Goal: Information Seeking & Learning: Learn about a topic

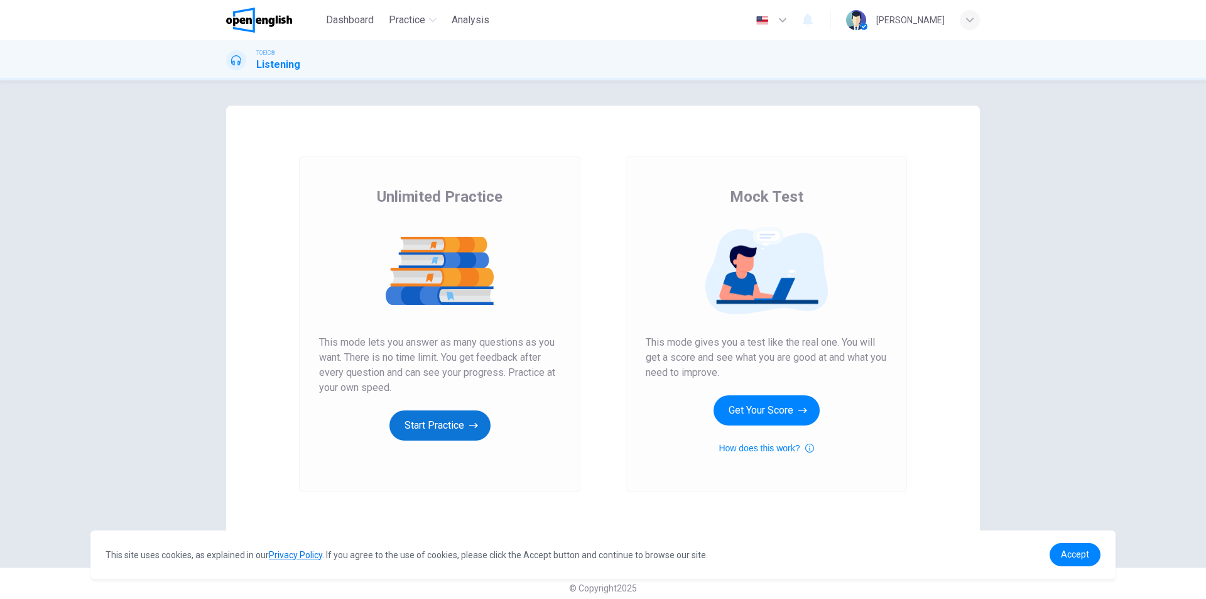
click at [452, 435] on button "Start Practice" at bounding box center [439, 425] width 101 height 30
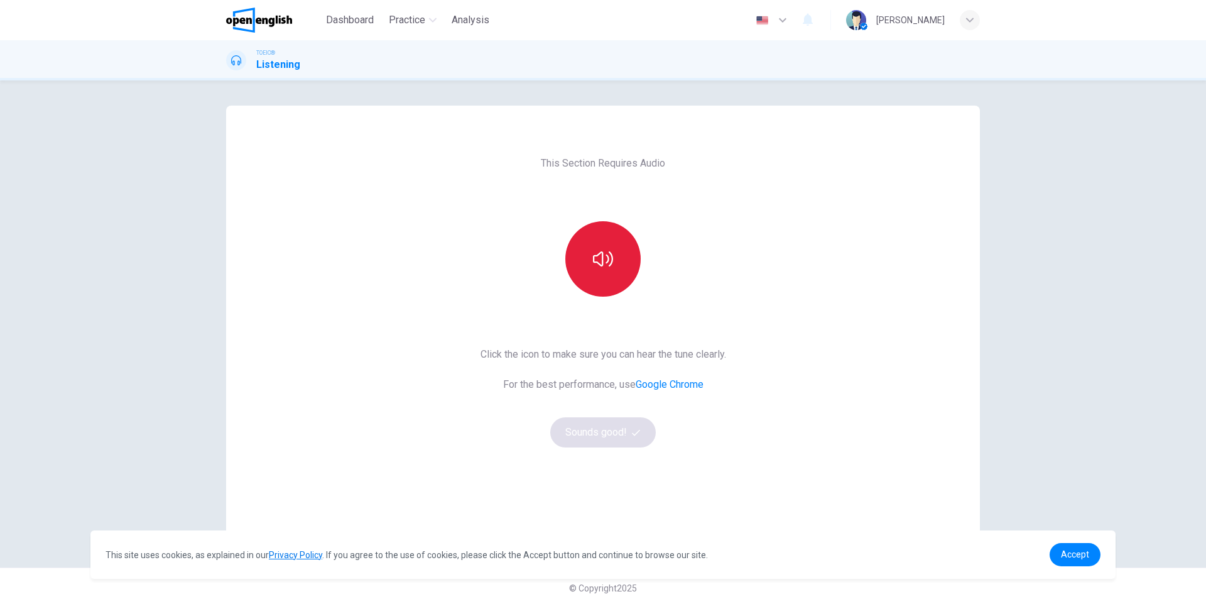
click at [608, 266] on icon "button" at bounding box center [603, 259] width 20 height 20
click at [619, 433] on button "Sounds good!" at bounding box center [603, 432] width 106 height 30
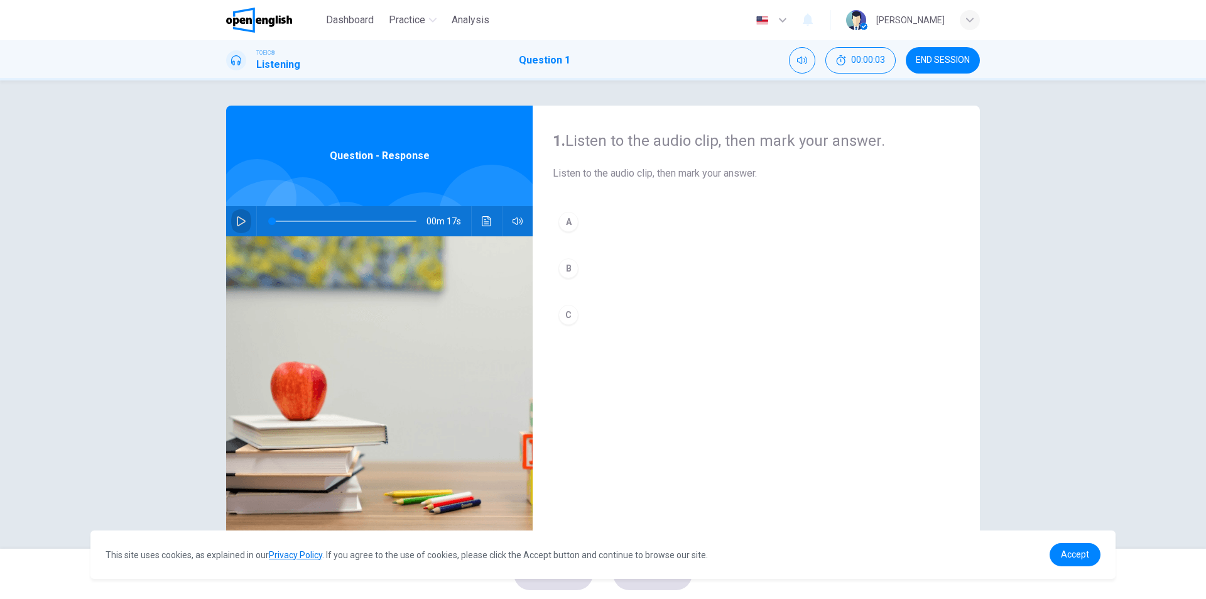
click at [237, 218] on icon "button" at bounding box center [241, 221] width 9 height 10
click at [239, 221] on icon "button" at bounding box center [241, 221] width 10 height 10
click at [569, 220] on div "A" at bounding box center [568, 222] width 20 height 20
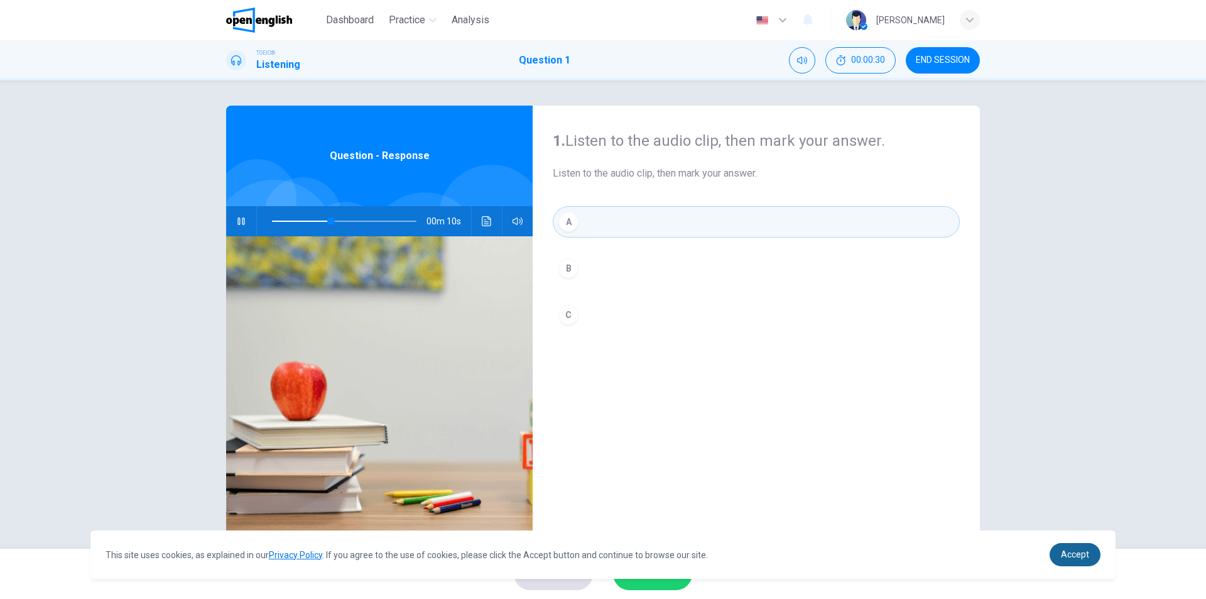
click at [1065, 555] on span "Accept" at bounding box center [1075, 554] width 28 height 10
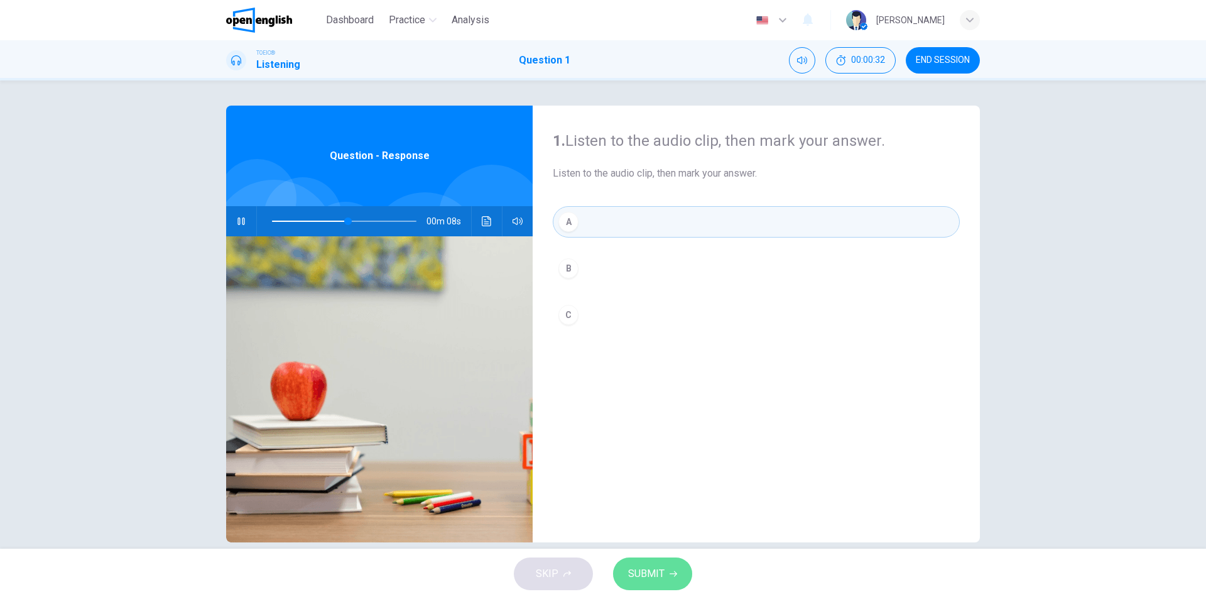
click at [648, 575] on span "SUBMIT" at bounding box center [646, 574] width 36 height 18
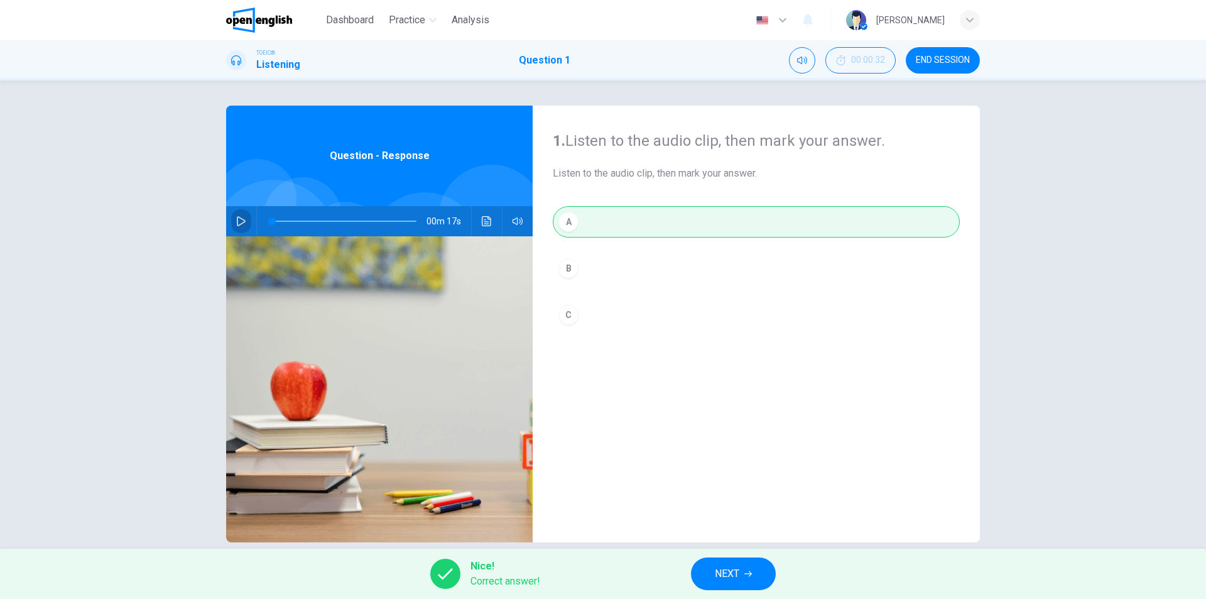
click at [238, 219] on icon "button" at bounding box center [241, 221] width 10 height 10
type input "*"
click at [731, 577] on span "NEXT" at bounding box center [727, 574] width 24 height 18
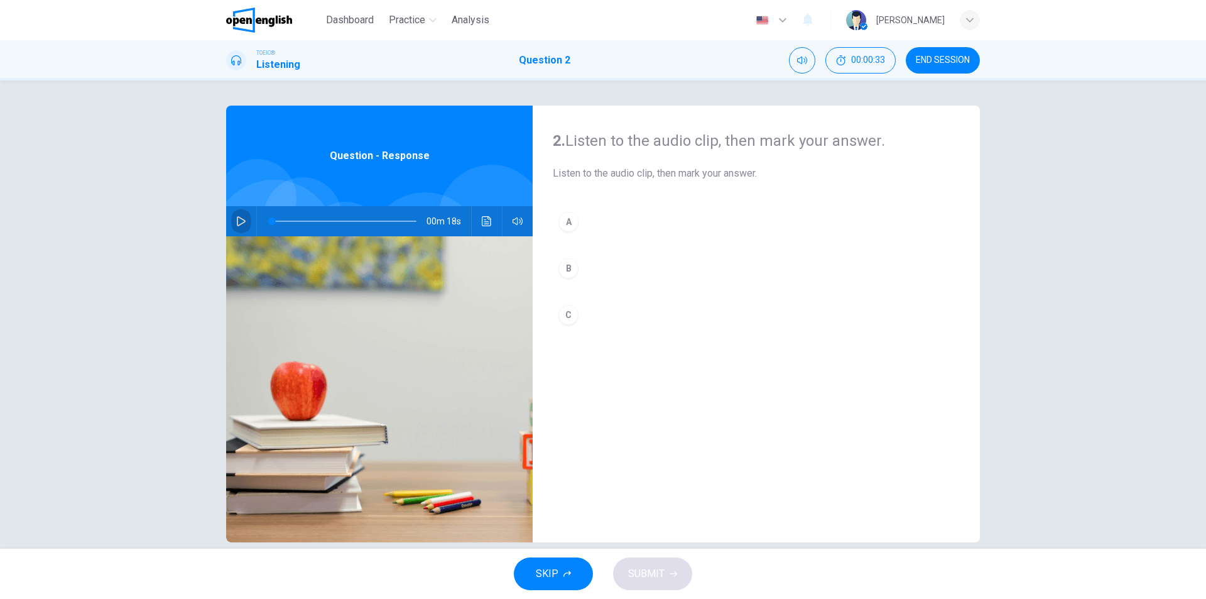
click at [237, 226] on button "button" at bounding box center [241, 221] width 20 height 30
click at [577, 268] on button "B" at bounding box center [756, 267] width 407 height 31
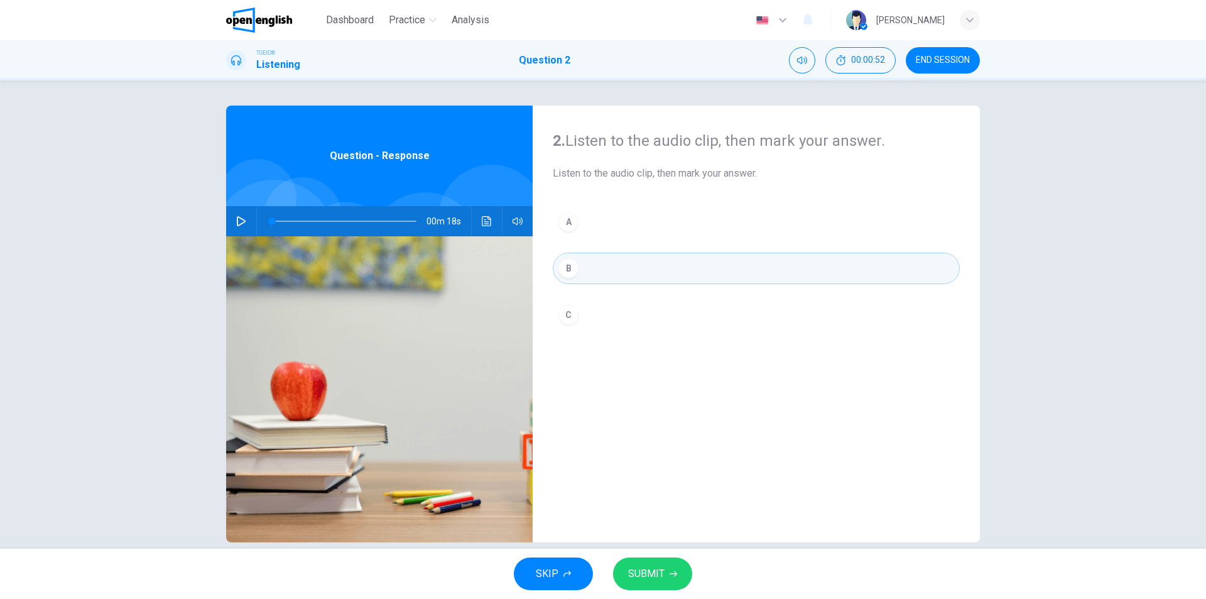
click at [663, 580] on button "SUBMIT" at bounding box center [652, 573] width 79 height 33
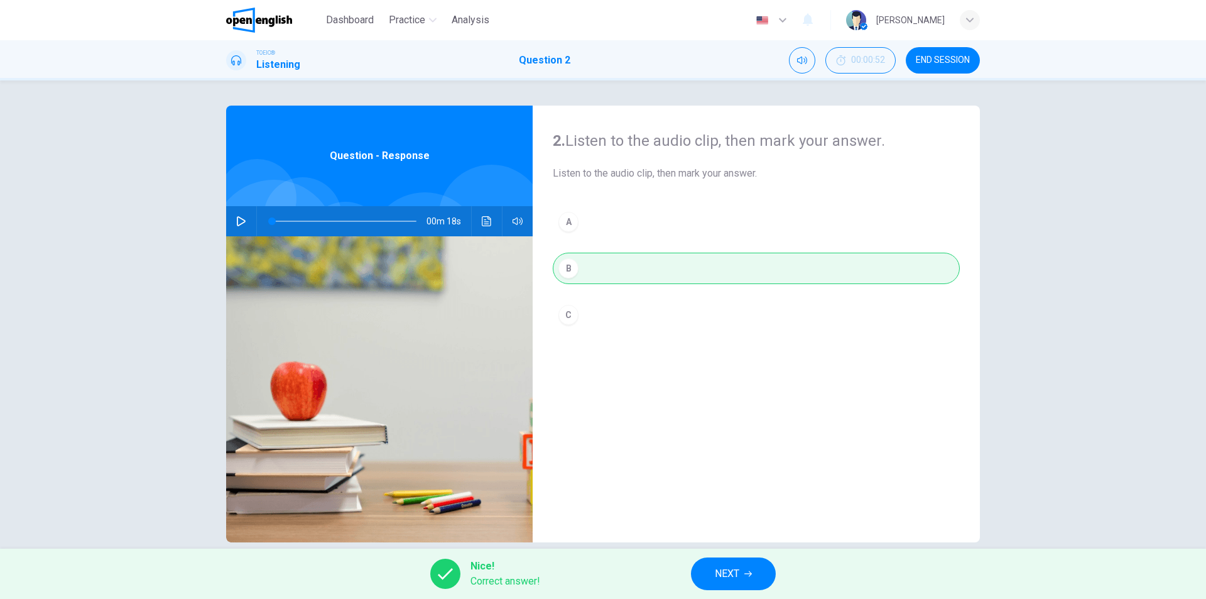
click at [242, 218] on icon "button" at bounding box center [241, 221] width 10 height 10
click at [242, 220] on icon "button" at bounding box center [241, 221] width 10 height 10
type input "*"
click at [723, 572] on span "NEXT" at bounding box center [727, 574] width 24 height 18
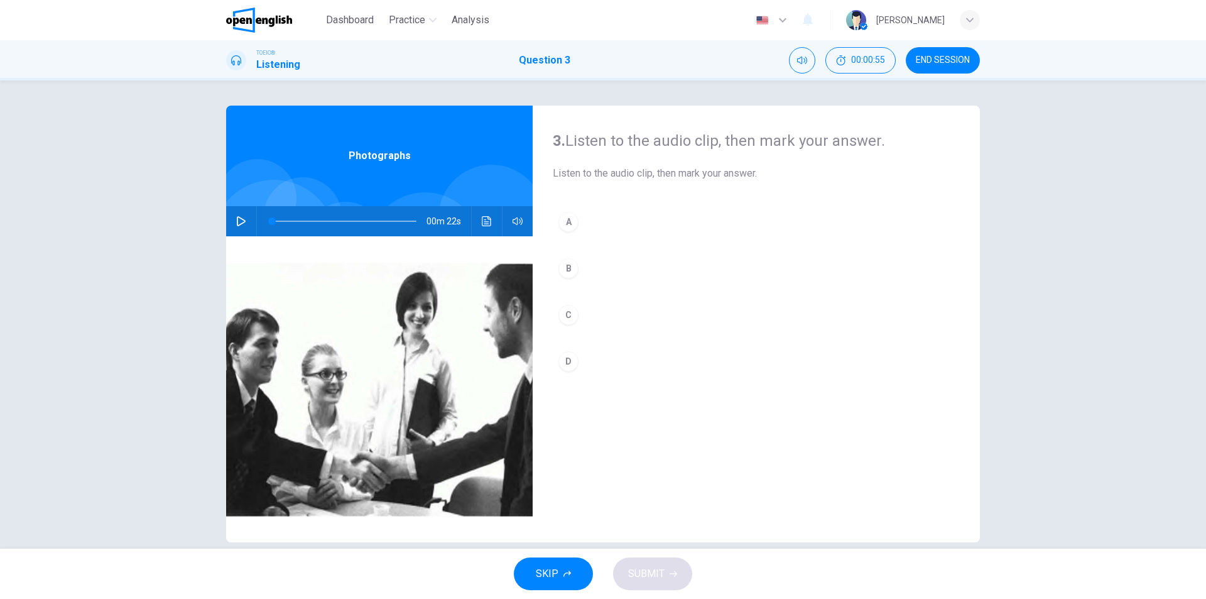
click at [232, 222] on button "button" at bounding box center [241, 221] width 20 height 30
type input "*"
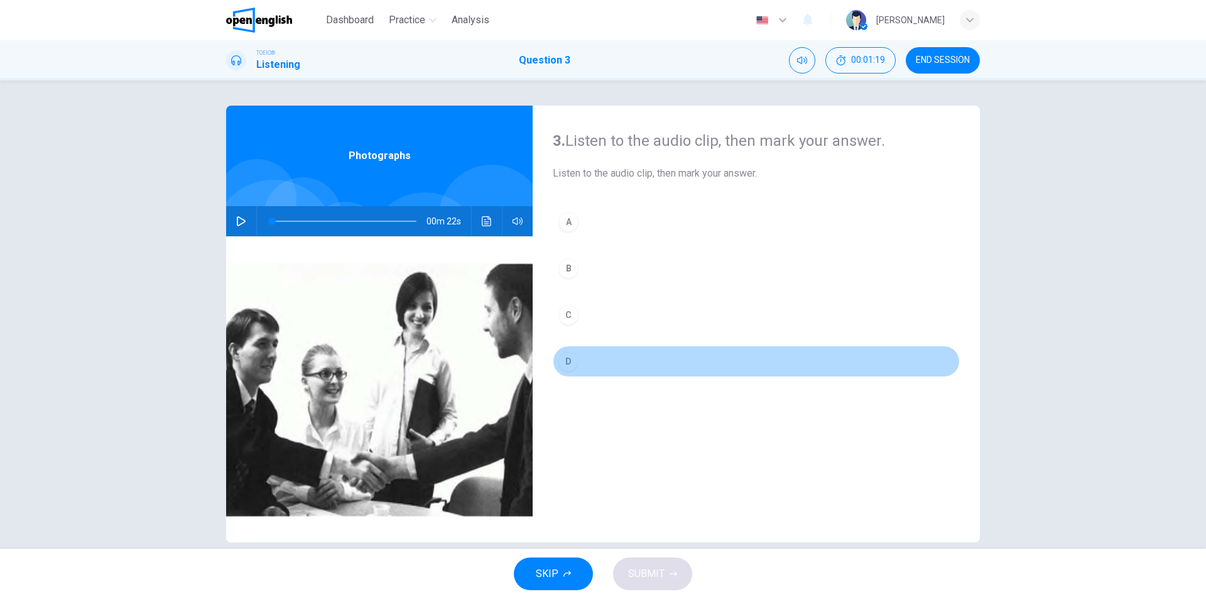
click at [569, 364] on div "D" at bounding box center [568, 361] width 20 height 20
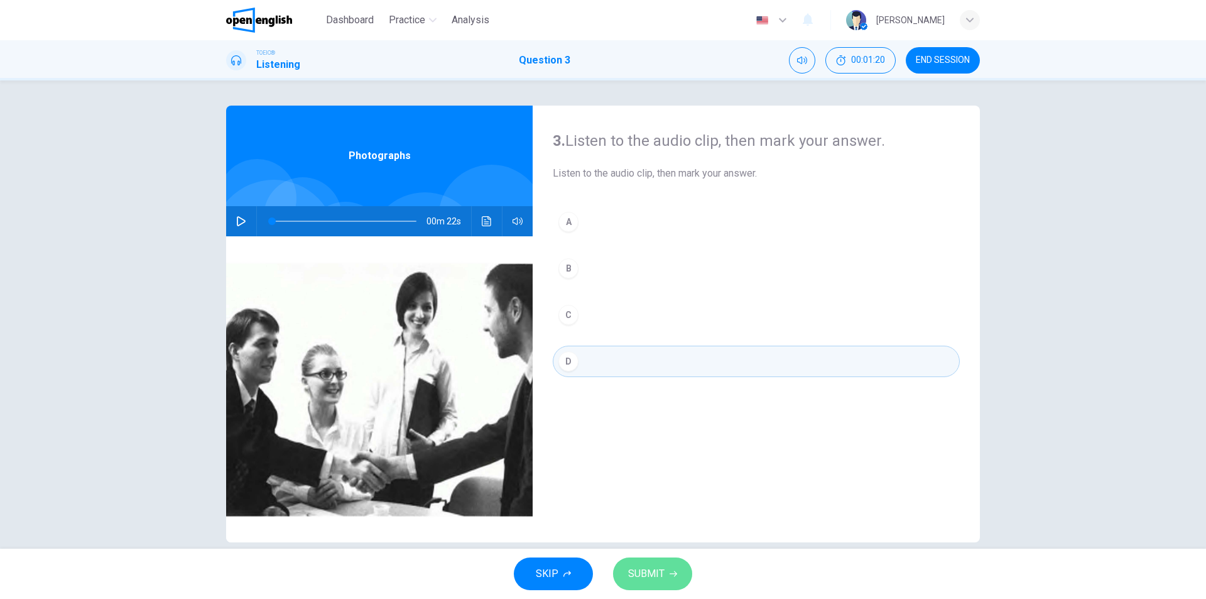
click at [652, 579] on span "SUBMIT" at bounding box center [646, 574] width 36 height 18
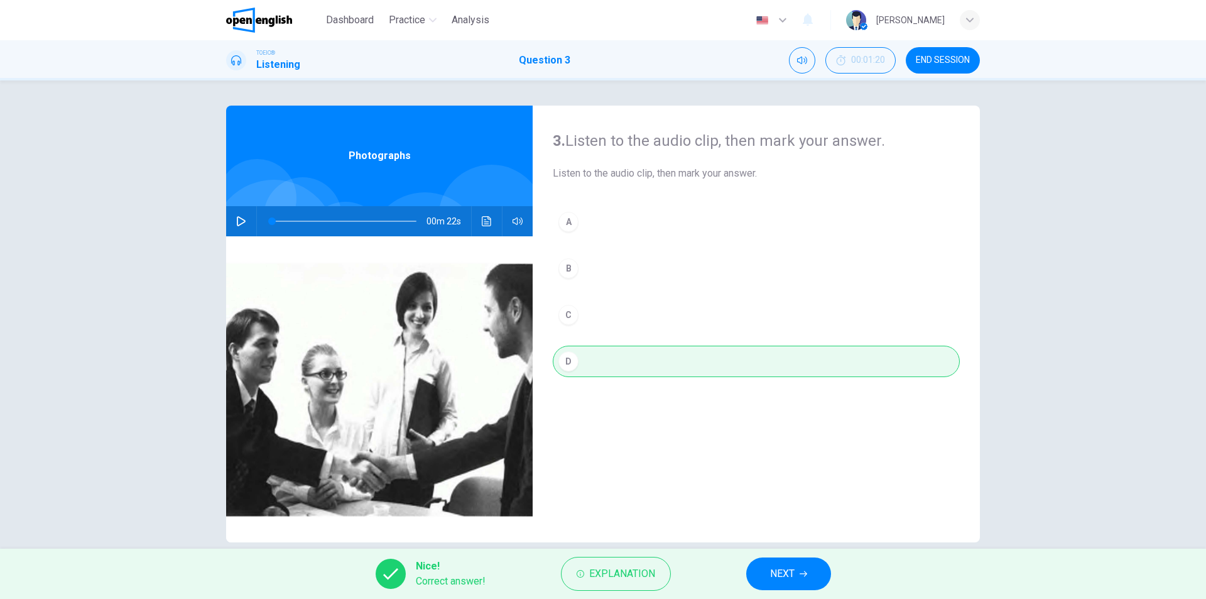
click at [761, 583] on button "NEXT" at bounding box center [788, 573] width 85 height 33
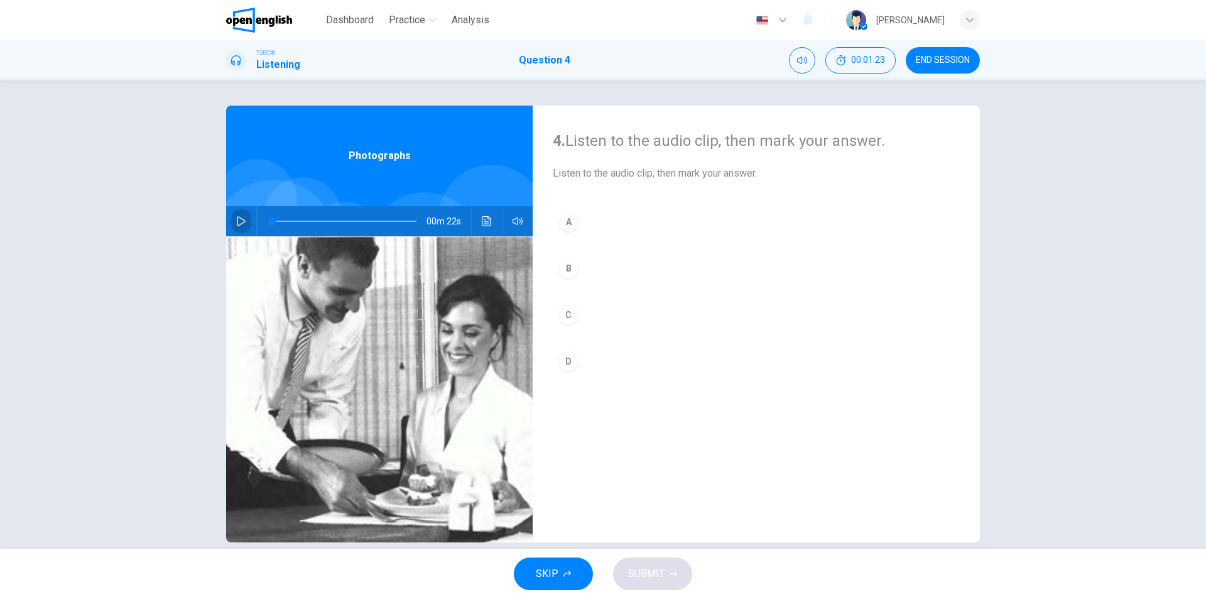
click at [232, 220] on button "button" at bounding box center [241, 221] width 20 height 30
type input "*"
click at [571, 314] on div "C" at bounding box center [568, 315] width 20 height 20
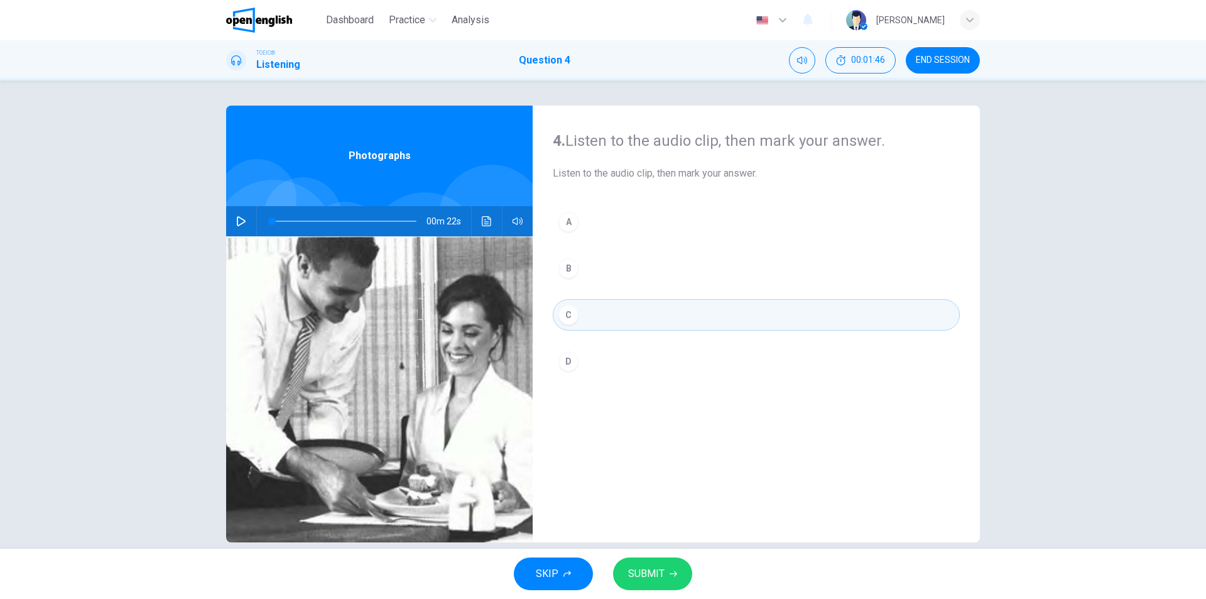
click at [657, 575] on span "SUBMIT" at bounding box center [646, 574] width 36 height 18
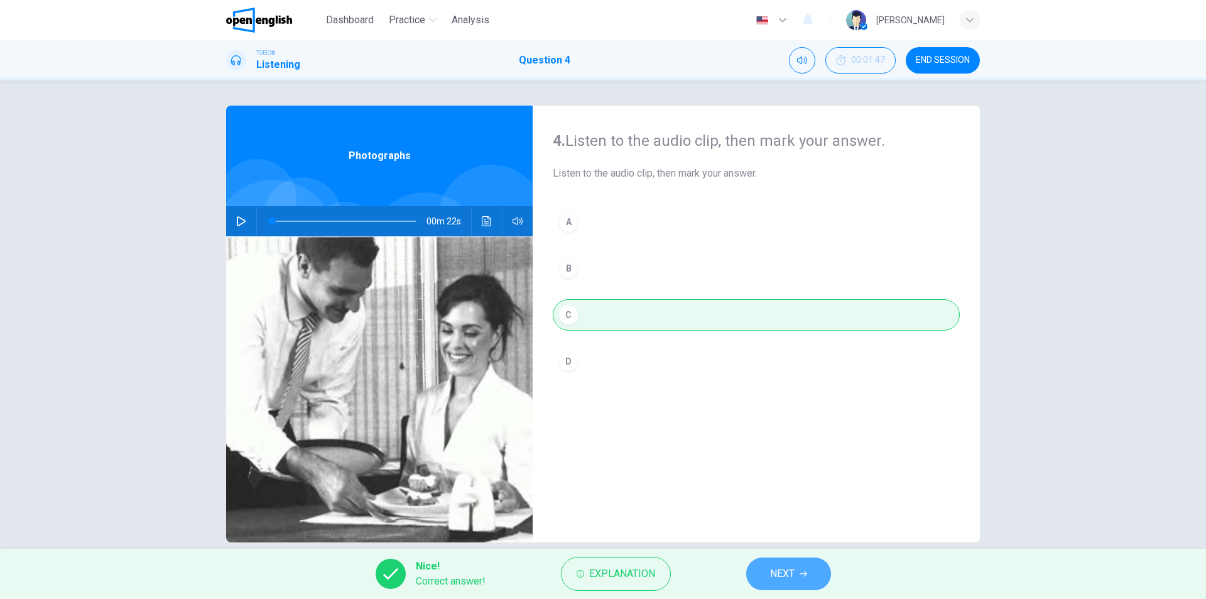
click at [795, 575] on button "NEXT" at bounding box center [788, 573] width 85 height 33
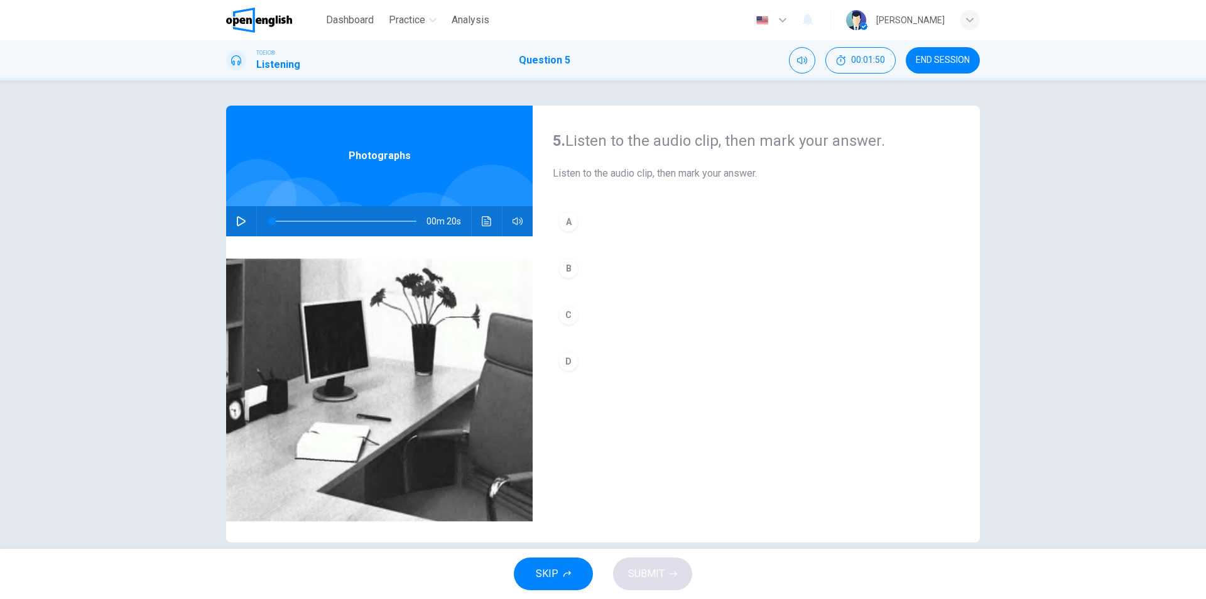
click at [241, 222] on icon "button" at bounding box center [241, 221] width 9 height 10
type input "*"
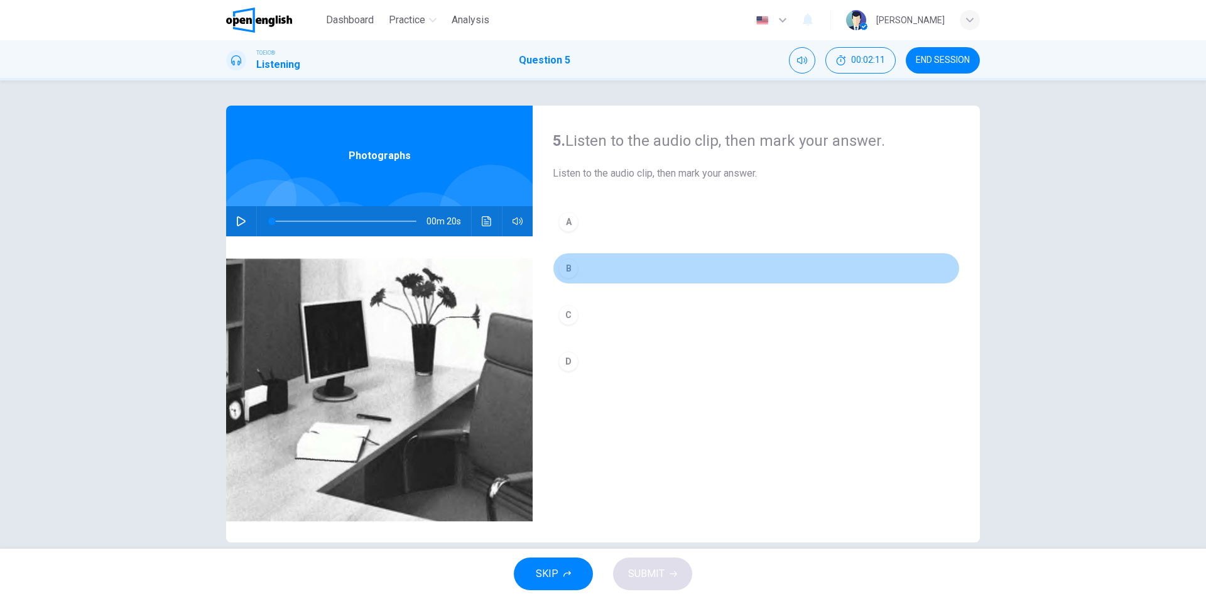
click at [571, 268] on div "B" at bounding box center [568, 268] width 20 height 20
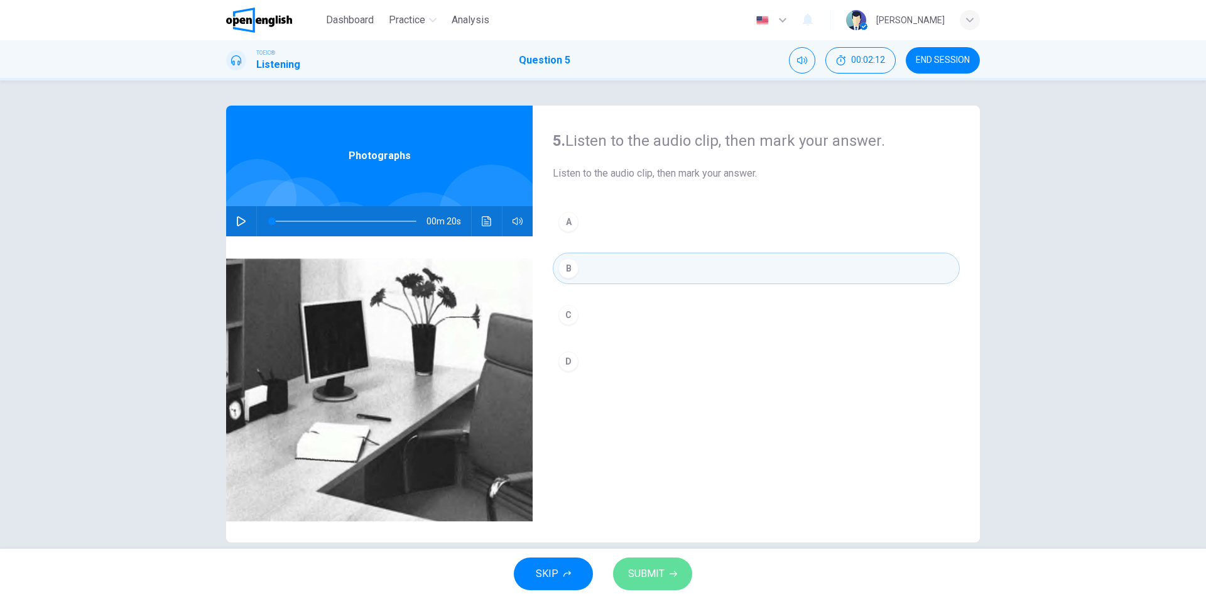
click at [658, 568] on span "SUBMIT" at bounding box center [646, 574] width 36 height 18
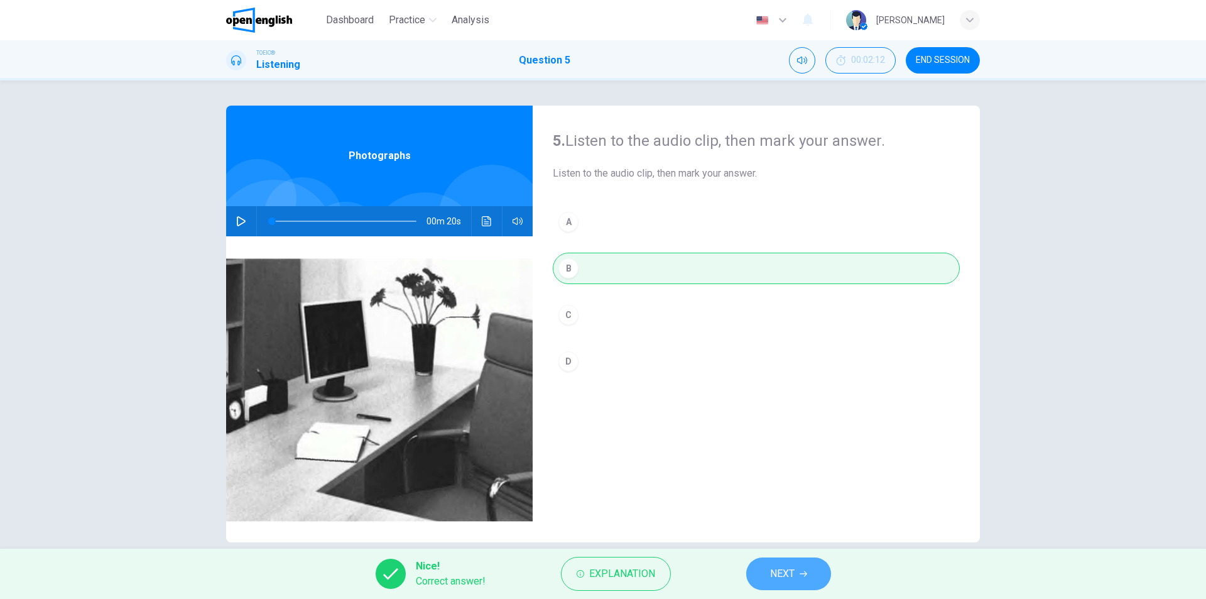
click at [766, 576] on button "NEXT" at bounding box center [788, 573] width 85 height 33
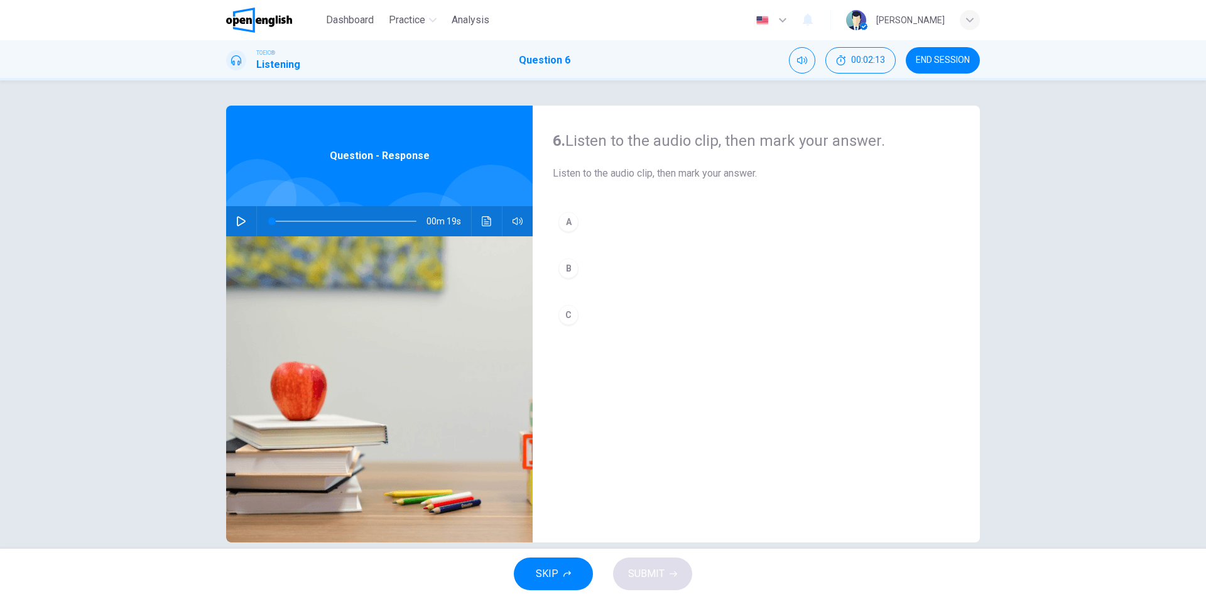
click at [236, 220] on icon "button" at bounding box center [241, 221] width 10 height 10
type input "*"
click at [563, 263] on div "B" at bounding box center [568, 268] width 20 height 20
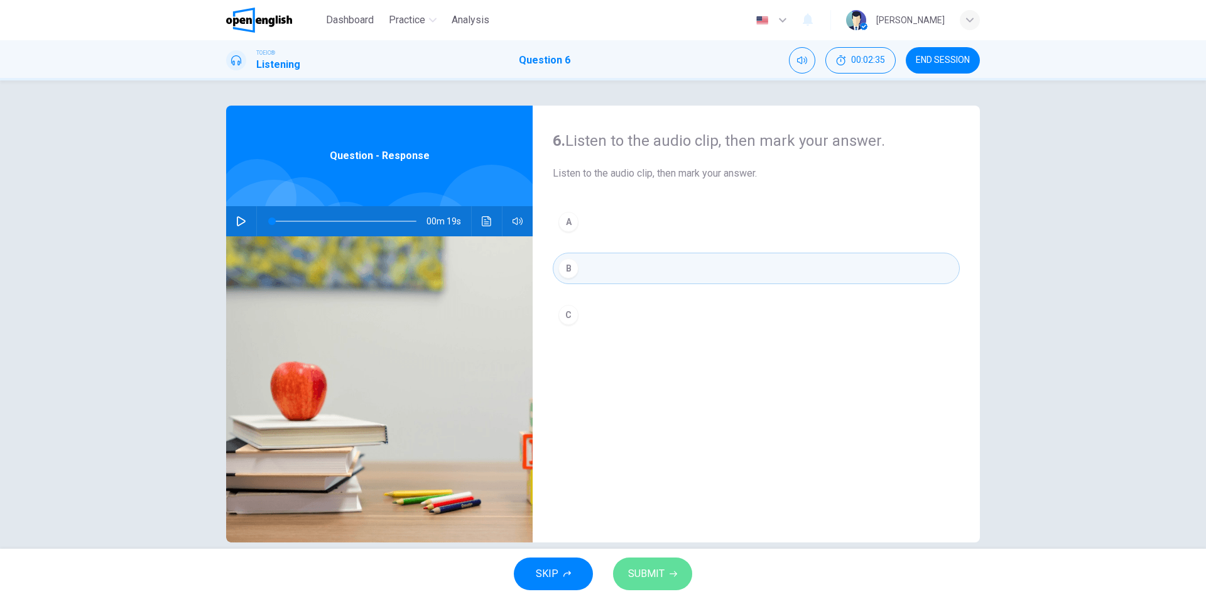
click at [656, 570] on span "SUBMIT" at bounding box center [646, 574] width 36 height 18
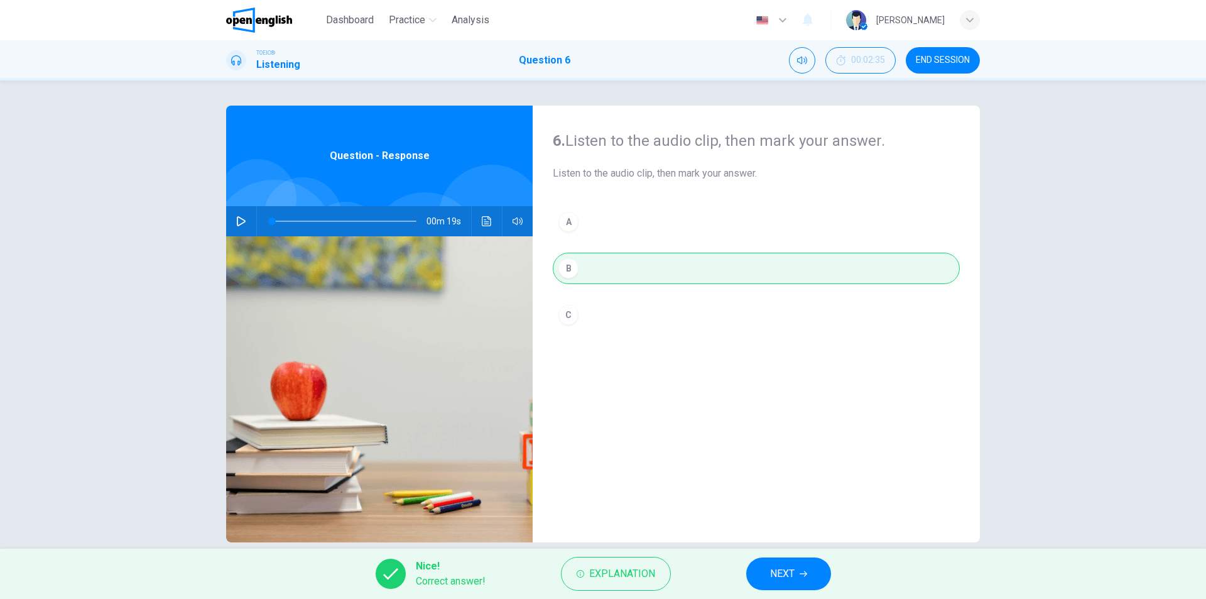
click at [789, 573] on span "NEXT" at bounding box center [782, 574] width 24 height 18
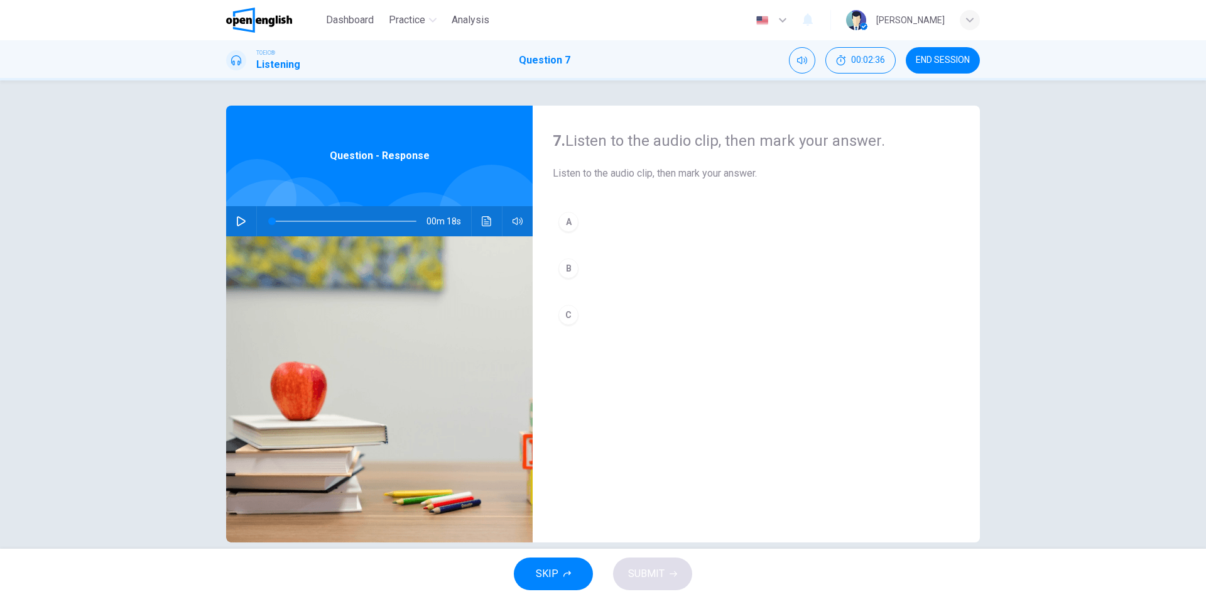
click at [231, 223] on button "button" at bounding box center [241, 221] width 20 height 30
click at [239, 224] on icon "button" at bounding box center [241, 221] width 10 height 10
click at [570, 222] on div "A" at bounding box center [568, 222] width 20 height 20
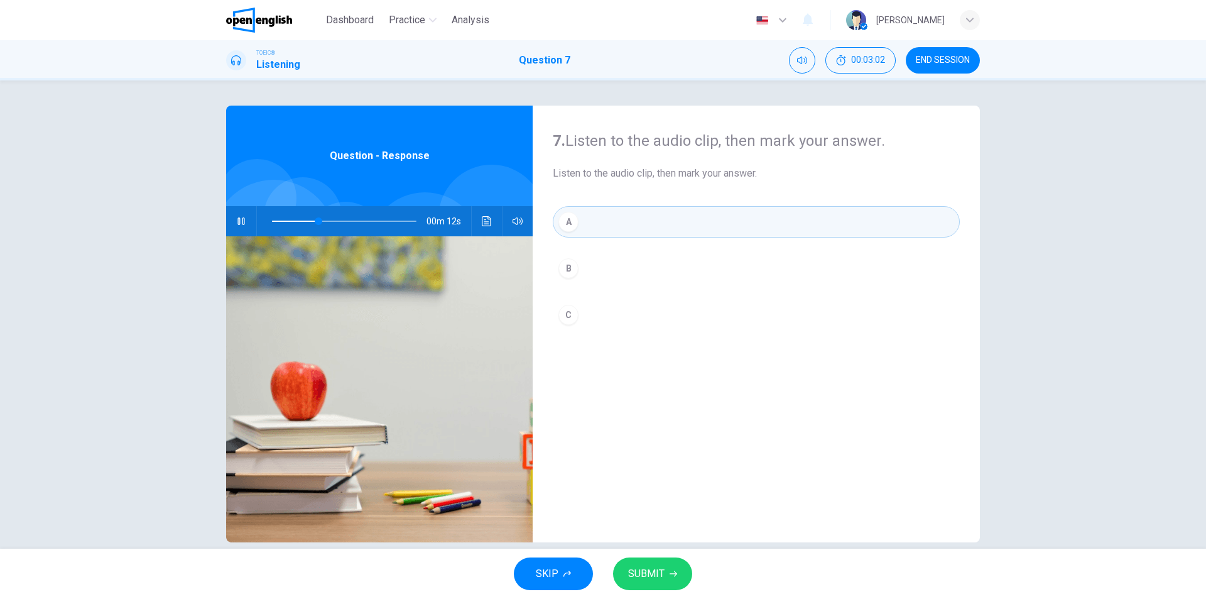
click at [663, 570] on span "SUBMIT" at bounding box center [646, 574] width 36 height 18
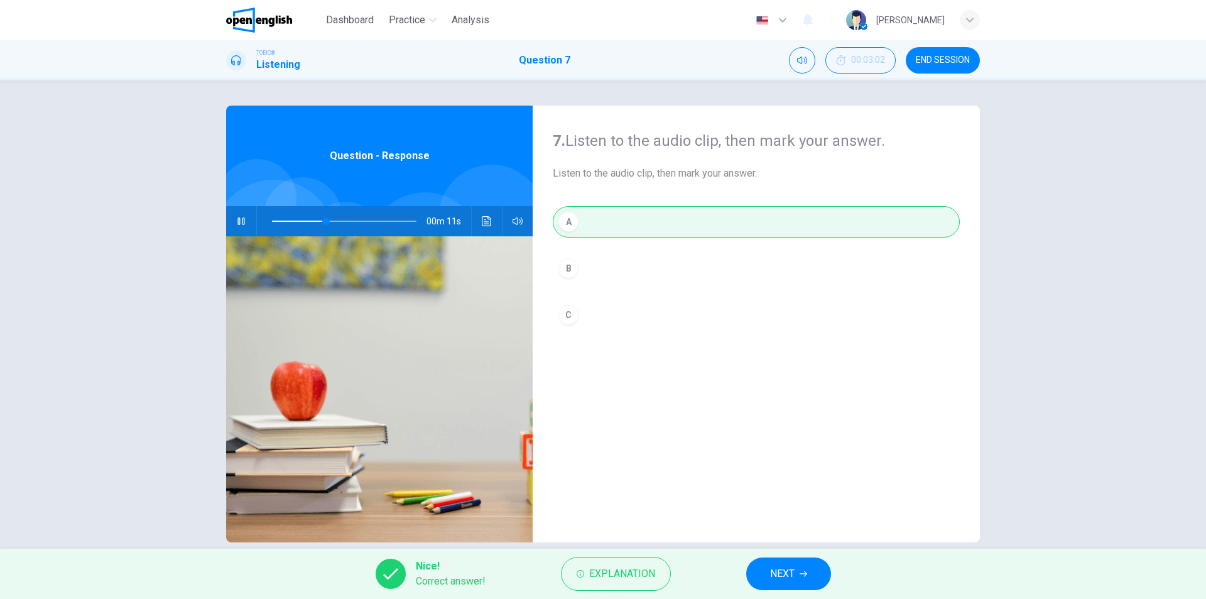
type input "**"
click at [801, 585] on button "NEXT" at bounding box center [788, 573] width 85 height 33
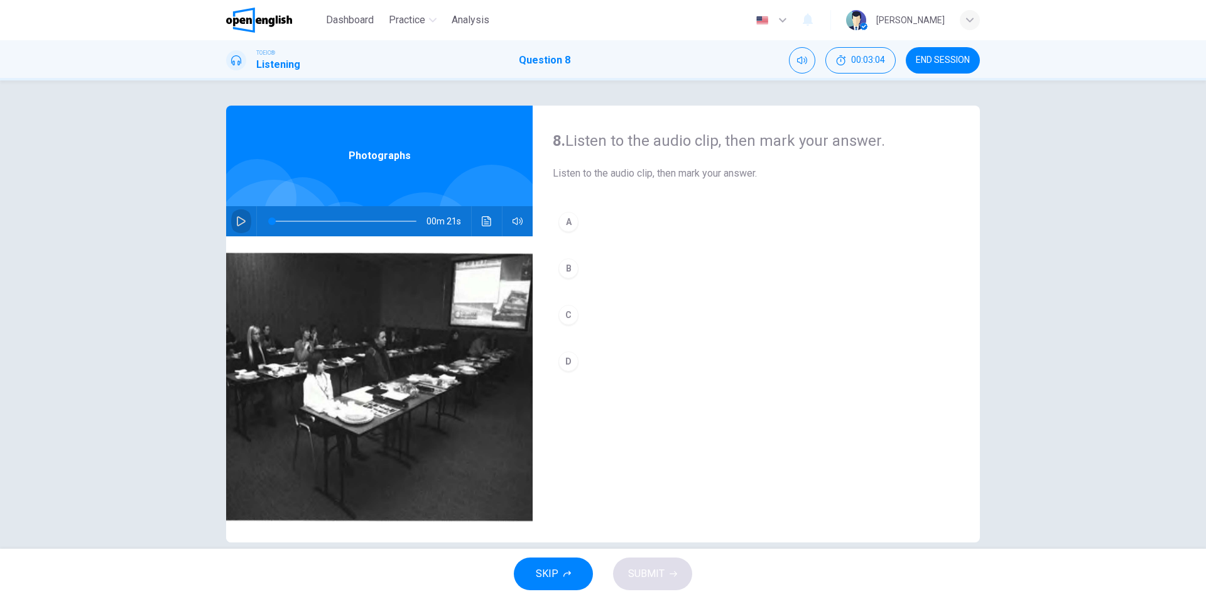
click at [237, 224] on icon "button" at bounding box center [241, 221] width 9 height 10
click at [236, 224] on icon "button" at bounding box center [241, 221] width 10 height 10
click at [238, 224] on icon "button" at bounding box center [241, 221] width 10 height 10
click at [236, 220] on icon "button" at bounding box center [241, 221] width 10 height 10
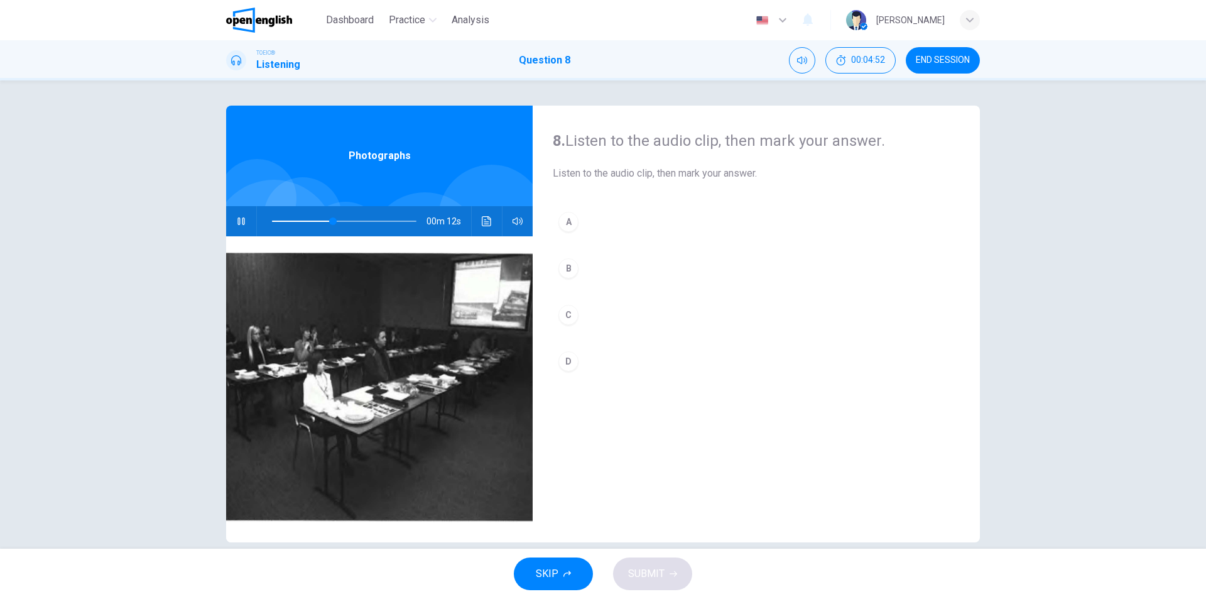
click at [568, 268] on div "B" at bounding box center [568, 268] width 20 height 20
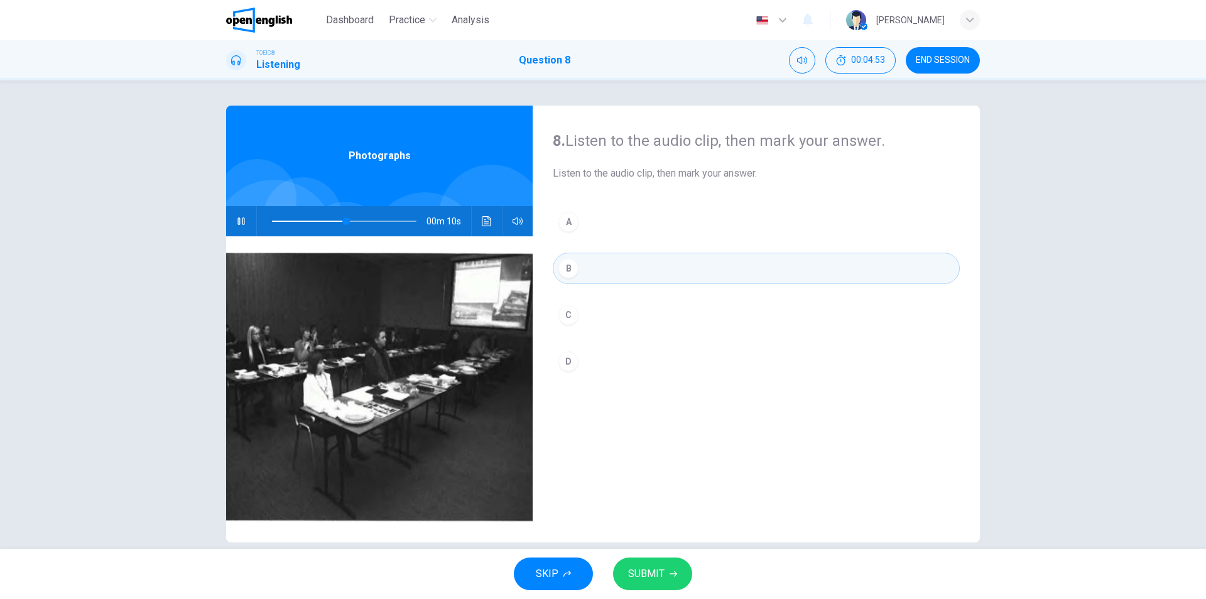
click at [649, 575] on span "SUBMIT" at bounding box center [646, 574] width 36 height 18
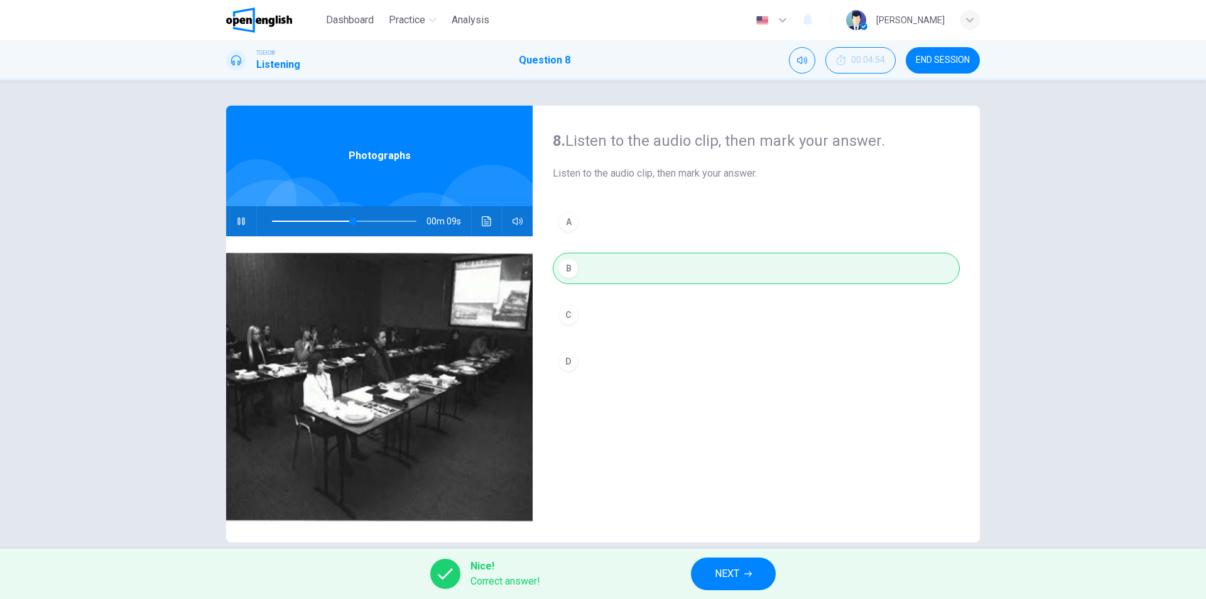
type input "**"
click at [737, 576] on span "NEXT" at bounding box center [727, 574] width 24 height 18
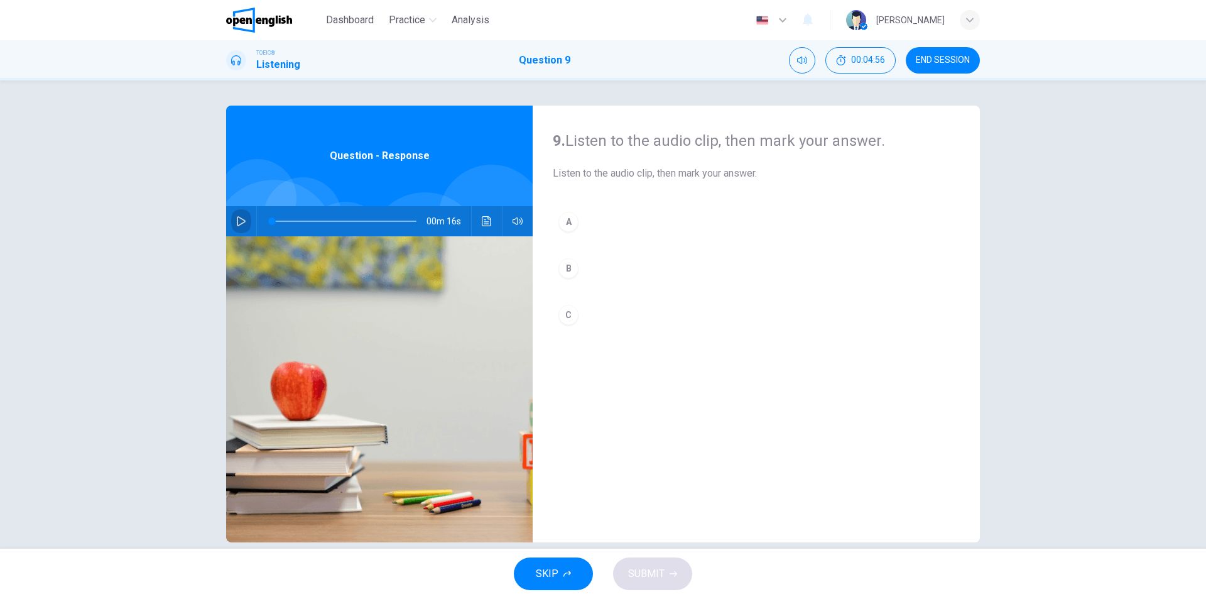
click at [236, 223] on icon "button" at bounding box center [241, 221] width 10 height 10
type input "*"
click at [571, 219] on div "A" at bounding box center [568, 222] width 20 height 20
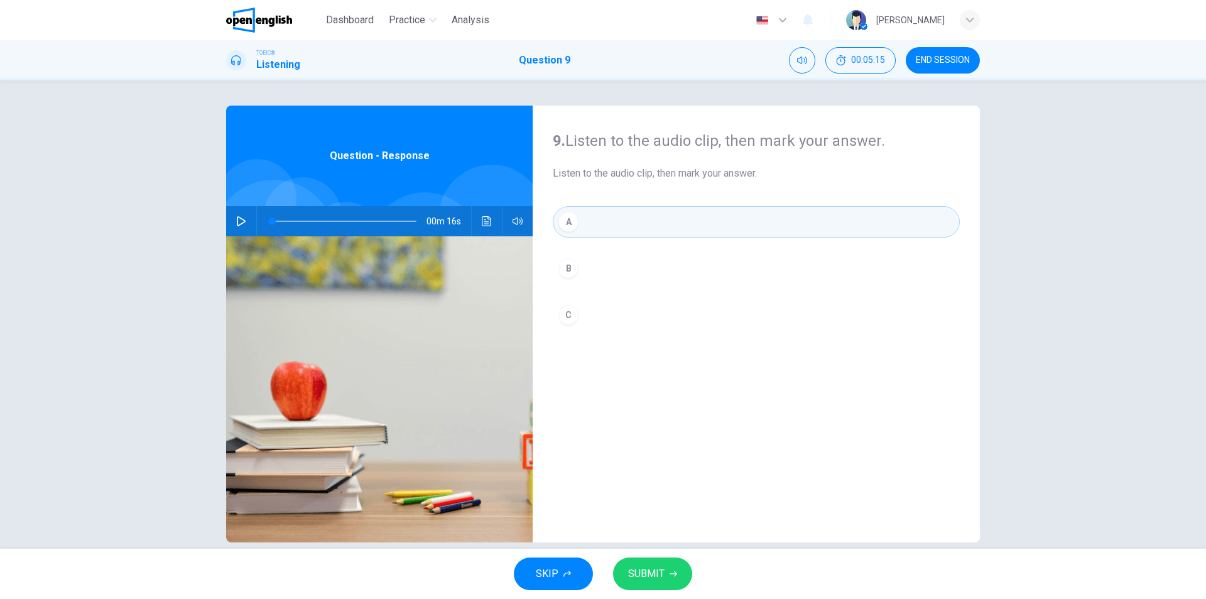
click at [663, 576] on span "SUBMIT" at bounding box center [646, 574] width 36 height 18
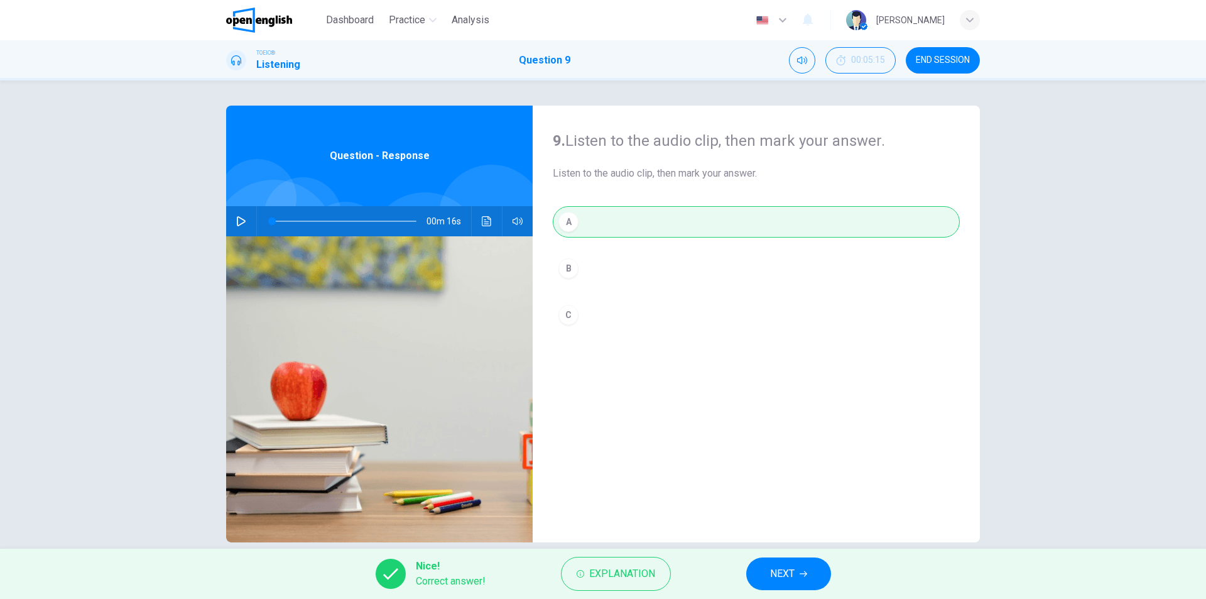
click at [781, 578] on span "NEXT" at bounding box center [782, 574] width 24 height 18
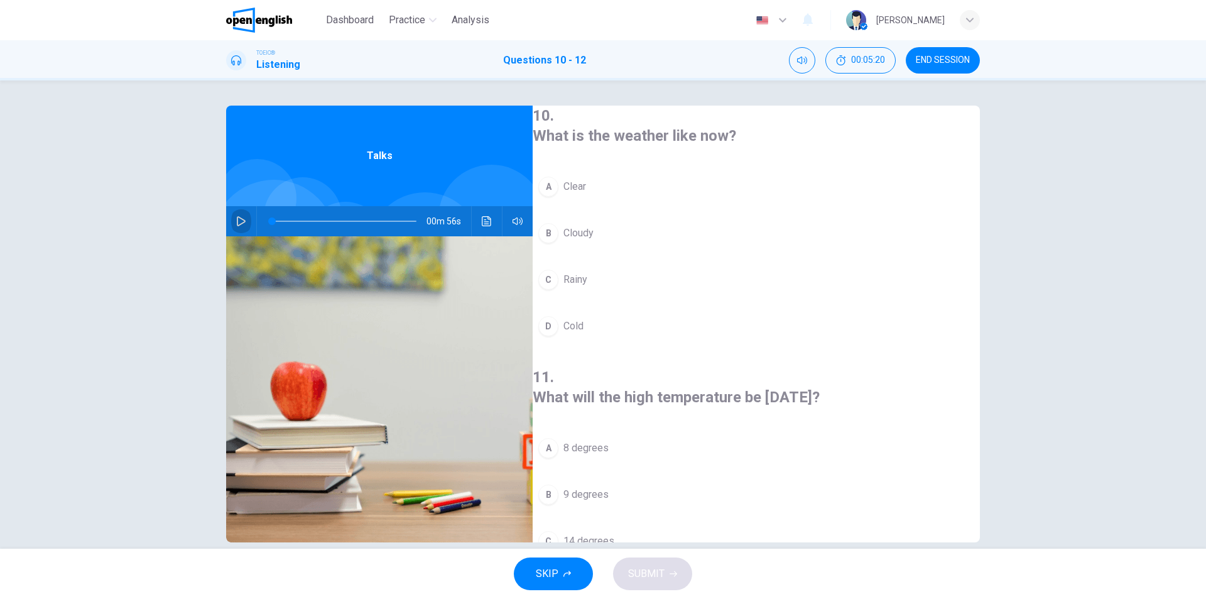
click at [239, 224] on icon "button" at bounding box center [241, 221] width 9 height 10
click at [239, 222] on icon "button" at bounding box center [241, 221] width 10 height 10
drag, startPoint x: 345, startPoint y: 221, endPoint x: 257, endPoint y: 224, distance: 87.3
click at [268, 224] on span at bounding box center [272, 221] width 8 height 8
click at [239, 219] on icon "button" at bounding box center [241, 221] width 9 height 10
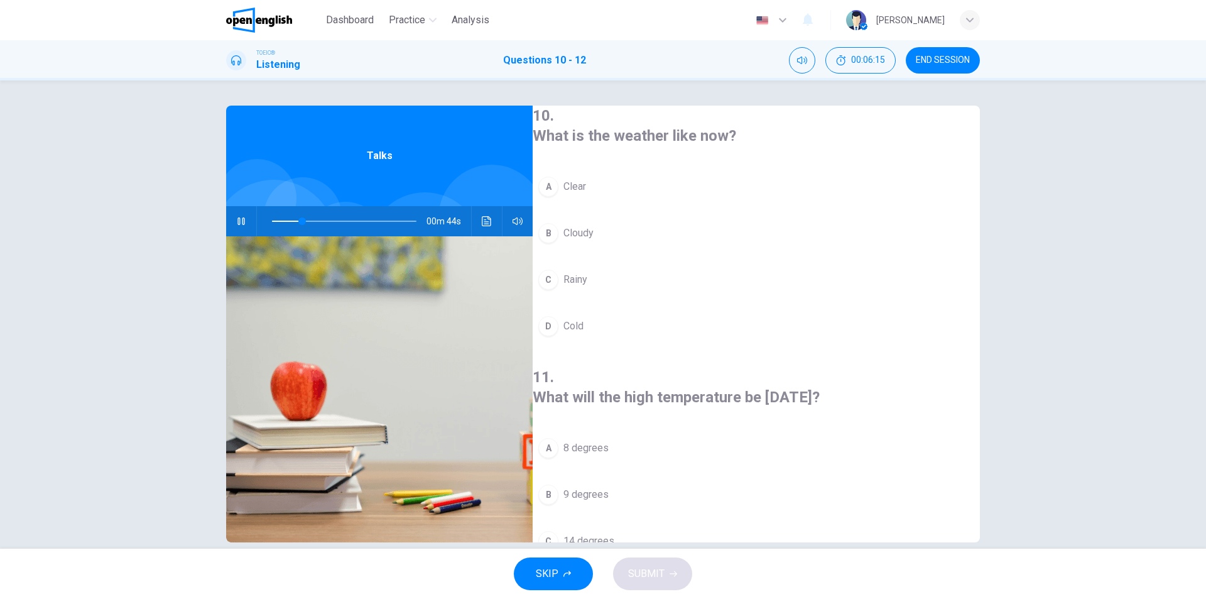
click at [586, 188] on span "Clear" at bounding box center [574, 186] width 23 height 15
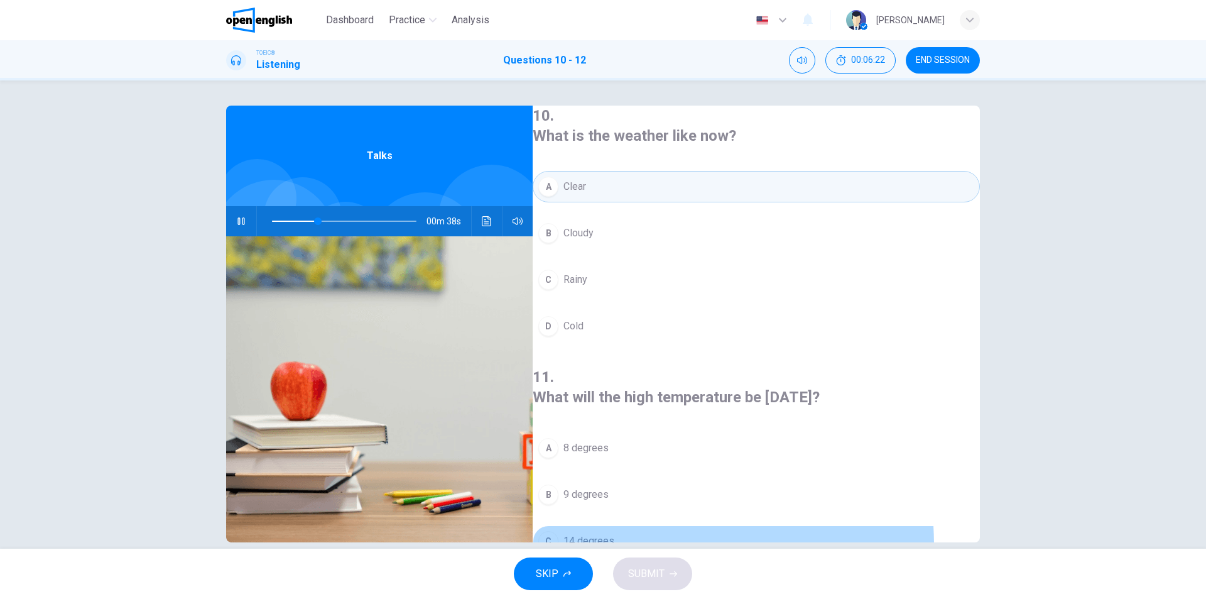
click at [612, 533] on span "14 degrees" at bounding box center [588, 540] width 51 height 15
click at [651, 574] on div "SKIP SUBMIT" at bounding box center [603, 573] width 1206 height 50
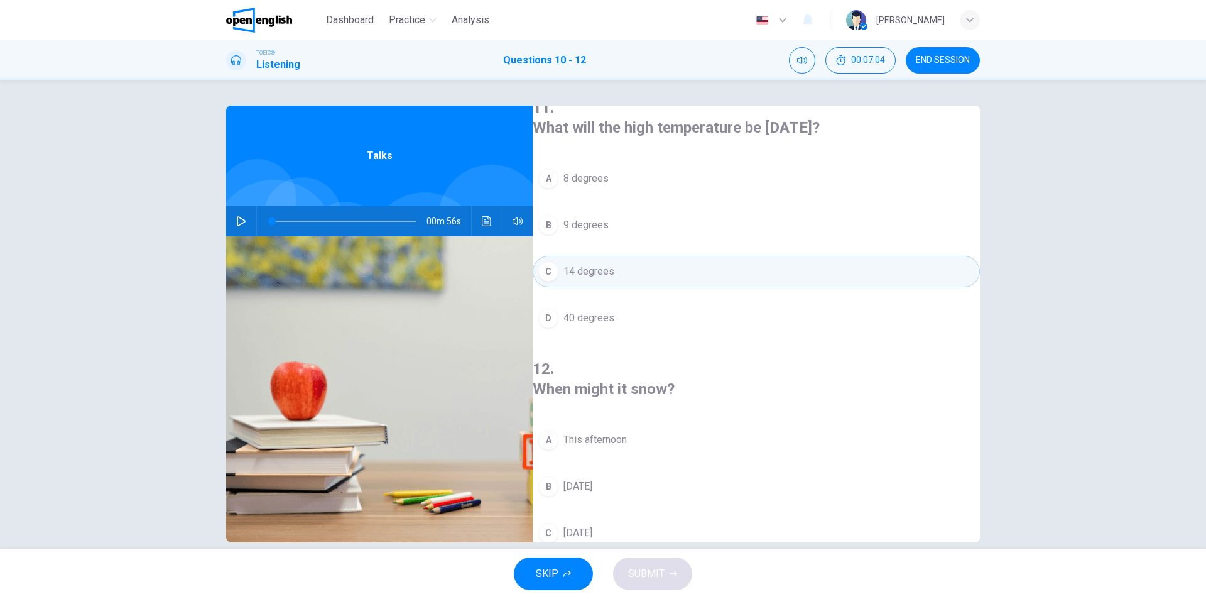
scroll to position [287, 0]
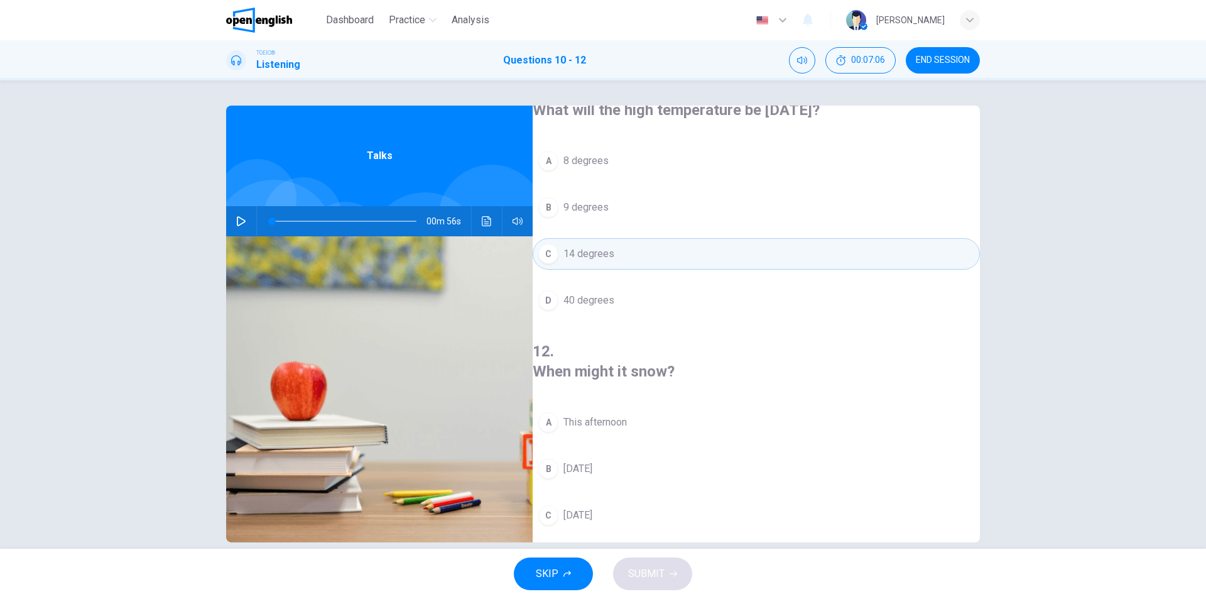
click at [240, 219] on icon "button" at bounding box center [241, 221] width 9 height 10
click at [603, 293] on span "40 degrees" at bounding box center [588, 300] width 51 height 15
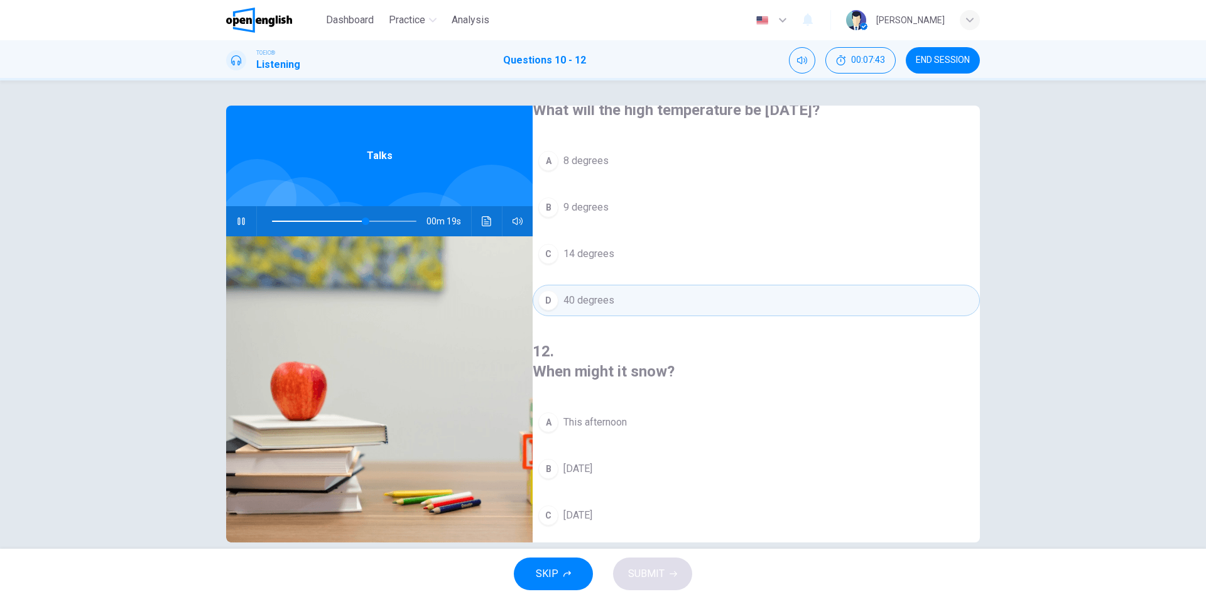
click at [617, 499] on button "C [DATE]" at bounding box center [756, 514] width 447 height 31
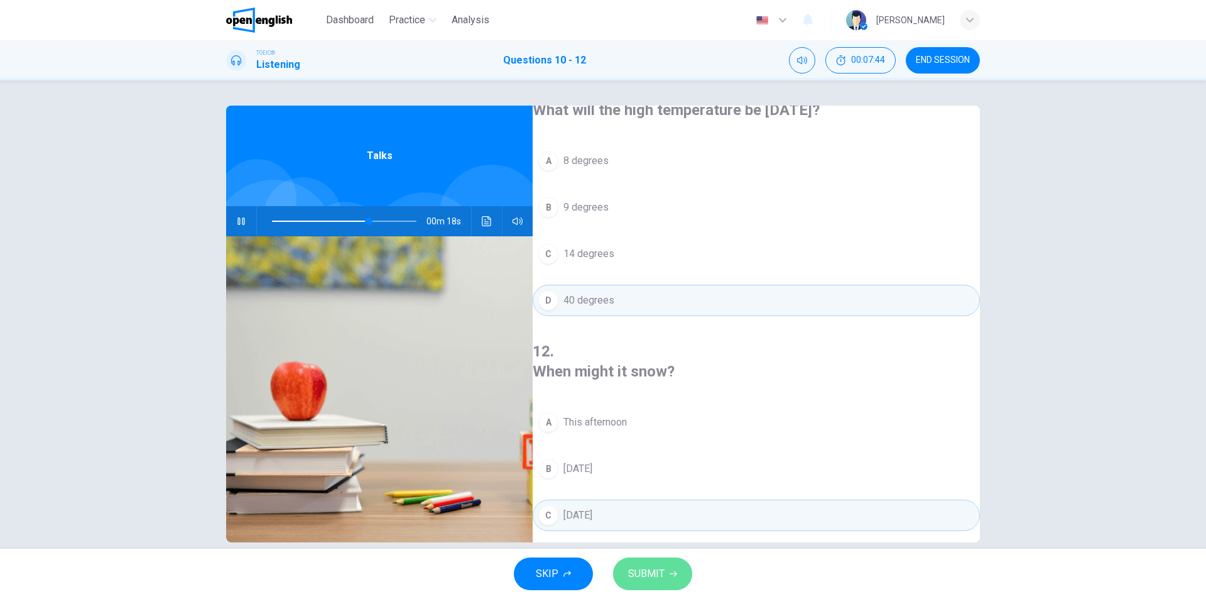
click at [658, 577] on span "SUBMIT" at bounding box center [646, 574] width 36 height 18
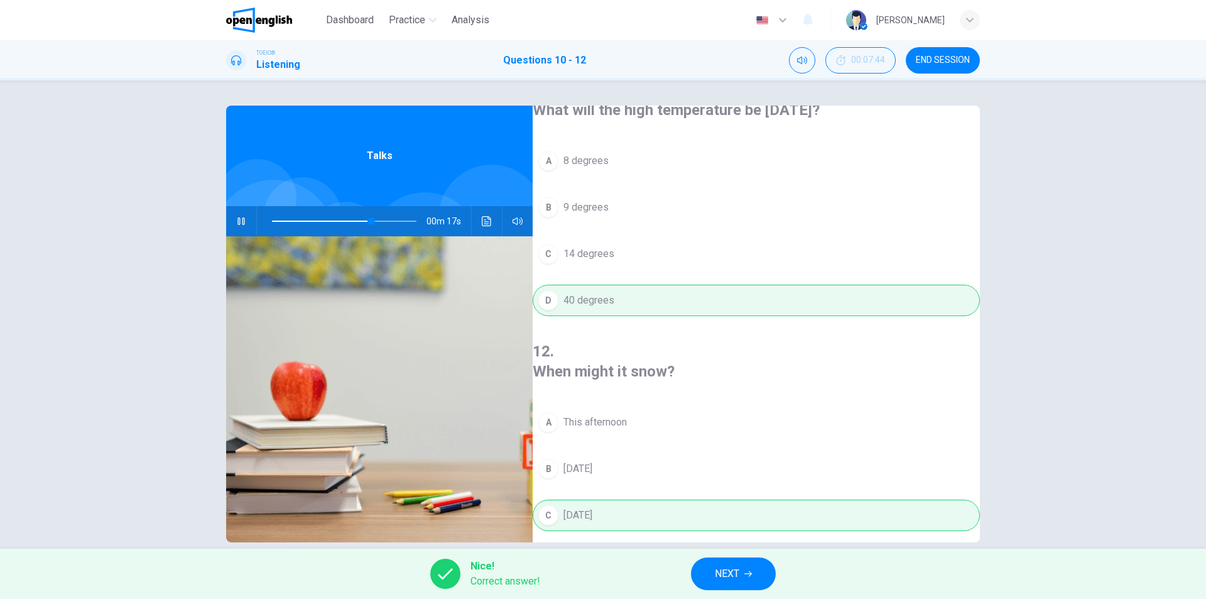
type input "**"
click at [736, 572] on span "NEXT" at bounding box center [727, 574] width 24 height 18
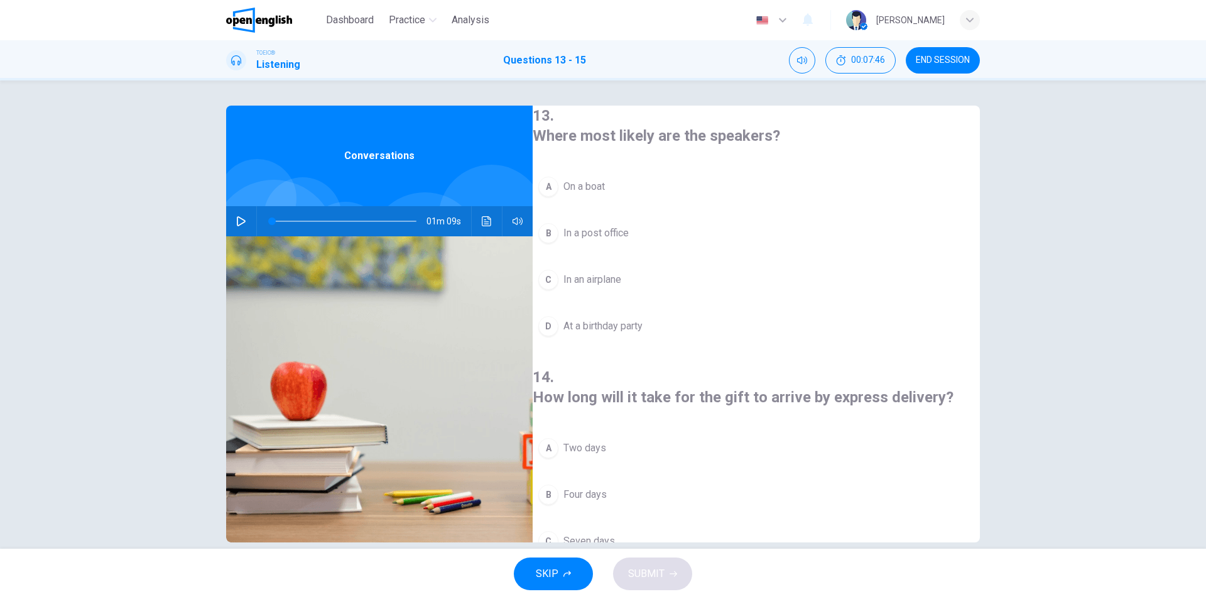
click at [236, 222] on icon "button" at bounding box center [241, 221] width 10 height 10
click at [594, 225] on span "In a post office" at bounding box center [595, 232] width 65 height 15
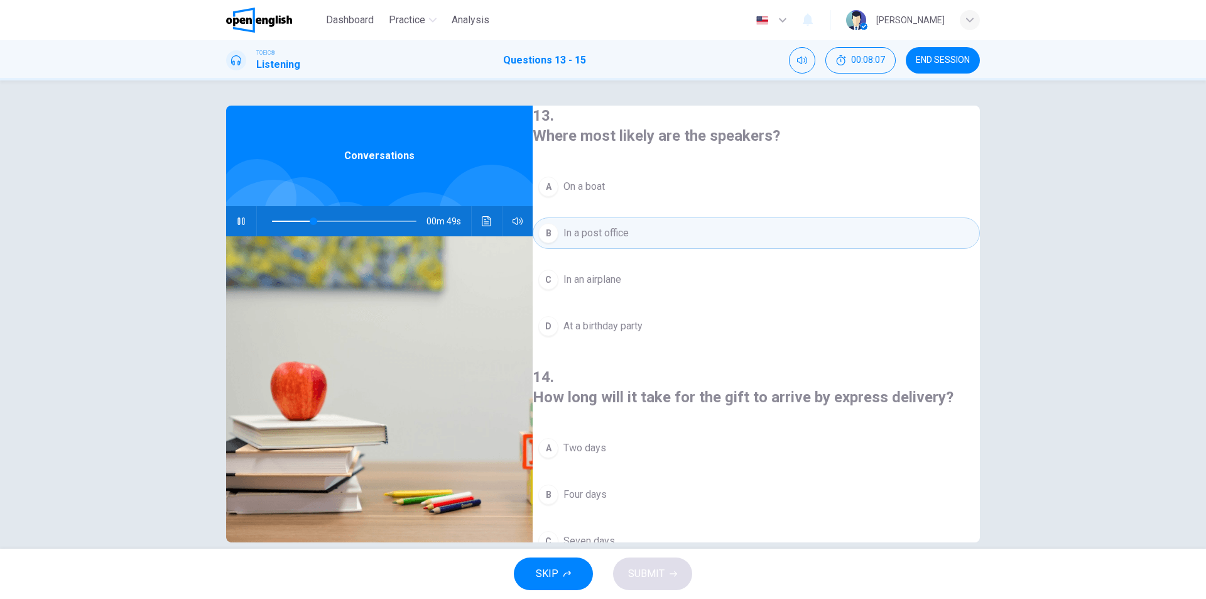
scroll to position [63, 0]
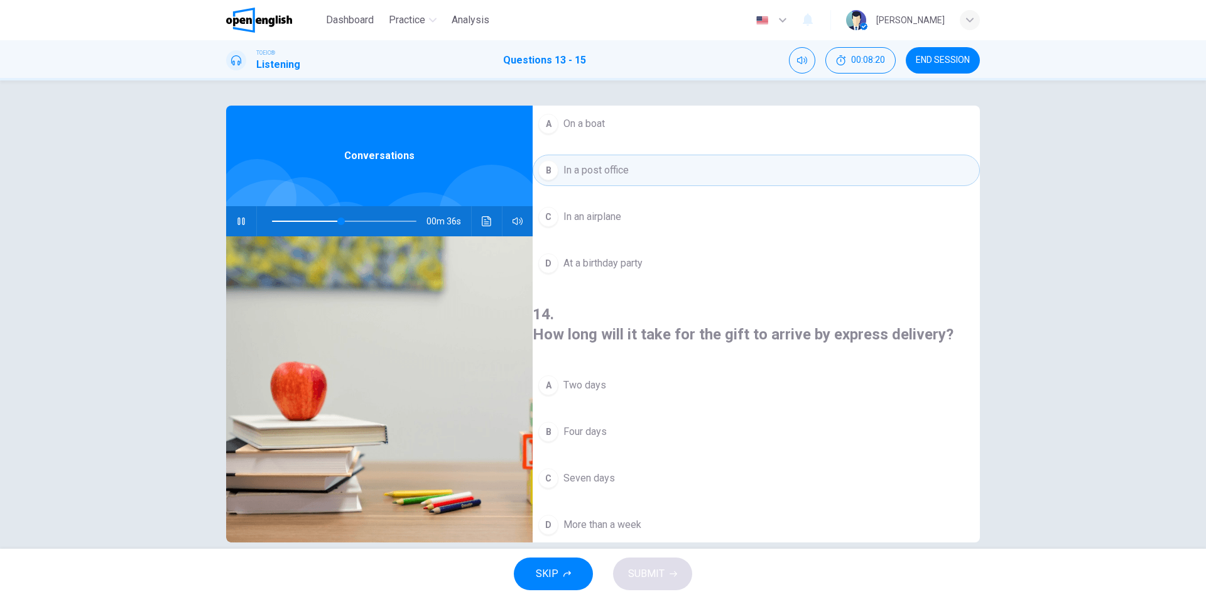
click at [312, 222] on span at bounding box center [344, 221] width 144 height 18
click at [278, 219] on span at bounding box center [344, 221] width 144 height 18
click at [606, 377] on span "Two days" at bounding box center [584, 384] width 43 height 15
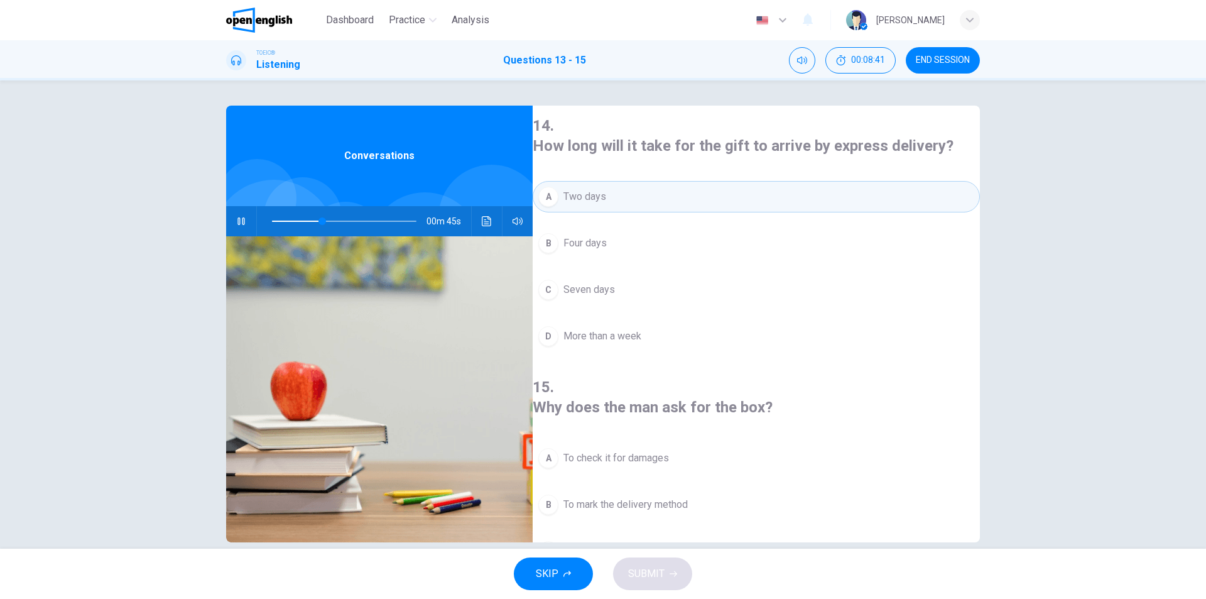
scroll to position [287, 0]
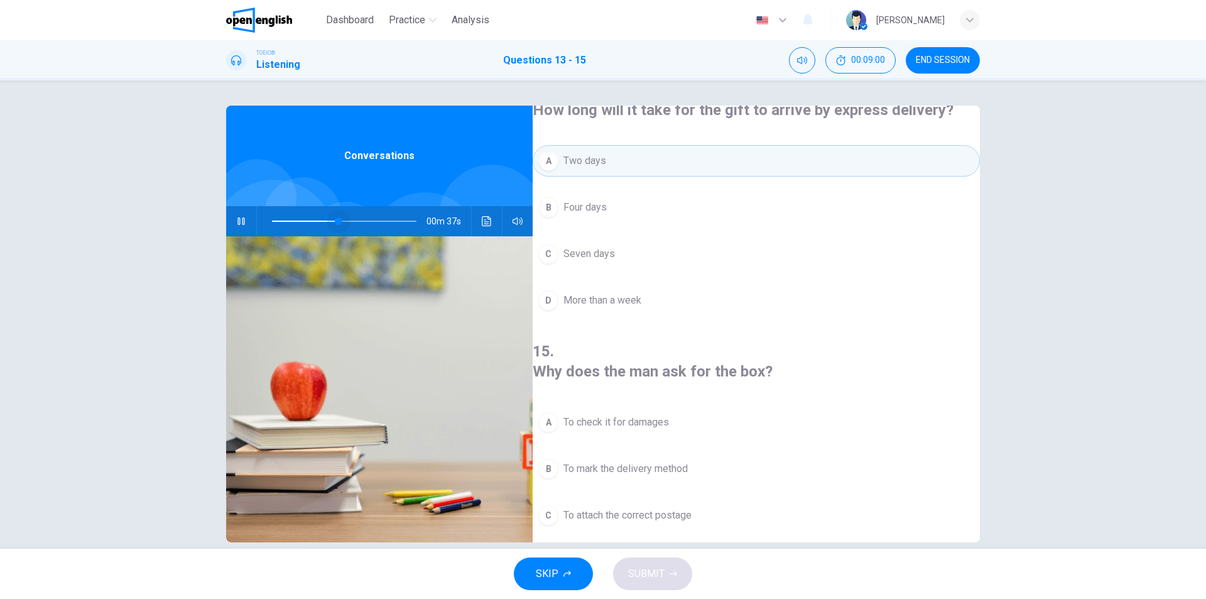
click at [336, 220] on span at bounding box center [344, 221] width 144 height 18
click at [320, 222] on span at bounding box center [344, 221] width 144 height 18
click at [683, 554] on span "To see how much it weighs" at bounding box center [622, 561] width 119 height 15
click at [654, 570] on span "SUBMIT" at bounding box center [646, 574] width 36 height 18
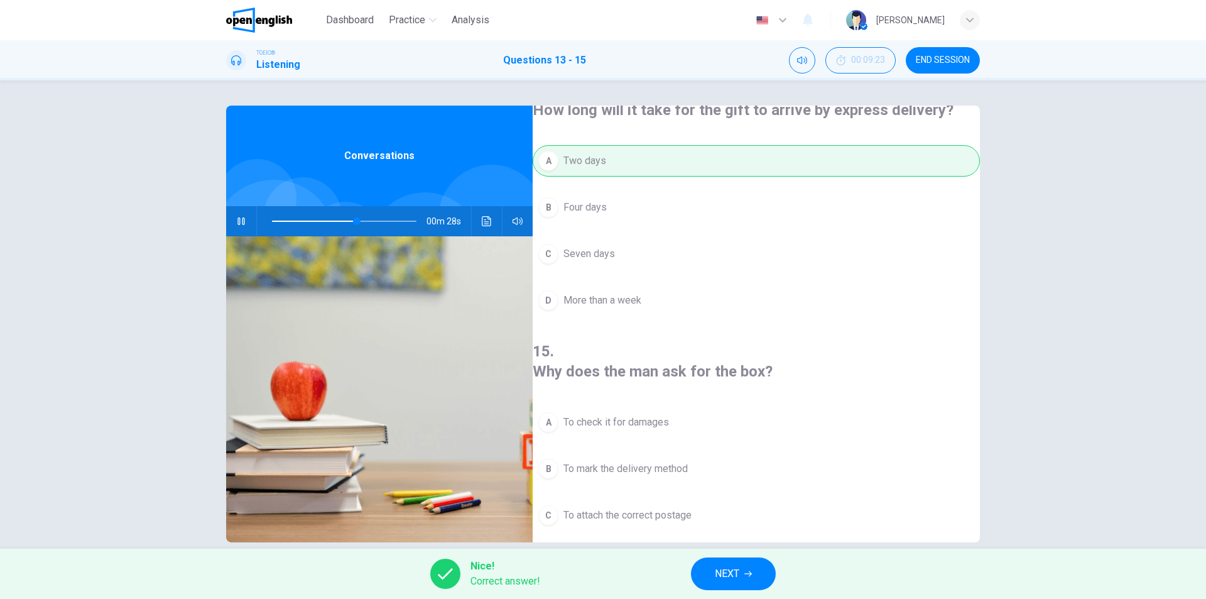
type input "**"
click at [746, 578] on button "NEXT" at bounding box center [733, 573] width 85 height 33
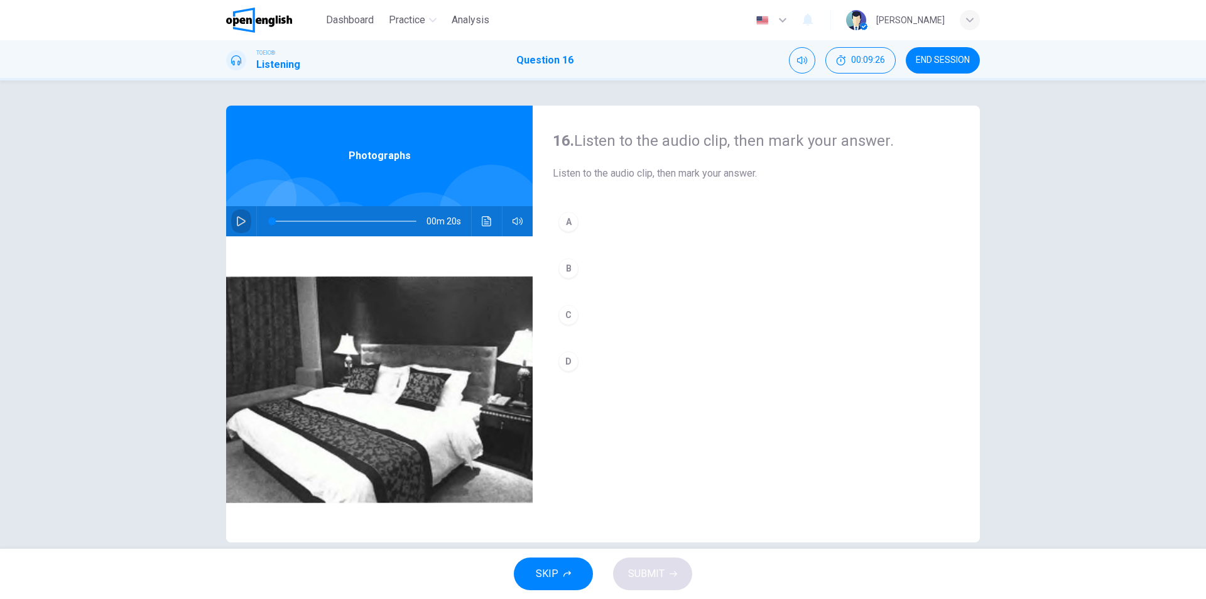
click at [238, 222] on icon "button" at bounding box center [241, 221] width 10 height 10
click at [237, 224] on icon "button" at bounding box center [241, 221] width 9 height 10
click at [240, 221] on icon "button" at bounding box center [241, 221] width 10 height 10
click at [239, 221] on icon "button" at bounding box center [241, 221] width 10 height 10
click at [239, 221] on icon "button" at bounding box center [240, 221] width 7 height 8
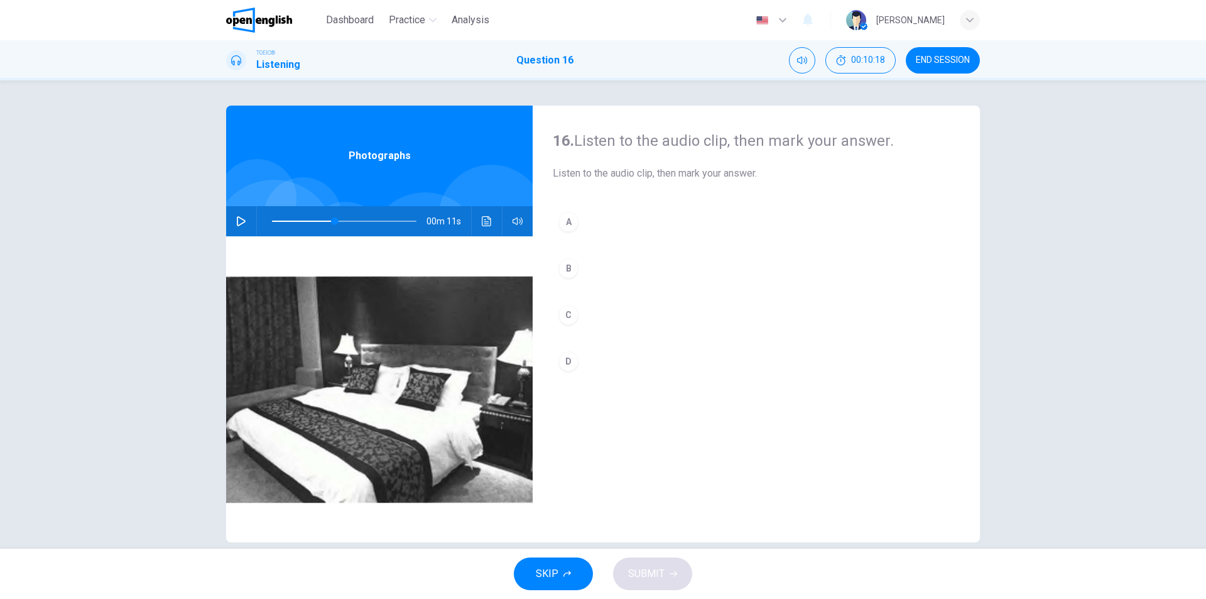
click at [239, 221] on icon "button" at bounding box center [241, 221] width 10 height 10
click at [239, 221] on icon "button" at bounding box center [240, 221] width 7 height 8
click at [239, 221] on icon "button" at bounding box center [241, 221] width 10 height 10
type input "*"
click at [582, 316] on button "C" at bounding box center [756, 314] width 407 height 31
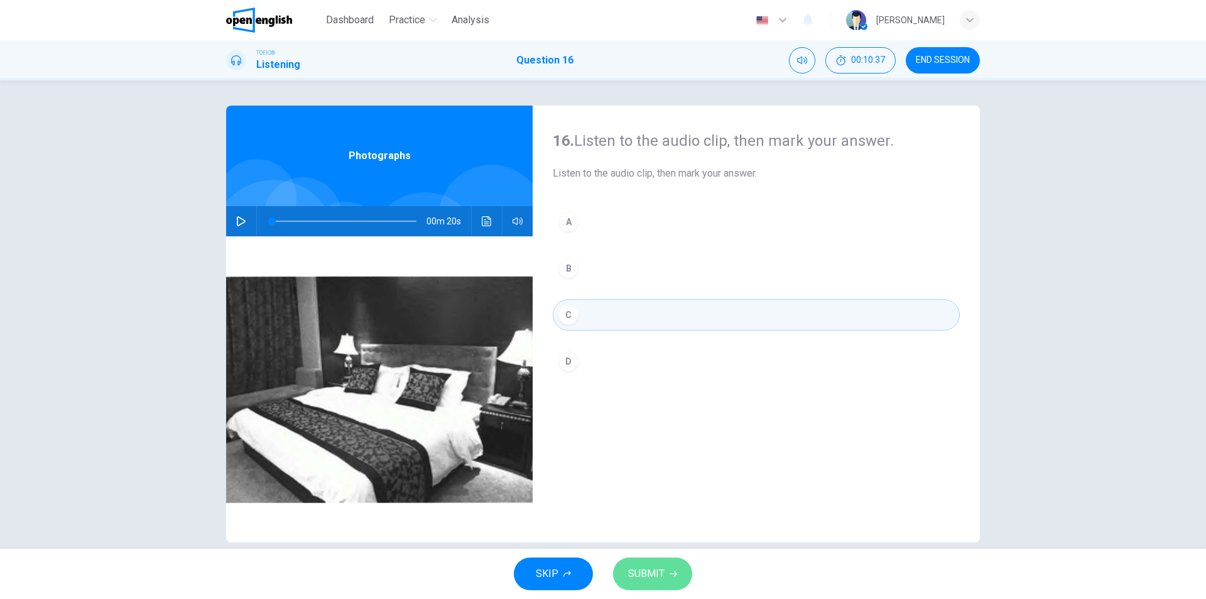
click at [656, 577] on span "SUBMIT" at bounding box center [646, 574] width 36 height 18
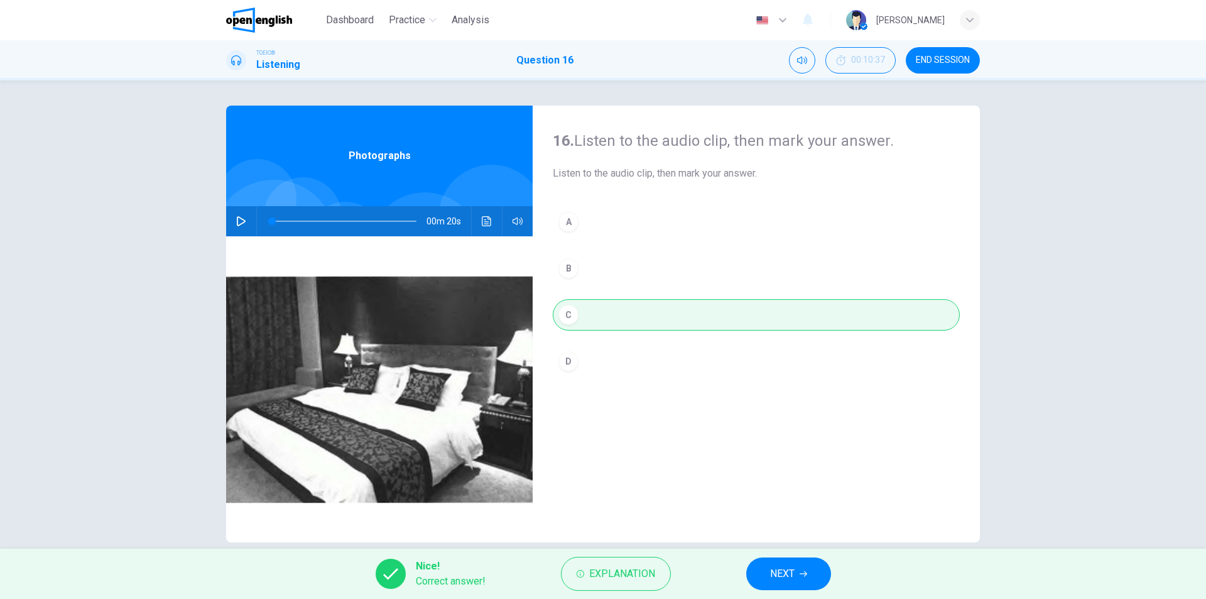
click at [783, 574] on span "NEXT" at bounding box center [782, 574] width 24 height 18
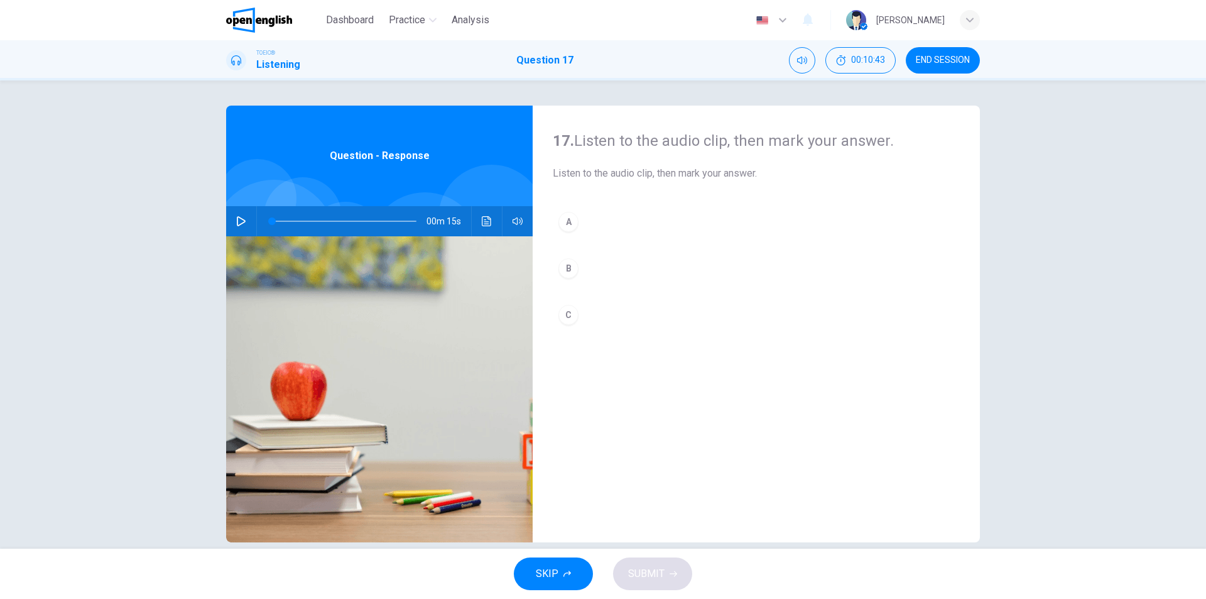
click at [237, 224] on icon "button" at bounding box center [241, 221] width 10 height 10
click at [237, 224] on icon "button" at bounding box center [241, 221] width 9 height 10
click at [575, 222] on button "A" at bounding box center [756, 221] width 407 height 31
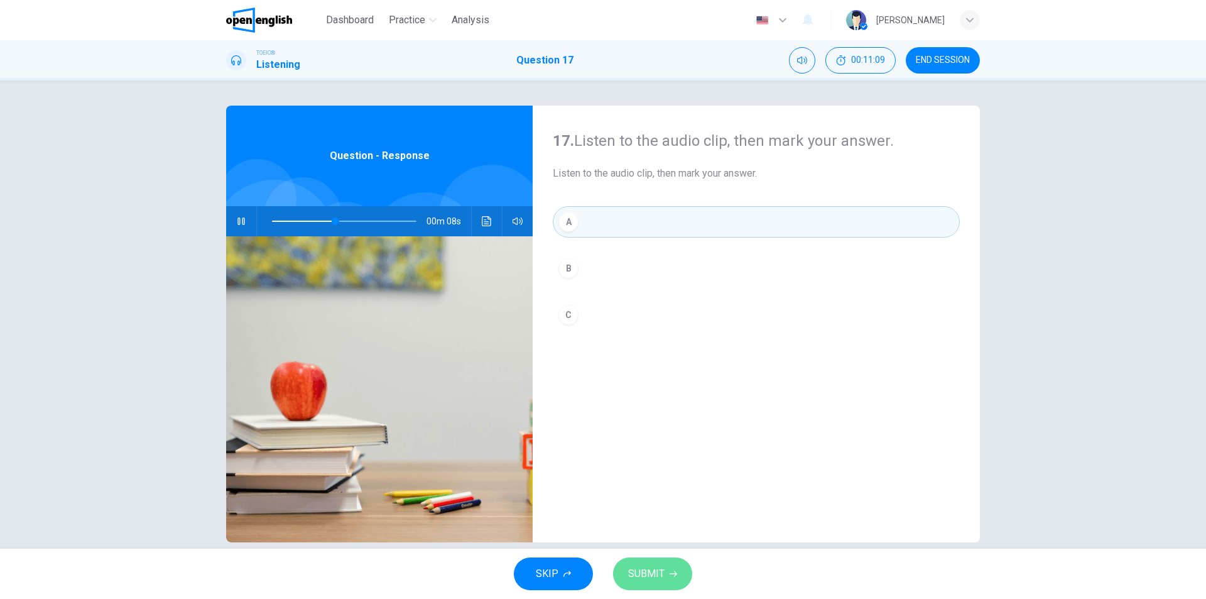
click at [654, 569] on span "SUBMIT" at bounding box center [646, 574] width 36 height 18
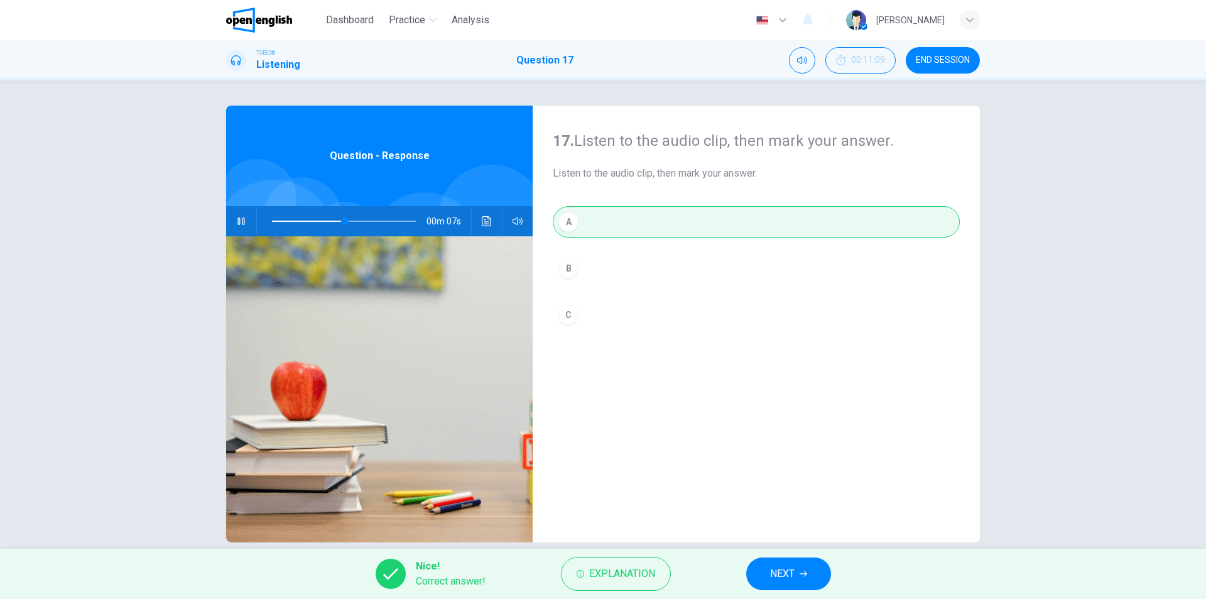
type input "**"
click at [789, 572] on span "NEXT" at bounding box center [782, 574] width 24 height 18
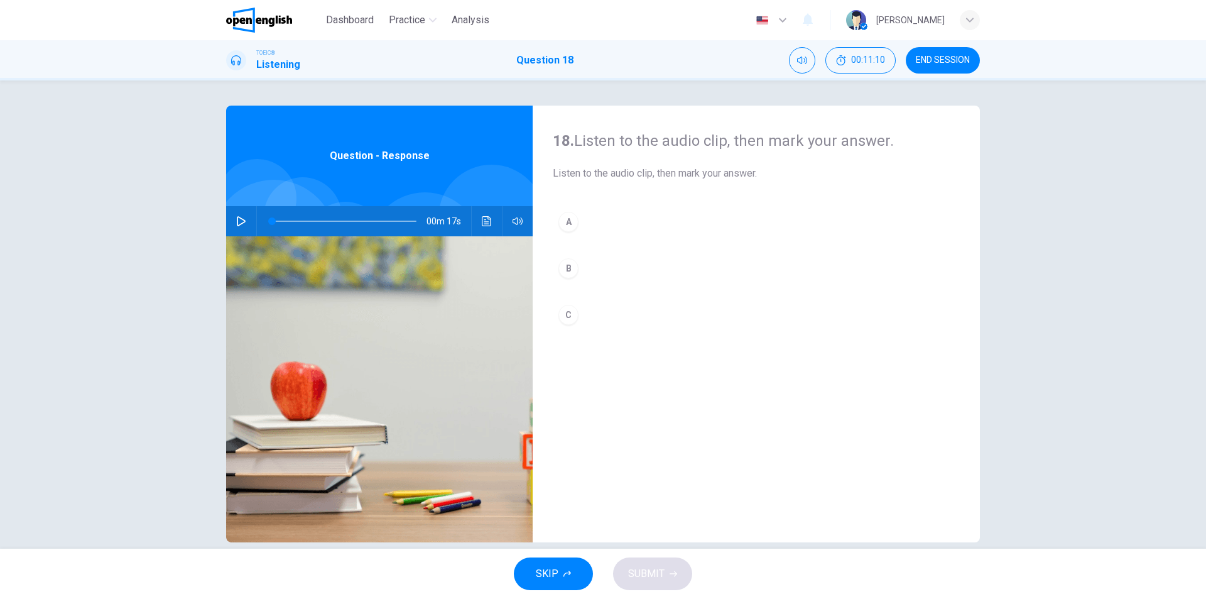
click at [241, 221] on icon "button" at bounding box center [241, 221] width 10 height 10
click at [243, 222] on button "button" at bounding box center [241, 221] width 20 height 30
click at [588, 268] on button "B" at bounding box center [756, 267] width 407 height 31
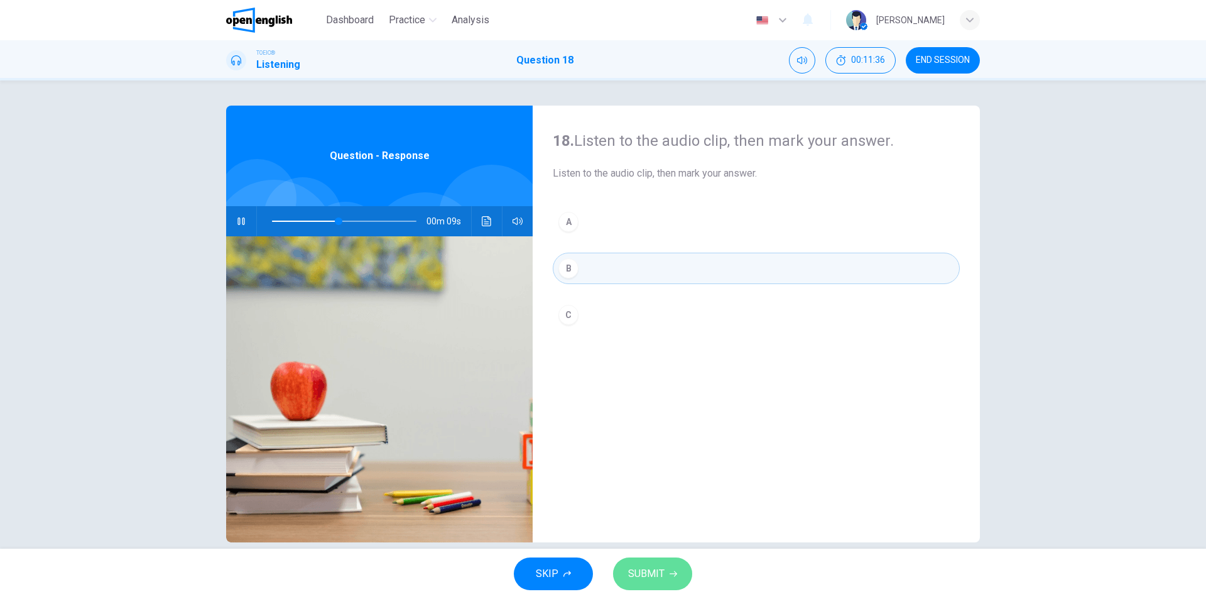
click at [663, 570] on button "SUBMIT" at bounding box center [652, 573] width 79 height 33
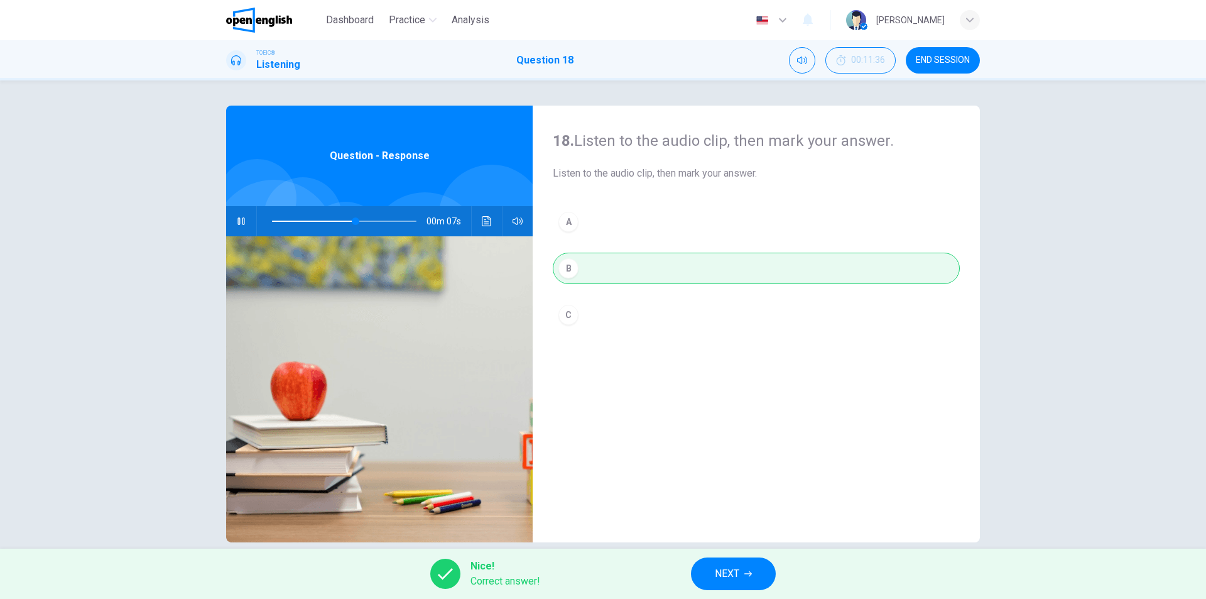
type input "**"
click at [734, 580] on span "NEXT" at bounding box center [727, 574] width 24 height 18
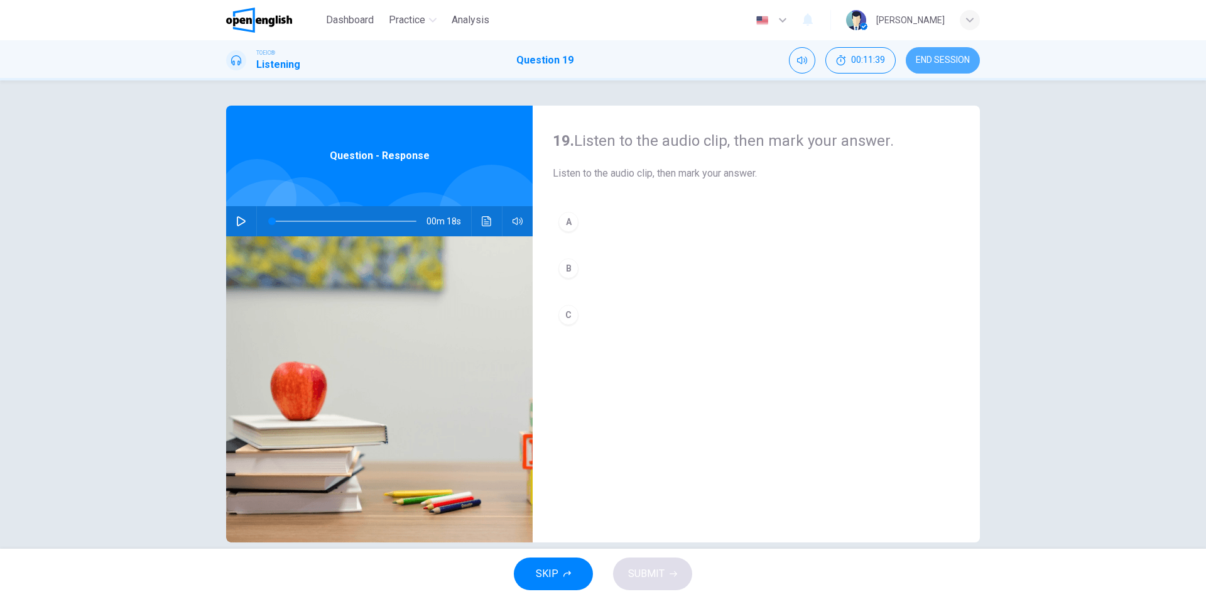
click at [938, 59] on span "END SESSION" at bounding box center [943, 60] width 54 height 10
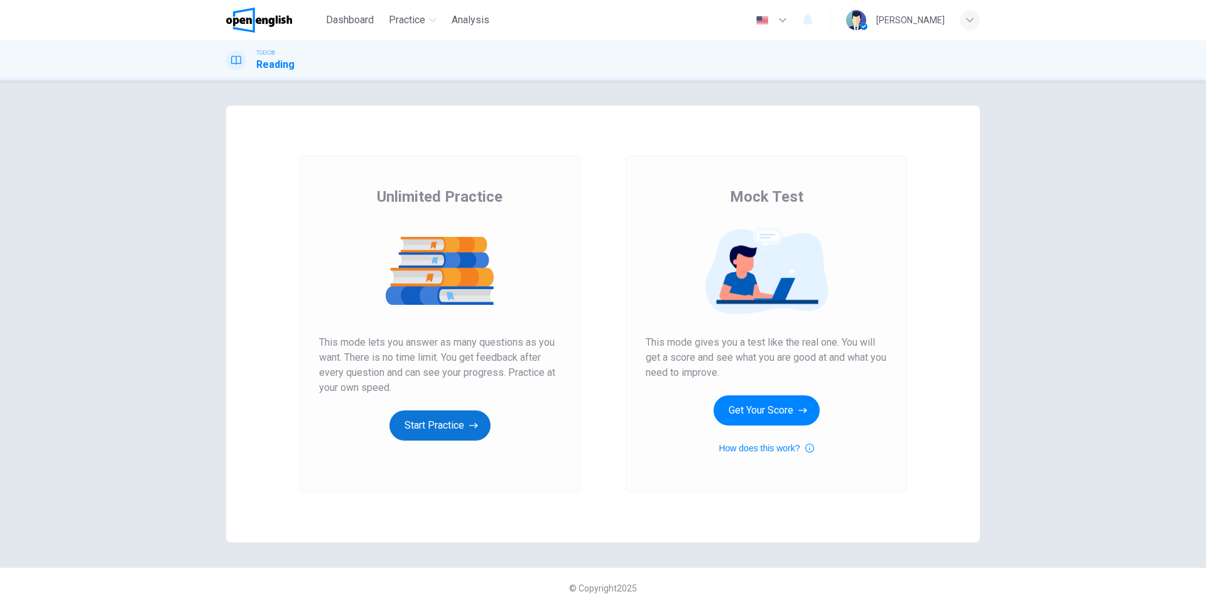
click at [418, 430] on button "Start Practice" at bounding box center [439, 425] width 101 height 30
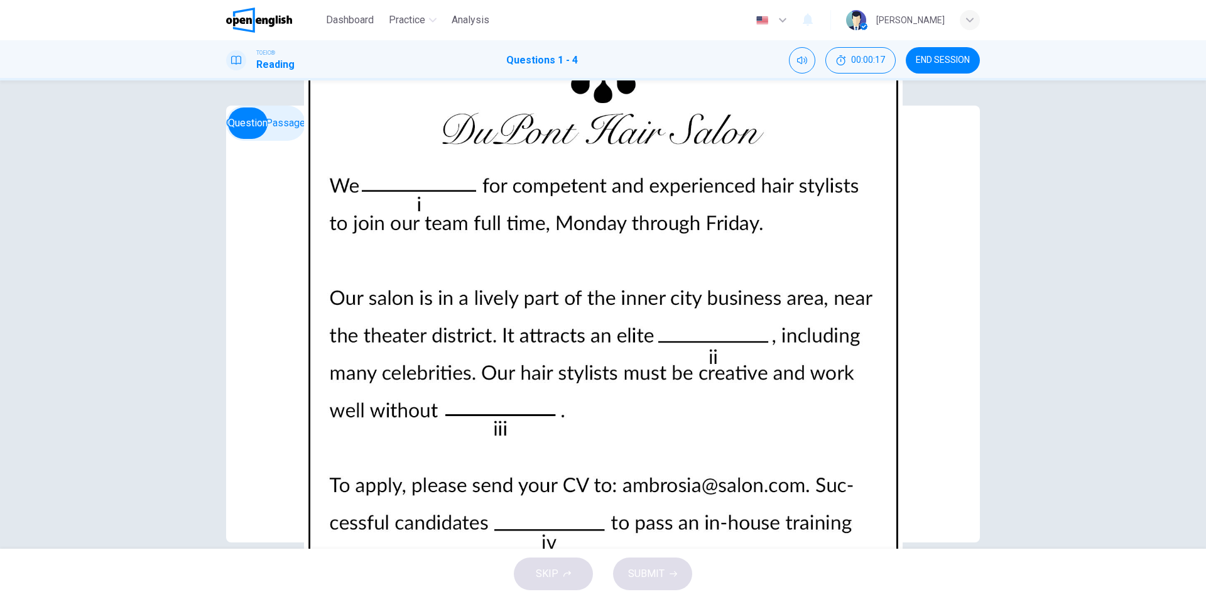
click at [336, 144] on span "are looking" at bounding box center [360, 136] width 48 height 15
click at [336, 285] on span "clientele" at bounding box center [355, 276] width 38 height 15
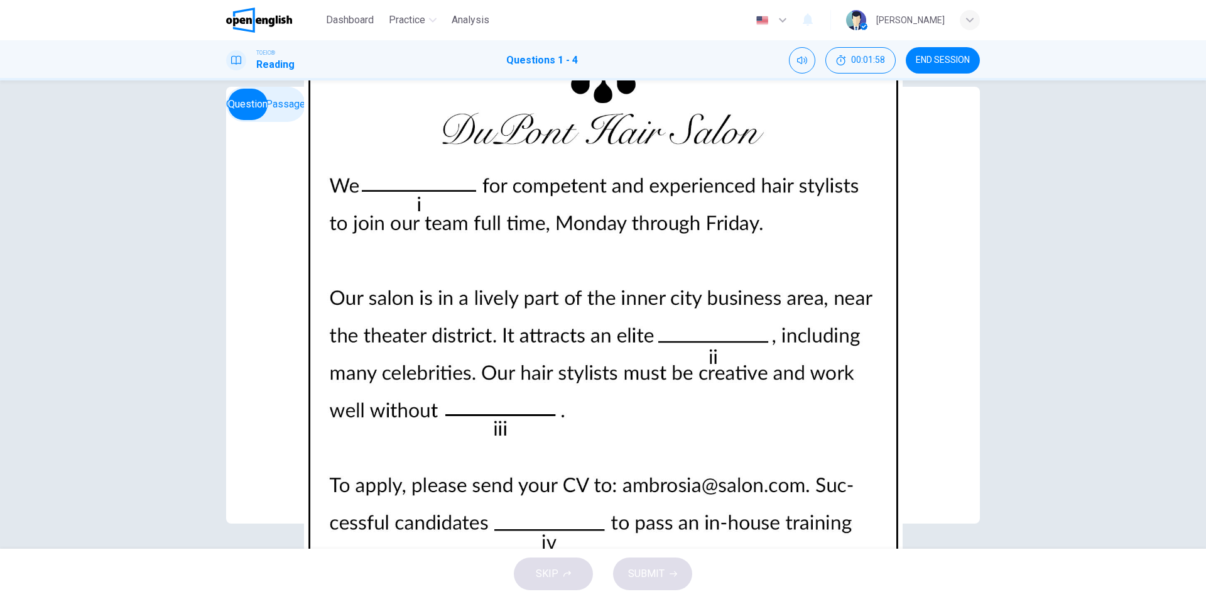
scroll to position [312, 0]
click at [327, 446] on button "C acception" at bounding box center [350, 461] width 90 height 31
click at [329, 415] on button "B exception" at bounding box center [350, 430] width 90 height 31
click at [309, 587] on button "C have" at bounding box center [350, 602] width 90 height 31
click at [657, 575] on span "SUBMIT" at bounding box center [646, 574] width 36 height 18
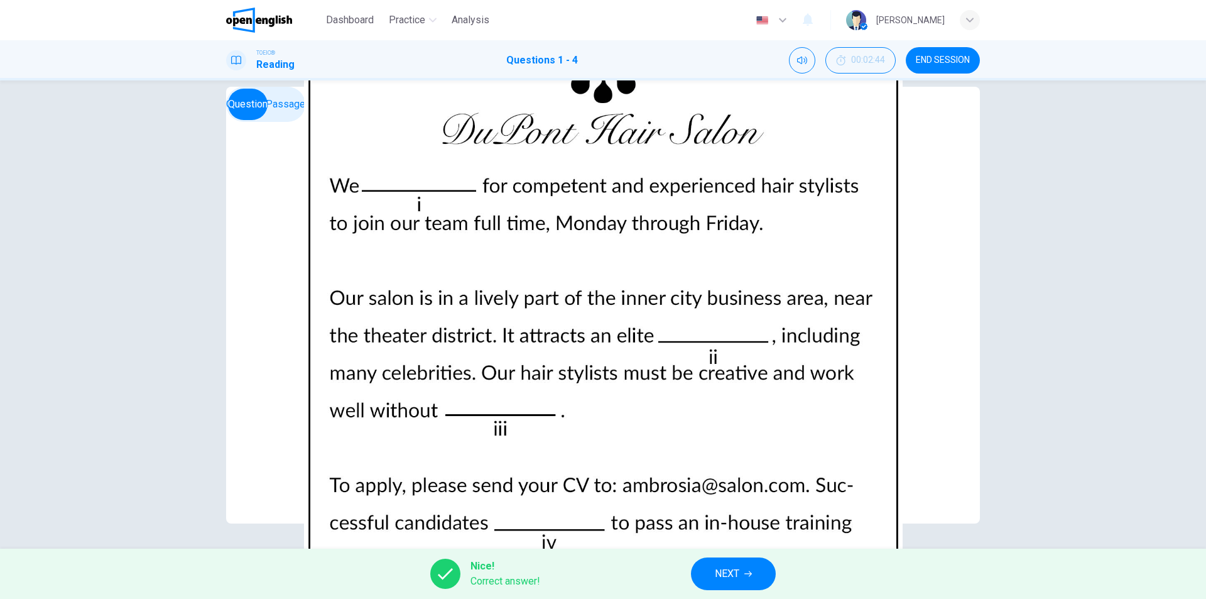
click at [727, 577] on span "NEXT" at bounding box center [727, 574] width 24 height 18
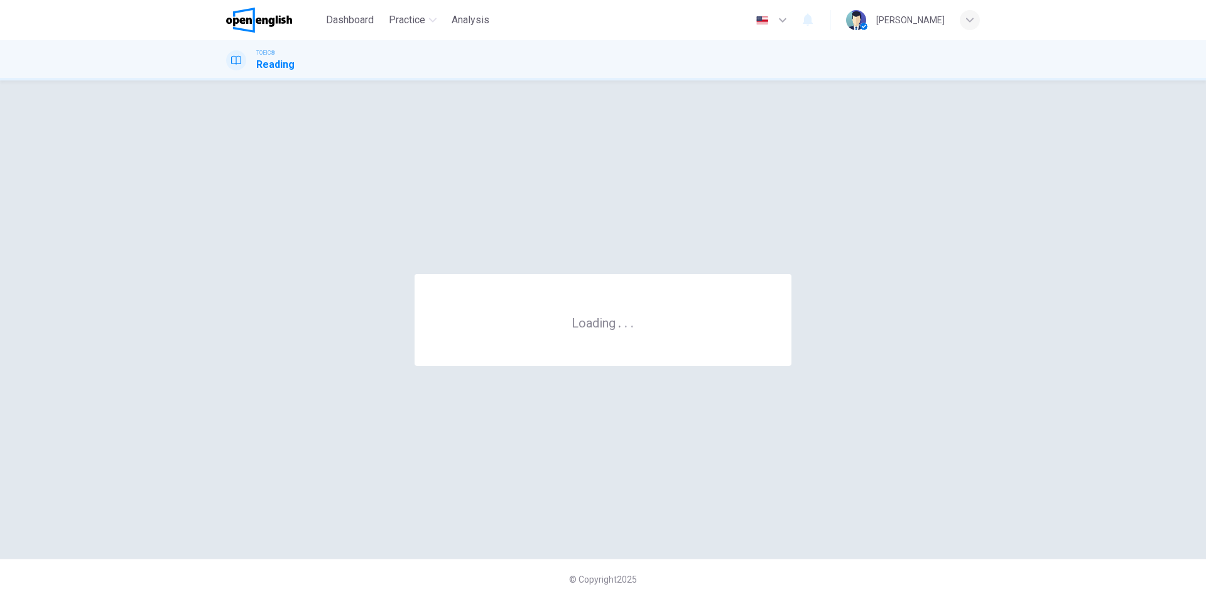
scroll to position [0, 0]
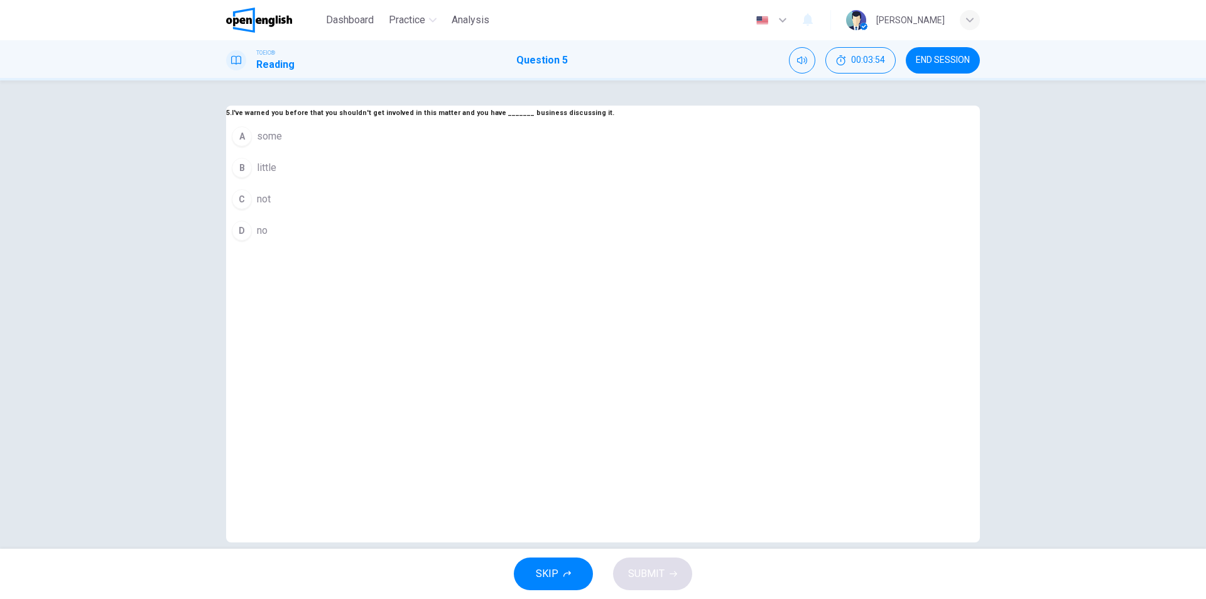
click at [525, 246] on button "D no" at bounding box center [420, 230] width 388 height 31
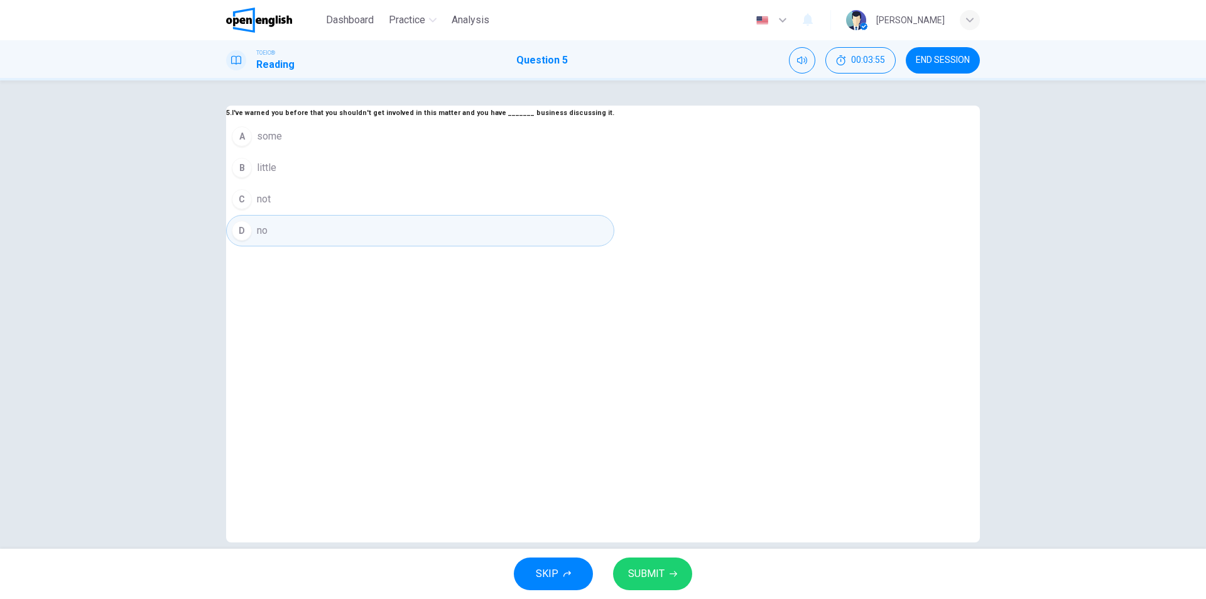
click at [663, 589] on div "SKIP SUBMIT" at bounding box center [603, 573] width 1206 height 50
click at [657, 582] on button "SUBMIT" at bounding box center [652, 573] width 79 height 33
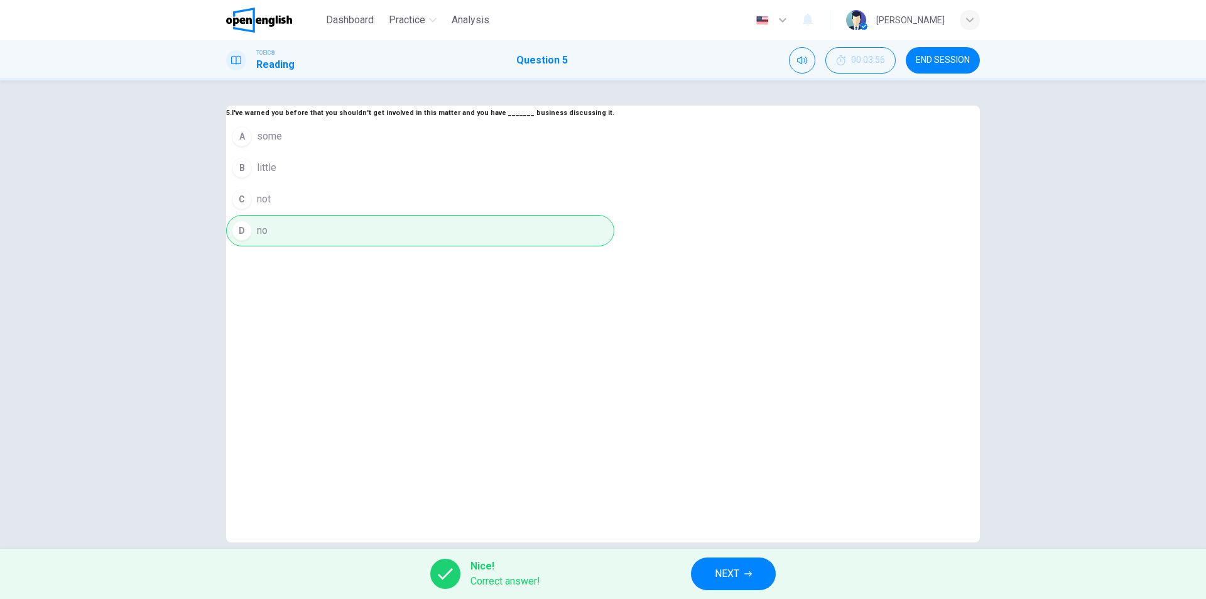
click at [730, 575] on span "NEXT" at bounding box center [727, 574] width 24 height 18
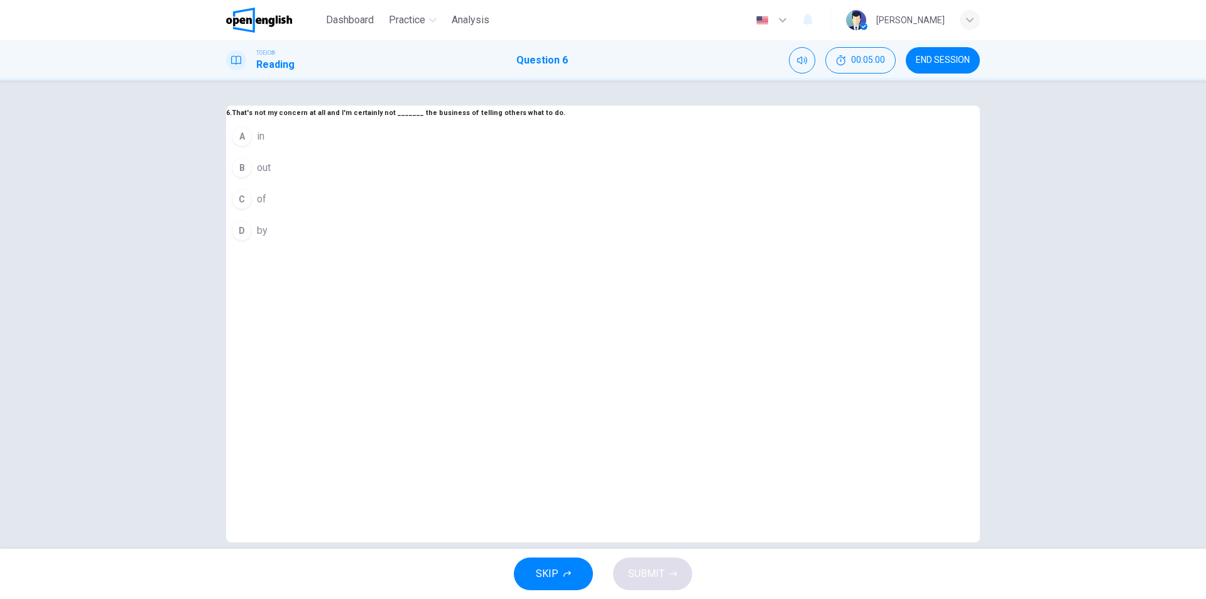
click at [264, 144] on span "in" at bounding box center [261, 136] width 8 height 15
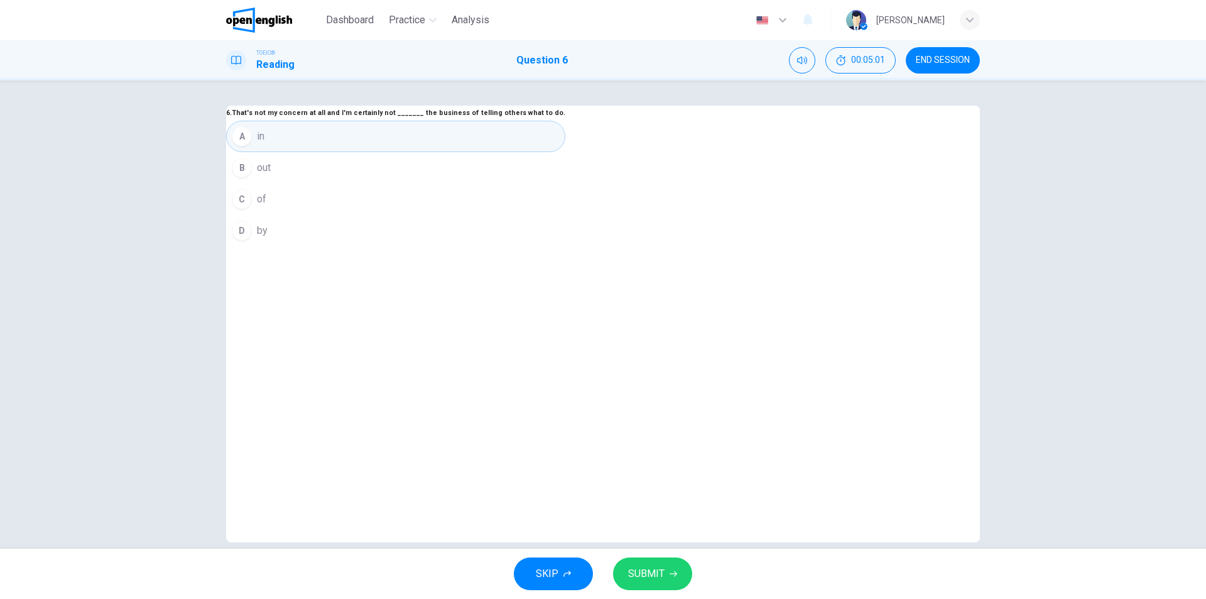
click at [626, 569] on button "SUBMIT" at bounding box center [652, 573] width 79 height 33
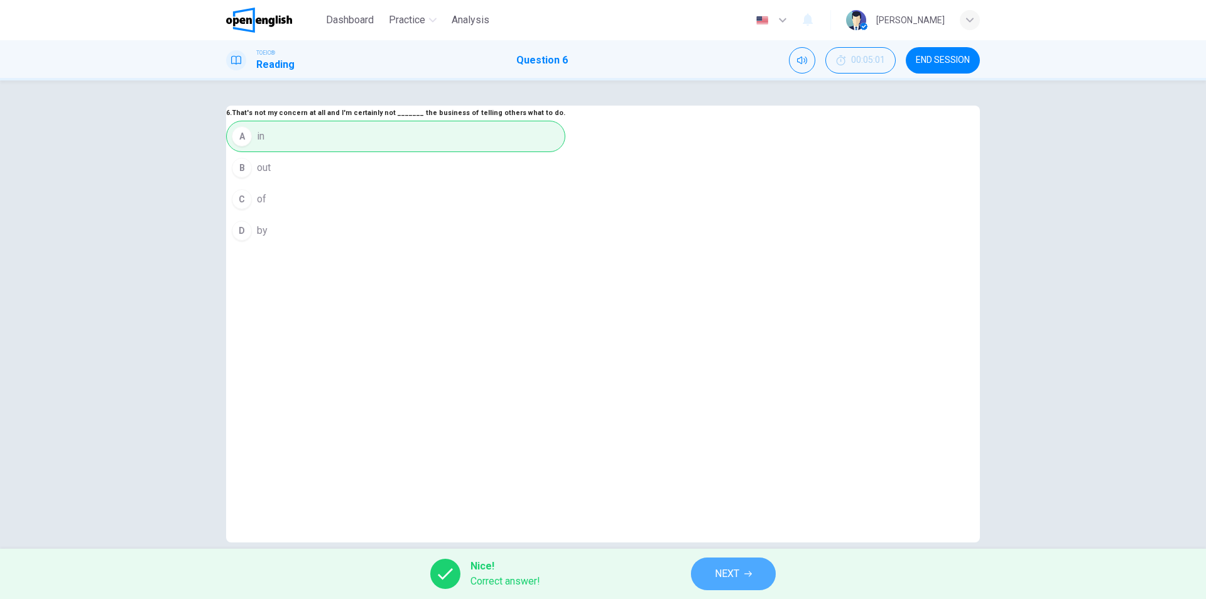
click at [735, 568] on span "NEXT" at bounding box center [727, 574] width 24 height 18
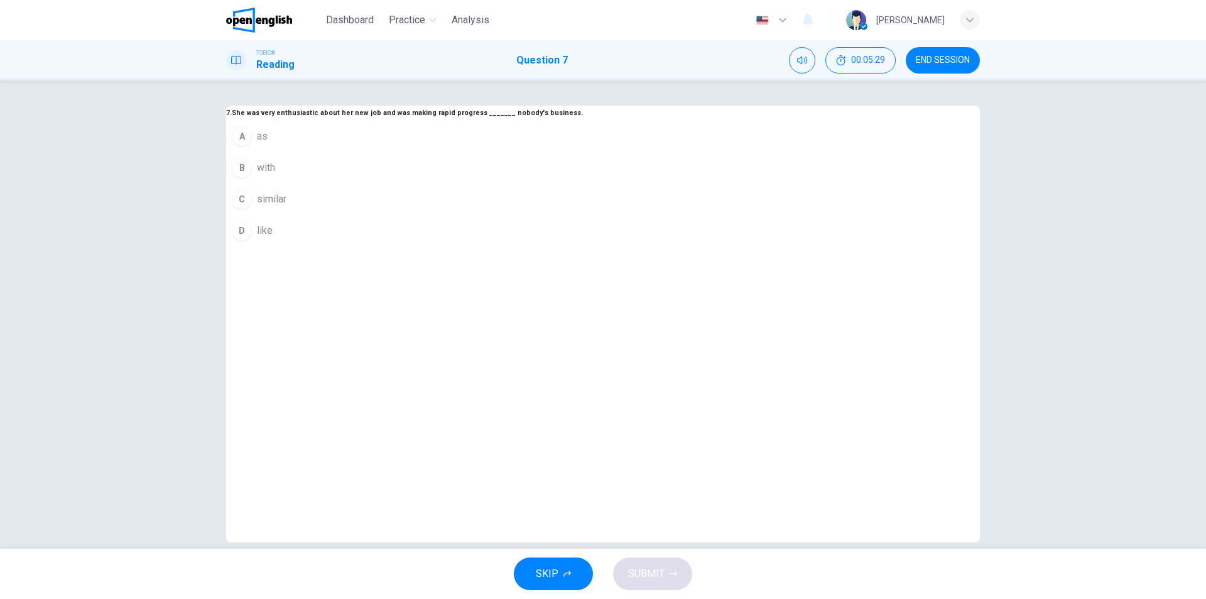
drag, startPoint x: 501, startPoint y: 180, endPoint x: 621, endPoint y: 204, distance: 123.0
click at [583, 204] on div "7. She was very enthusiastic about her new job and was making rapid progress __…" at bounding box center [404, 176] width 357 height 141
drag, startPoint x: 659, startPoint y: 179, endPoint x: 686, endPoint y: 197, distance: 33.1
click at [583, 121] on h6 "7. She was very enthusiastic about her new job and was making rapid progress __…" at bounding box center [404, 113] width 357 height 15
click at [268, 144] on span "as" at bounding box center [262, 136] width 11 height 15
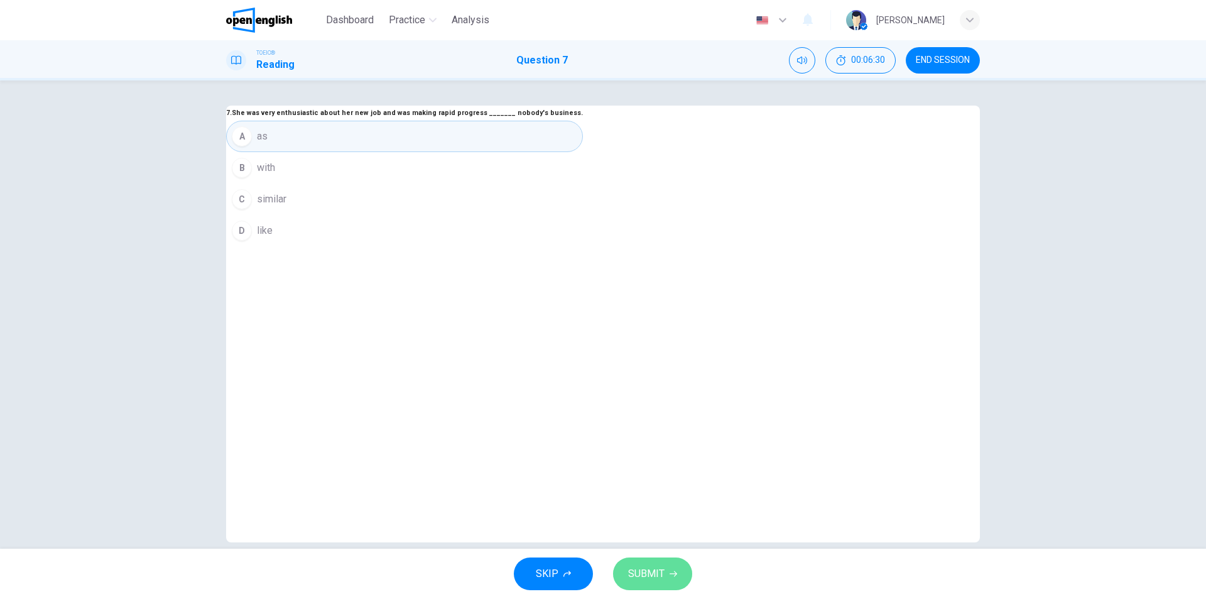
click at [654, 574] on span "SUBMIT" at bounding box center [646, 574] width 36 height 18
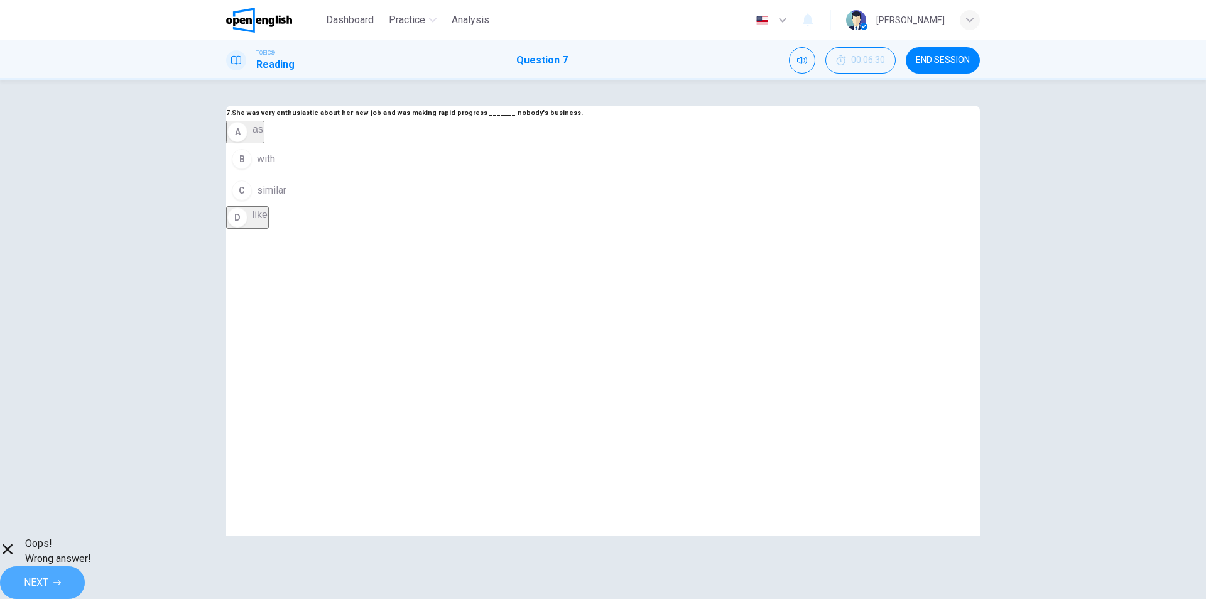
click at [48, 577] on span "NEXT" at bounding box center [36, 582] width 24 height 18
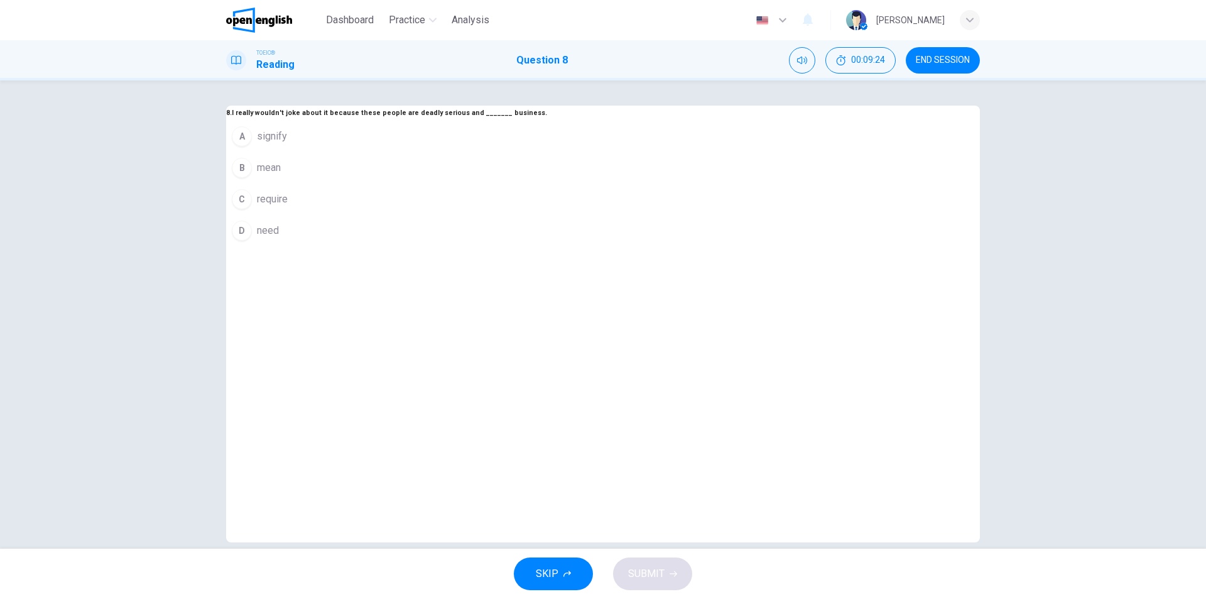
click at [281, 175] on span "mean" at bounding box center [269, 167] width 24 height 15
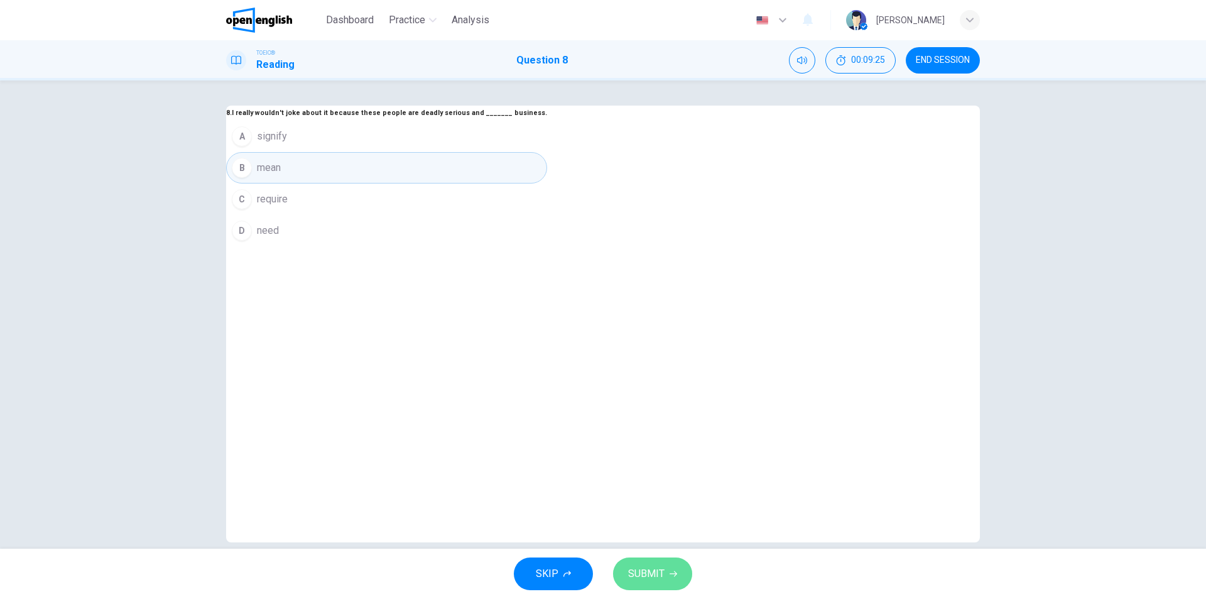
click at [649, 572] on span "SUBMIT" at bounding box center [646, 574] width 36 height 18
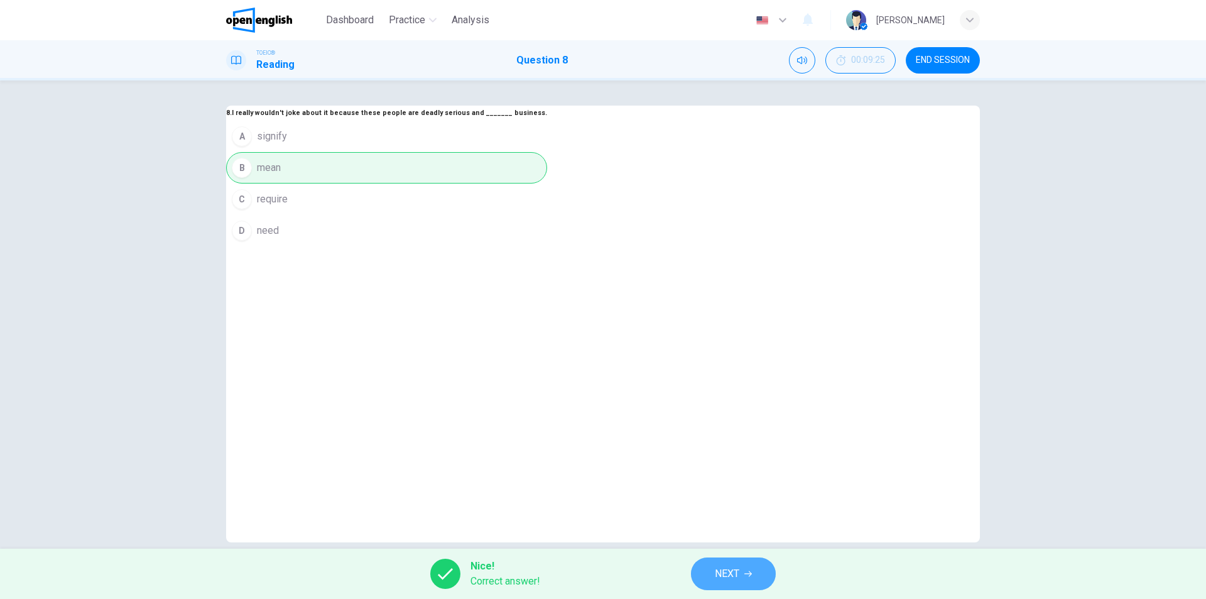
click at [727, 571] on span "NEXT" at bounding box center [727, 574] width 24 height 18
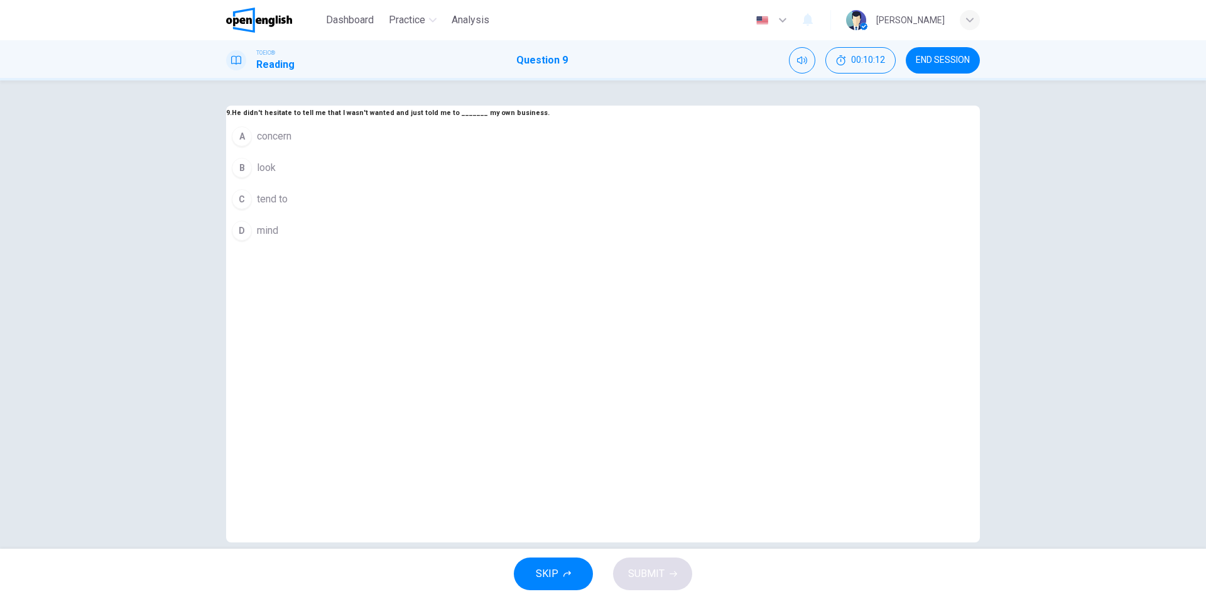
click at [278, 238] on span "mind" at bounding box center [267, 230] width 21 height 15
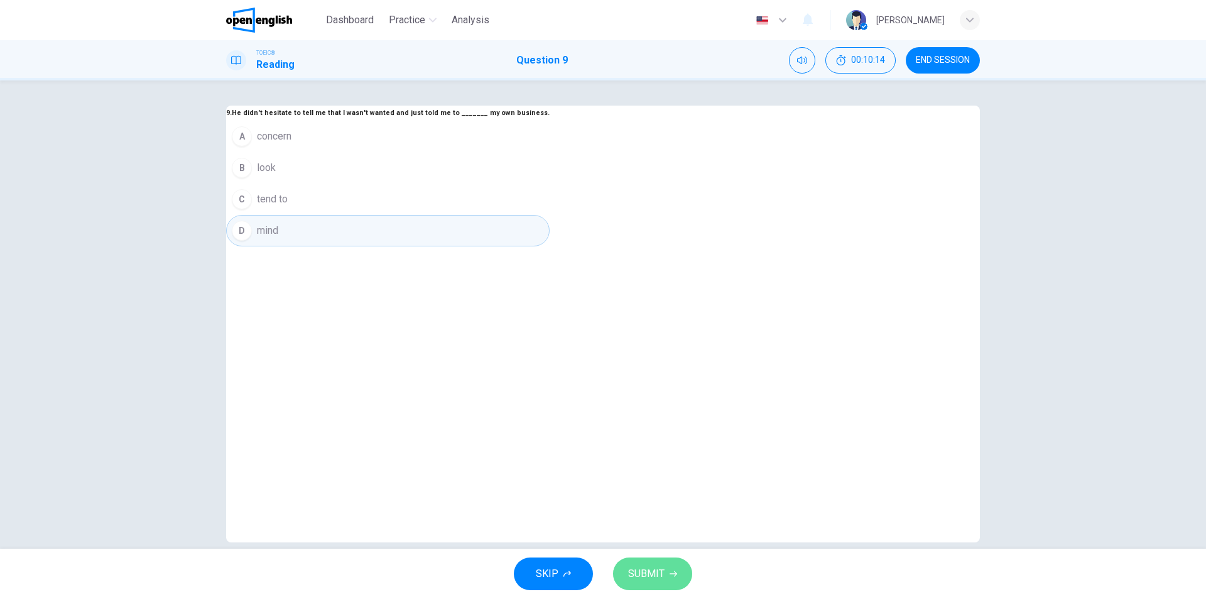
click at [653, 573] on span "SUBMIT" at bounding box center [646, 574] width 36 height 18
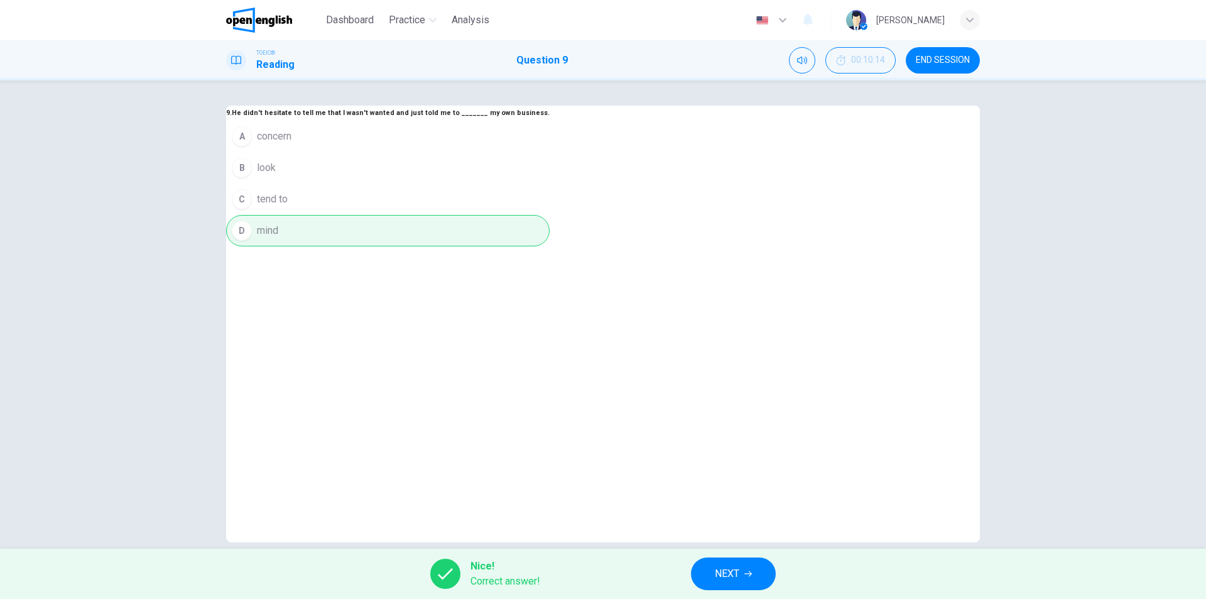
click at [730, 570] on span "NEXT" at bounding box center [727, 574] width 24 height 18
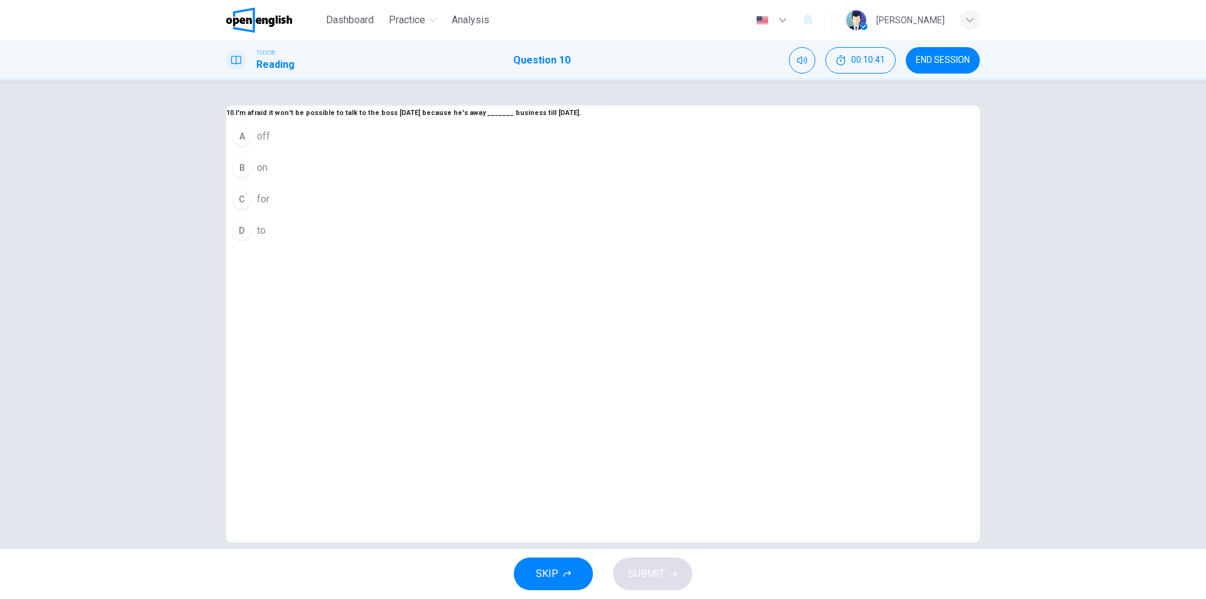
click at [505, 183] on button "B on" at bounding box center [403, 167] width 355 height 31
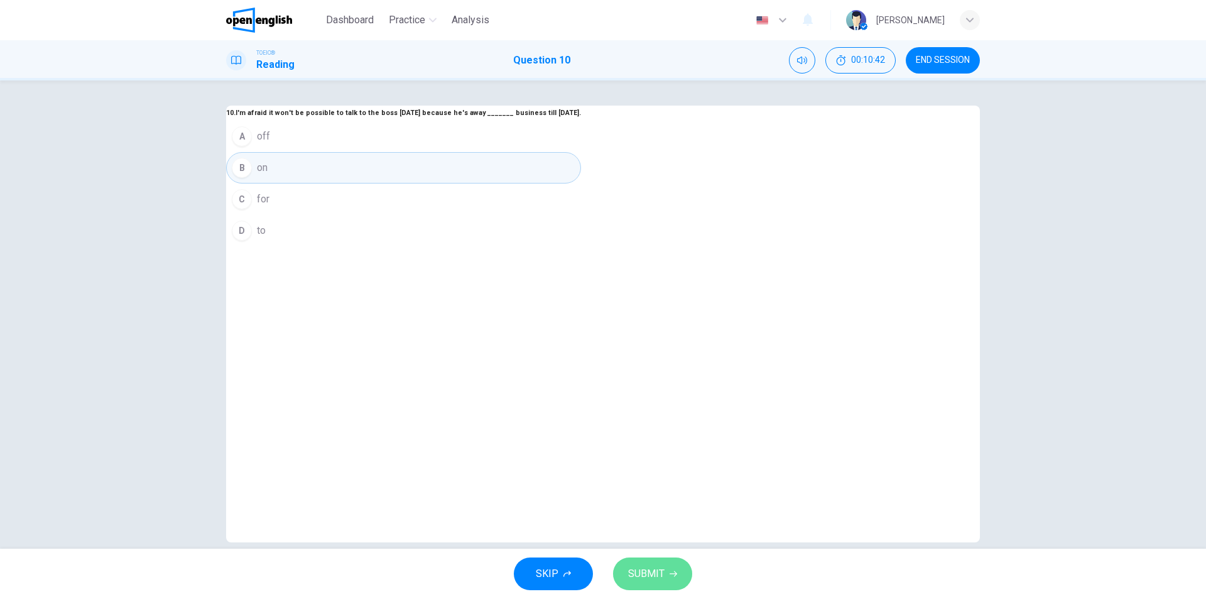
click at [657, 579] on span "SUBMIT" at bounding box center [646, 574] width 36 height 18
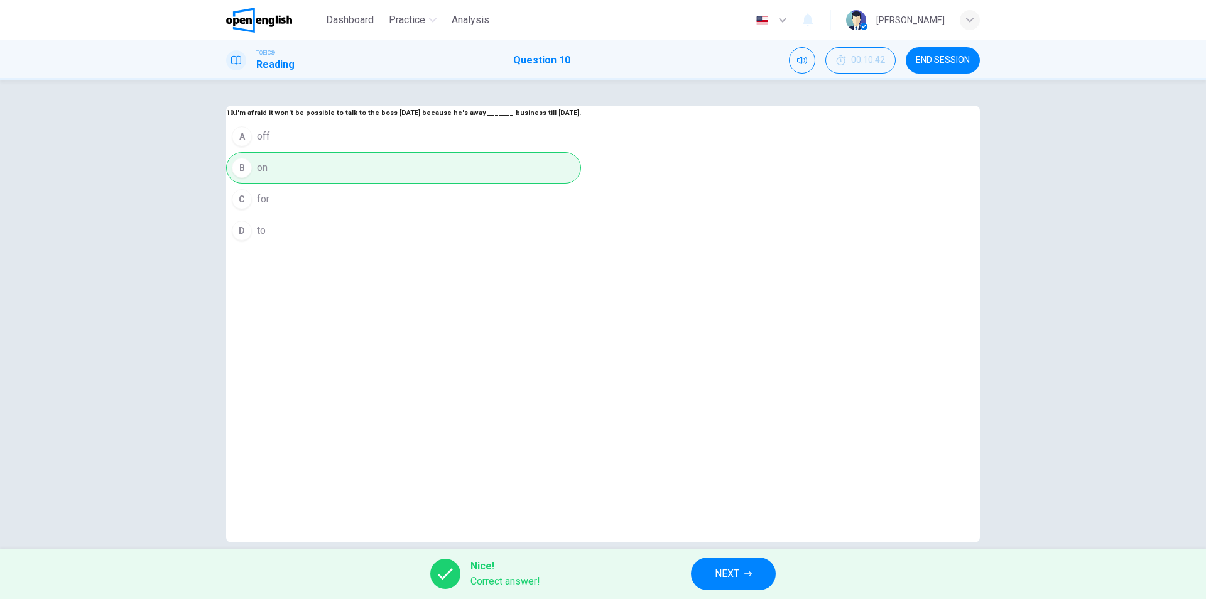
click at [717, 579] on span "NEXT" at bounding box center [727, 574] width 24 height 18
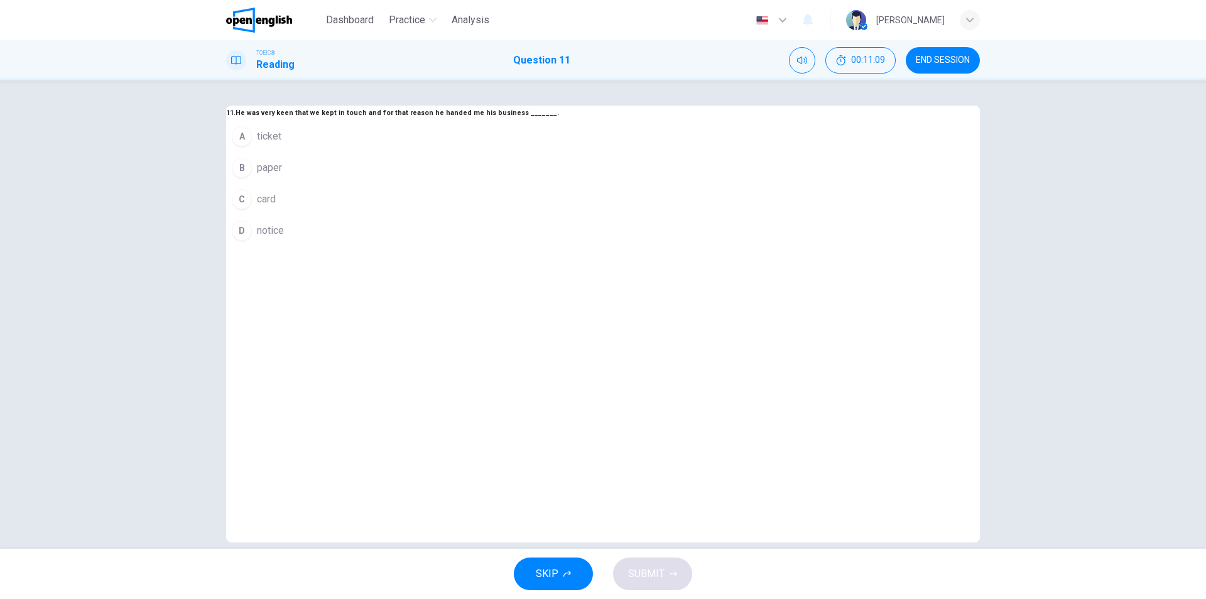
click at [276, 207] on span "card" at bounding box center [266, 199] width 19 height 15
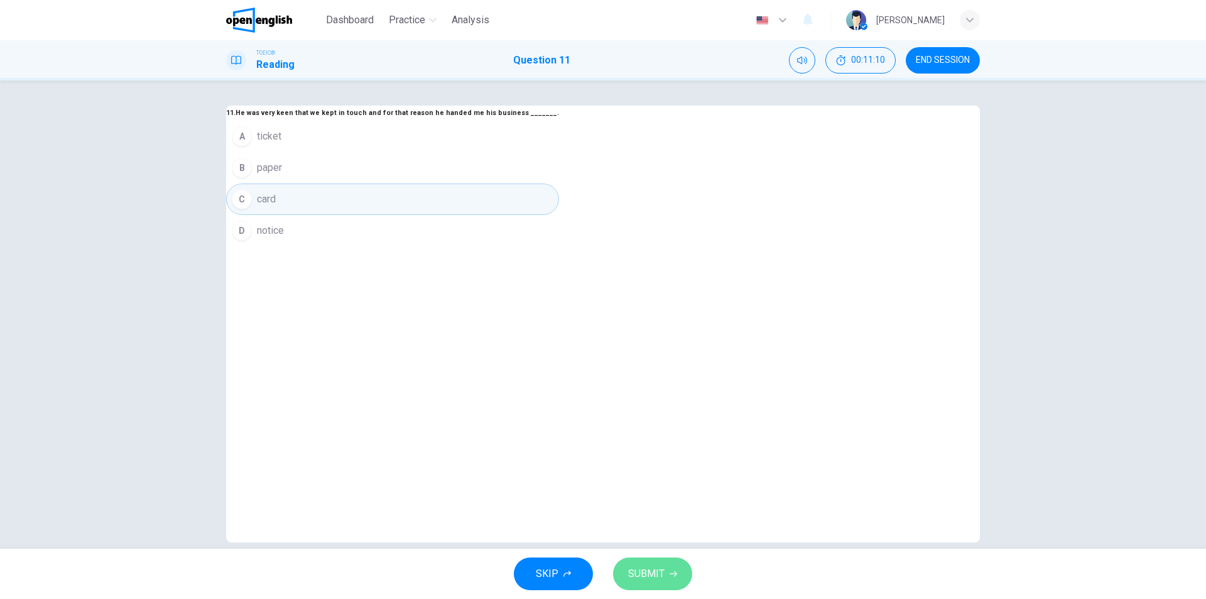
click at [661, 585] on button "SUBMIT" at bounding box center [652, 573] width 79 height 33
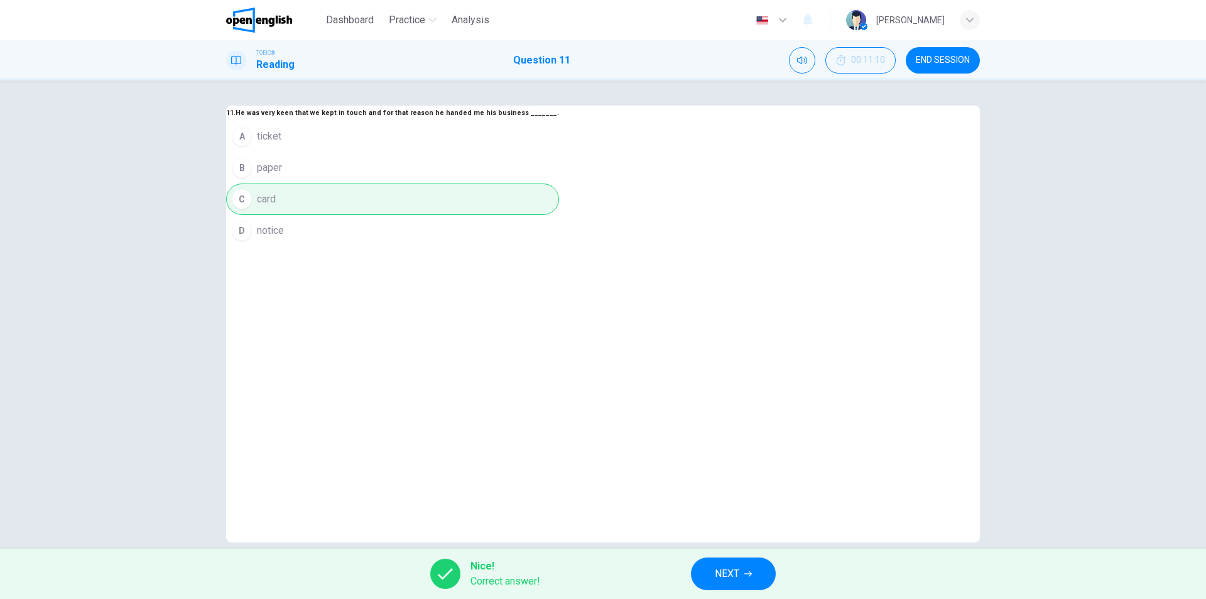
click at [729, 584] on button "NEXT" at bounding box center [733, 573] width 85 height 33
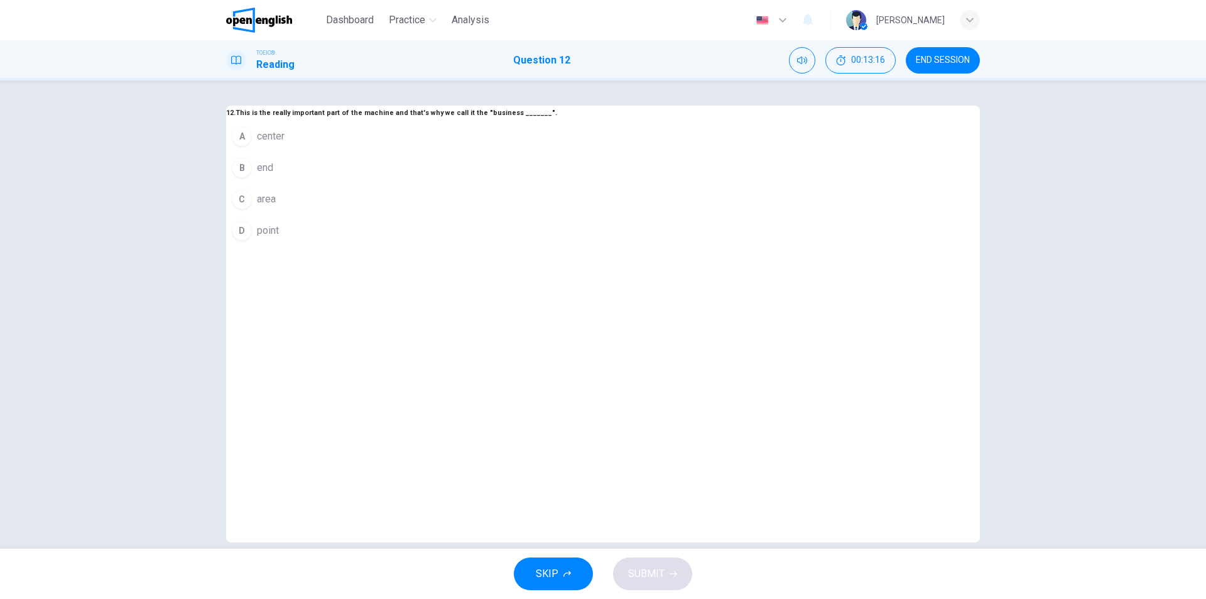
click at [285, 144] on span "center" at bounding box center [271, 136] width 28 height 15
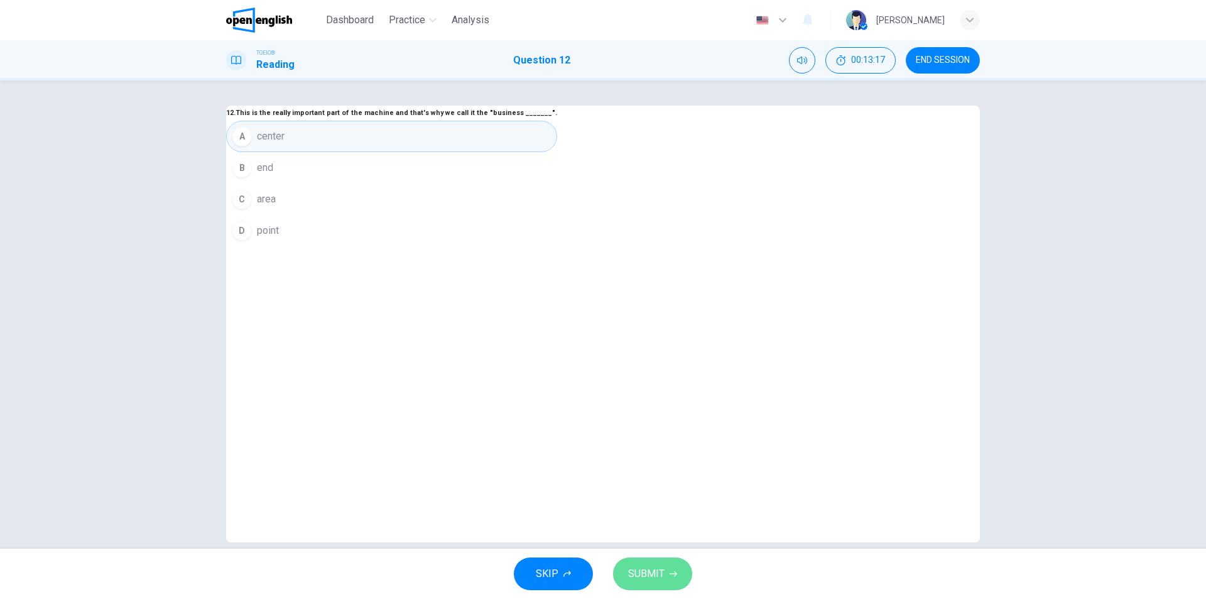
click at [655, 582] on button "SUBMIT" at bounding box center [652, 573] width 79 height 33
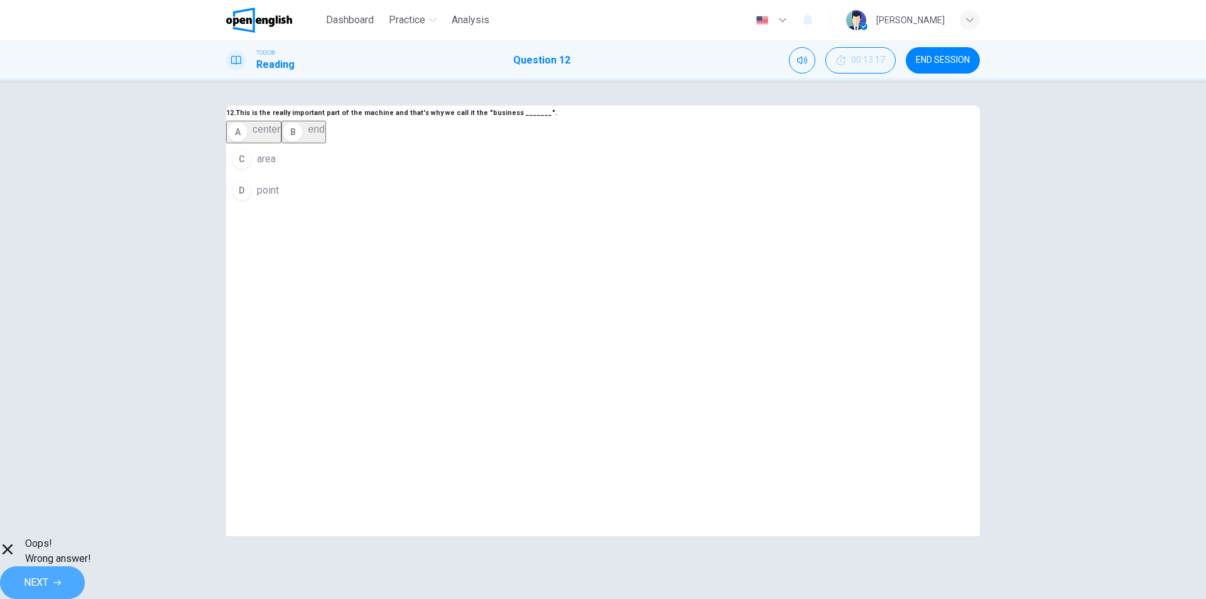
click at [48, 576] on span "NEXT" at bounding box center [36, 582] width 24 height 18
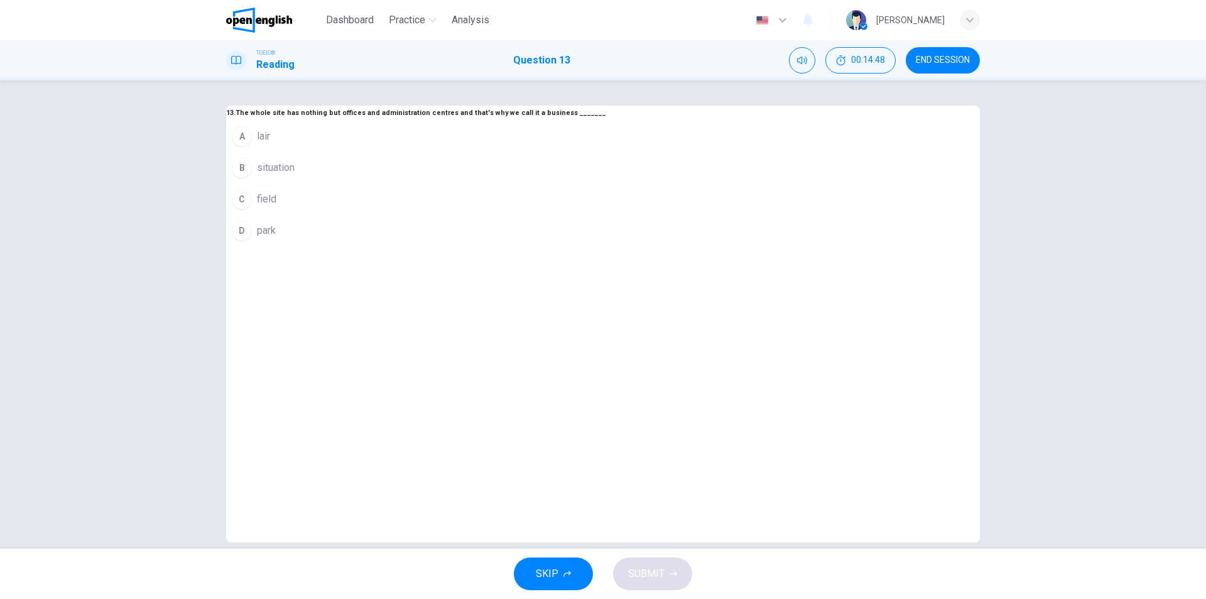
click at [276, 238] on span "park" at bounding box center [266, 230] width 19 height 15
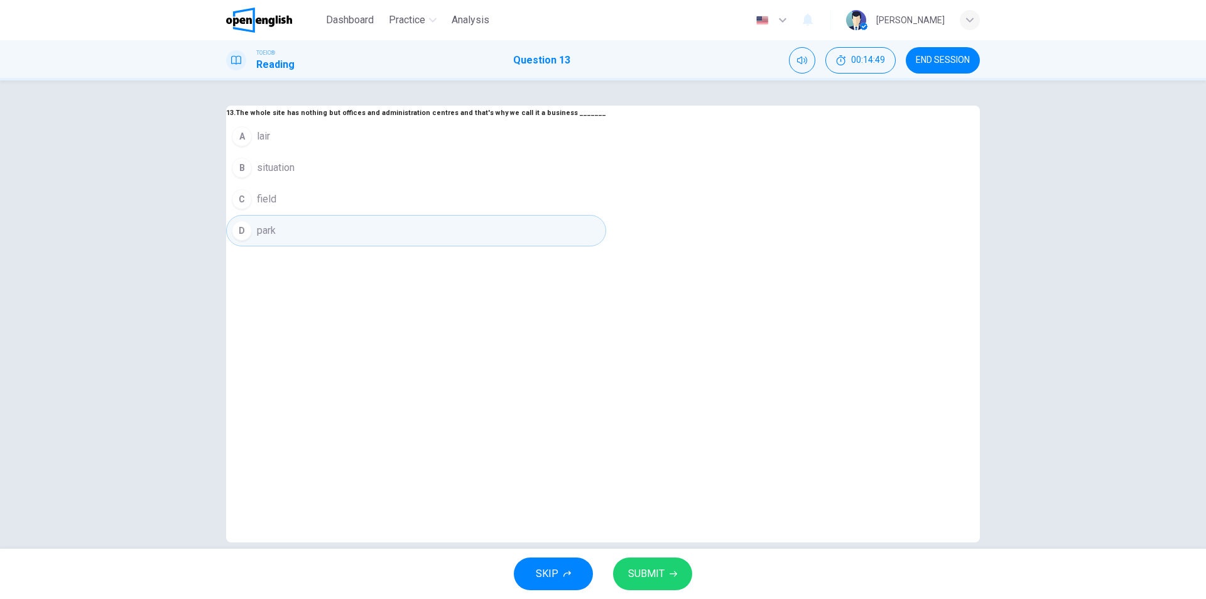
click at [644, 574] on span "SUBMIT" at bounding box center [646, 574] width 36 height 18
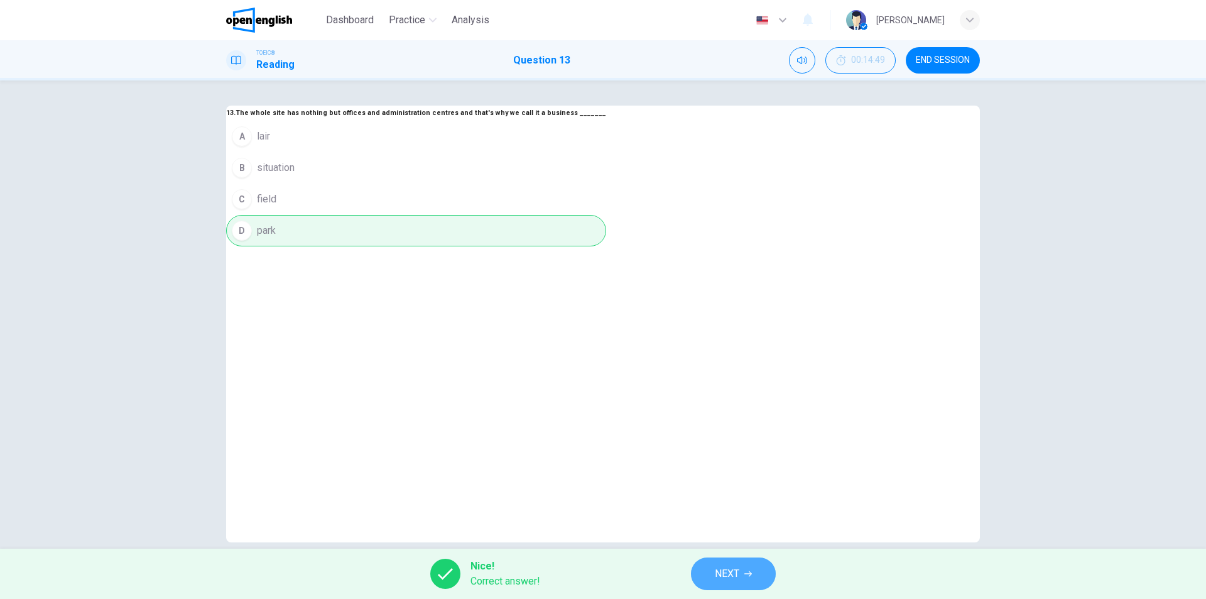
click at [743, 570] on button "NEXT" at bounding box center [733, 573] width 85 height 33
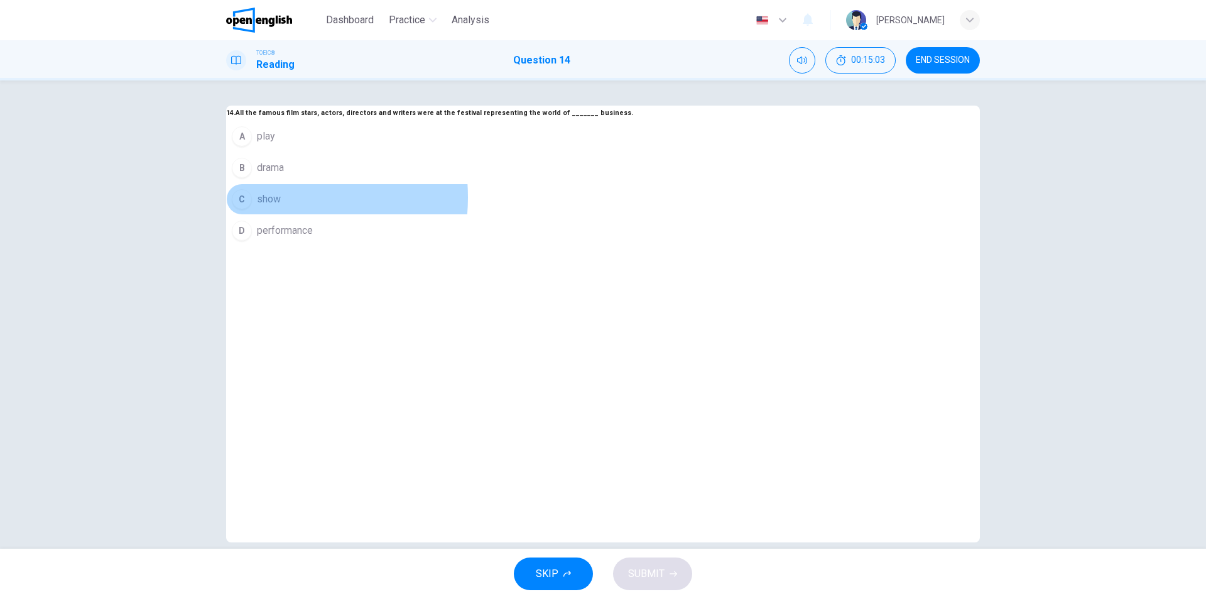
click at [281, 207] on span "show" at bounding box center [269, 199] width 24 height 15
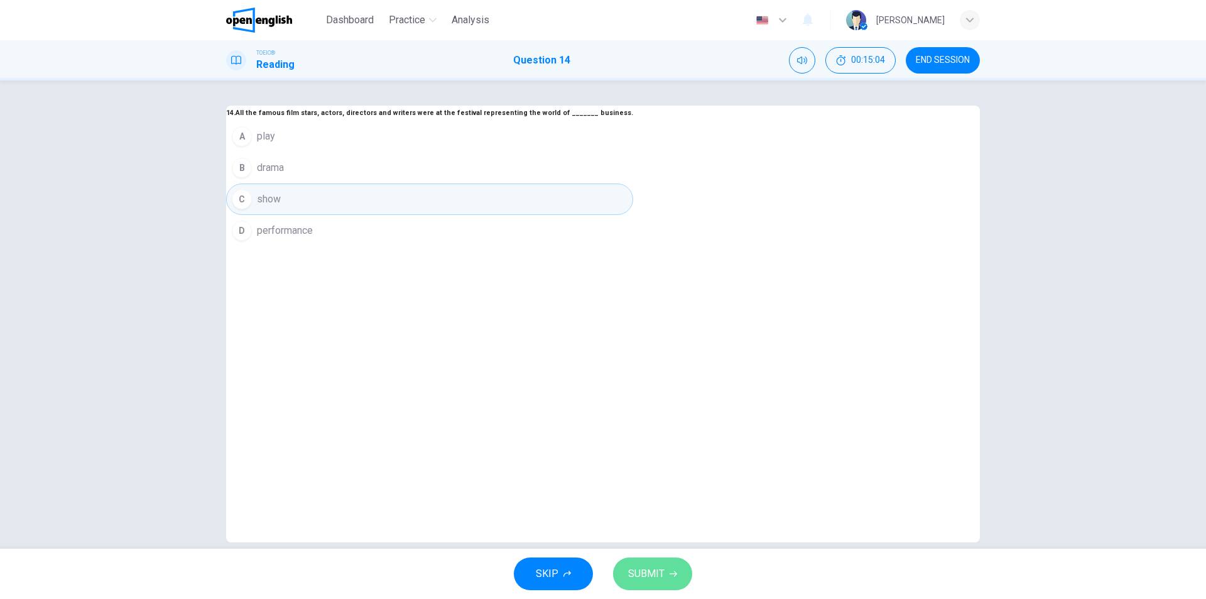
click at [646, 573] on span "SUBMIT" at bounding box center [646, 574] width 36 height 18
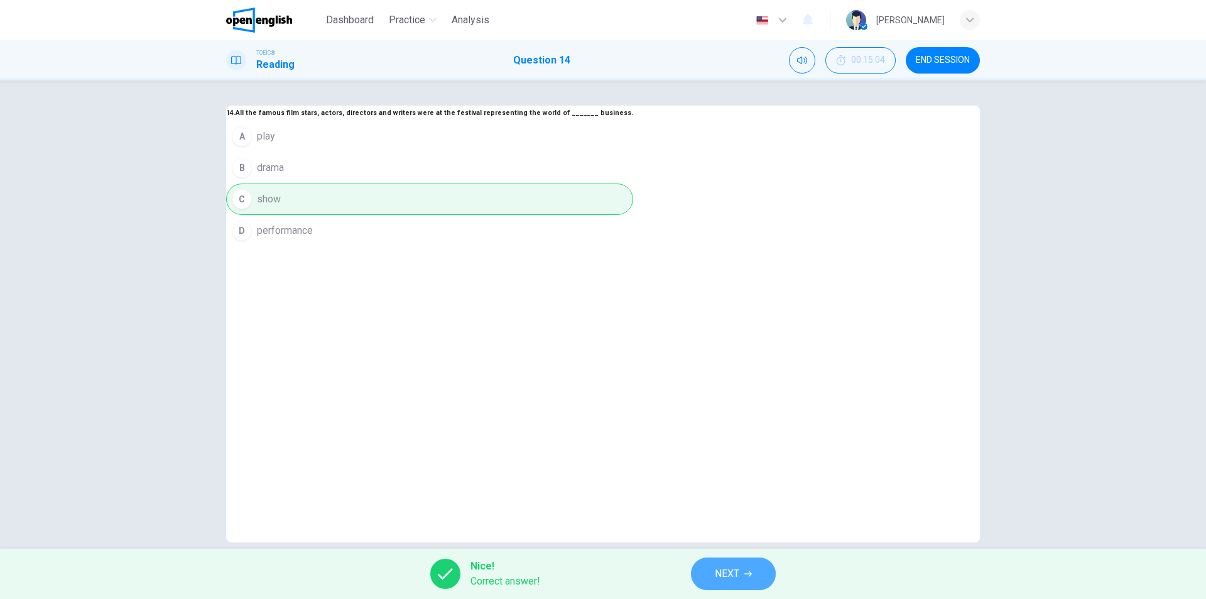
click at [732, 575] on span "NEXT" at bounding box center [727, 574] width 24 height 18
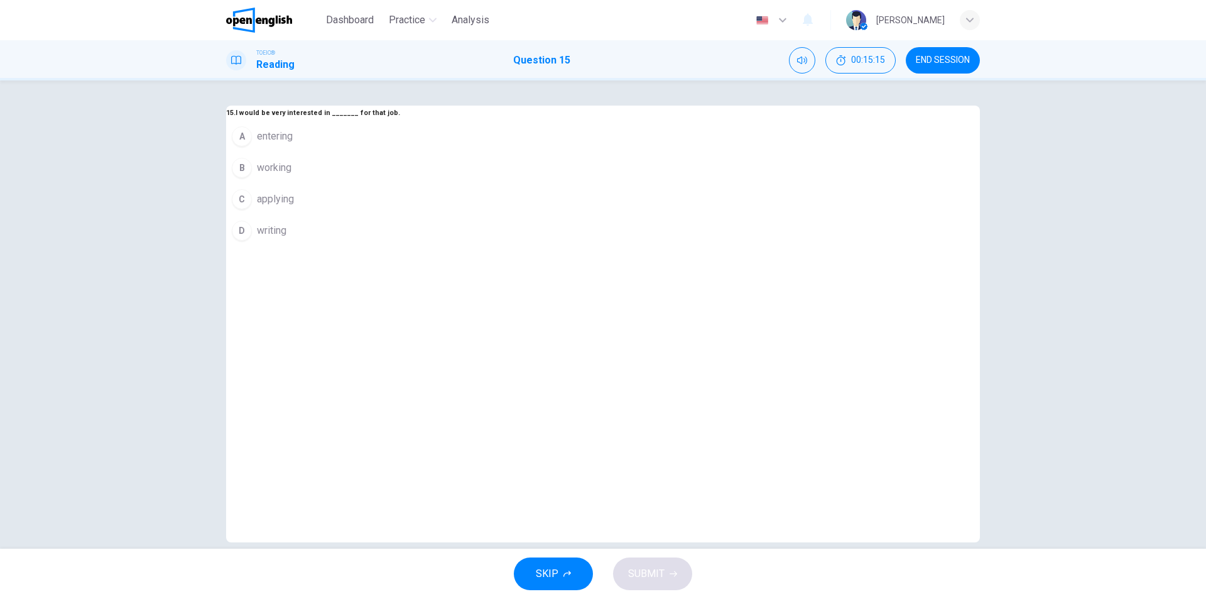
click at [294, 207] on span "applying" at bounding box center [275, 199] width 37 height 15
click at [667, 573] on button "SUBMIT" at bounding box center [652, 573] width 79 height 33
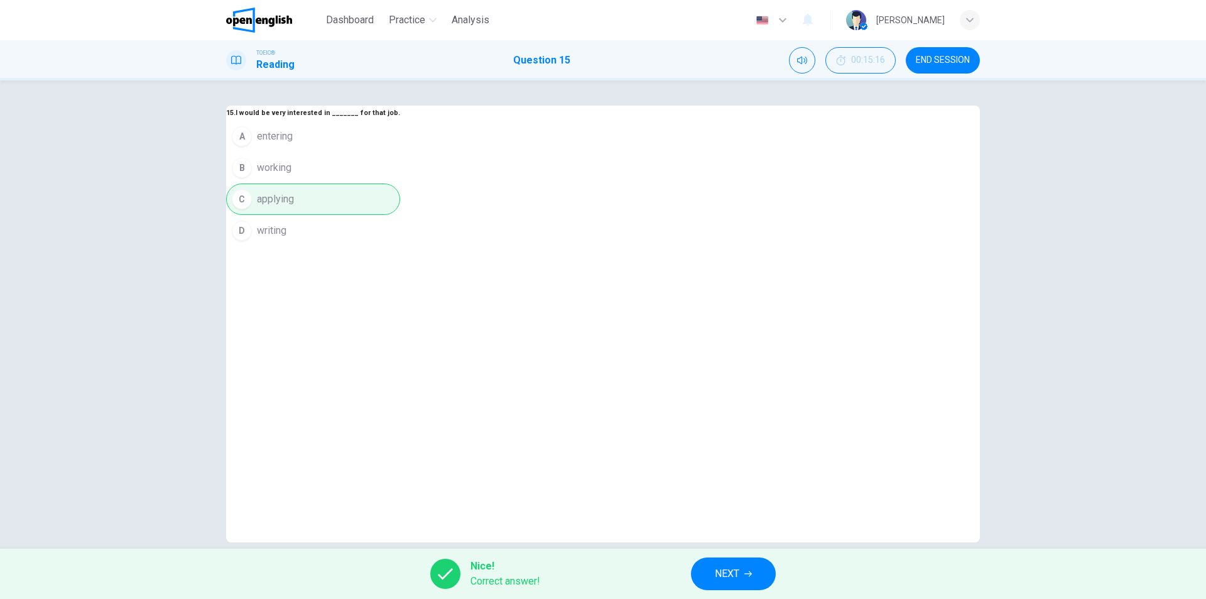
click at [731, 573] on span "NEXT" at bounding box center [727, 574] width 24 height 18
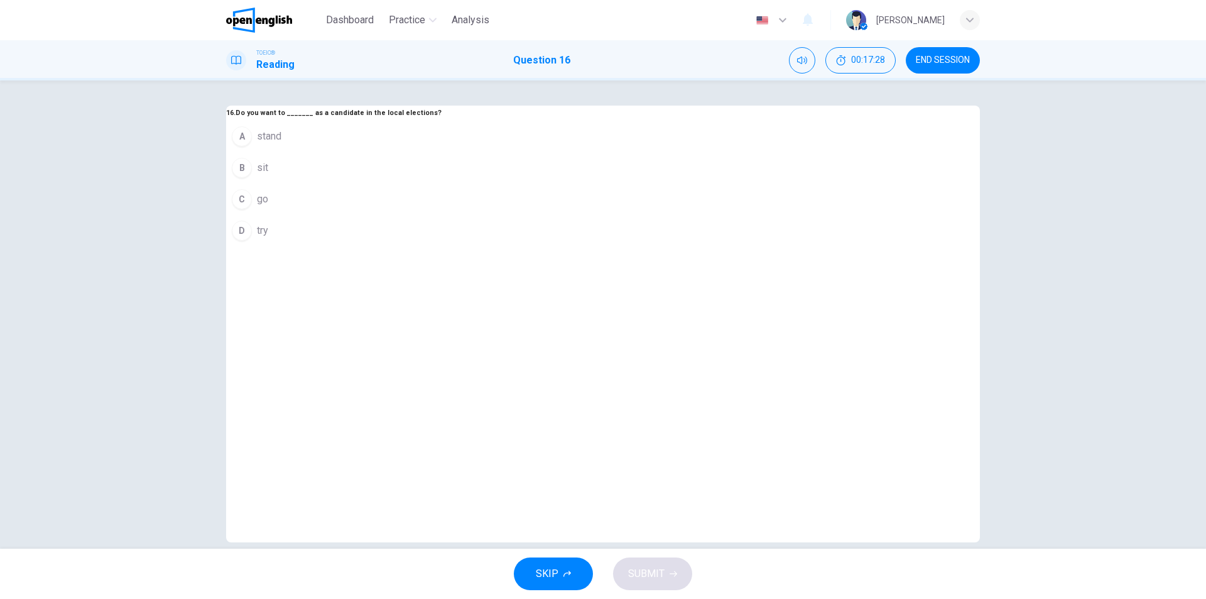
click at [268, 238] on span "try" at bounding box center [262, 230] width 11 height 15
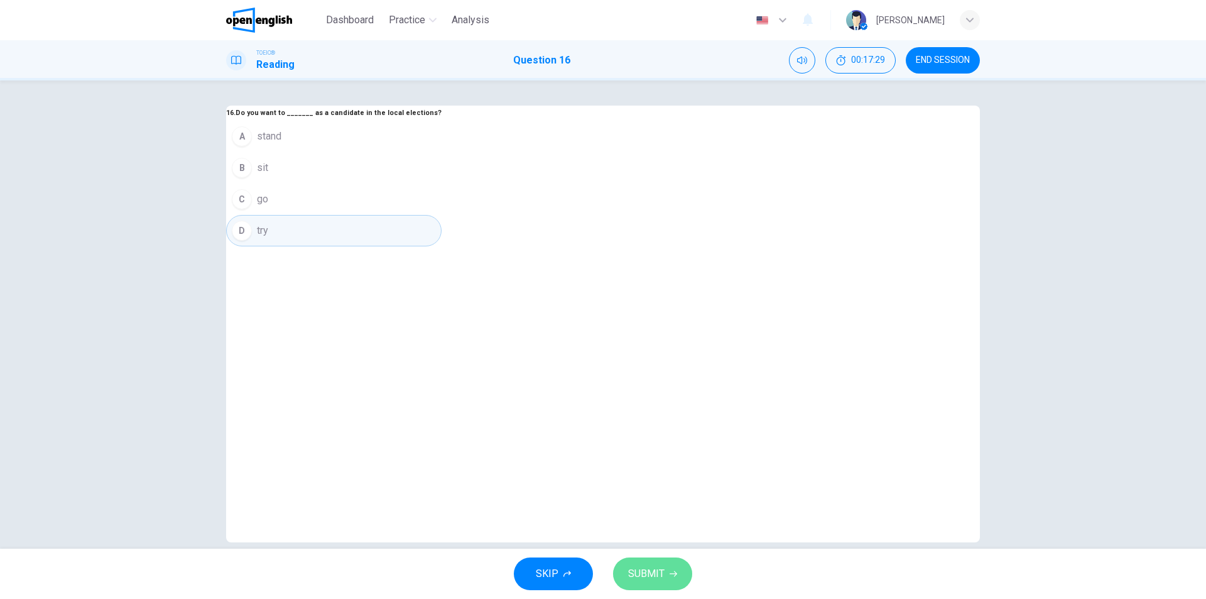
click at [653, 574] on span "SUBMIT" at bounding box center [646, 574] width 36 height 18
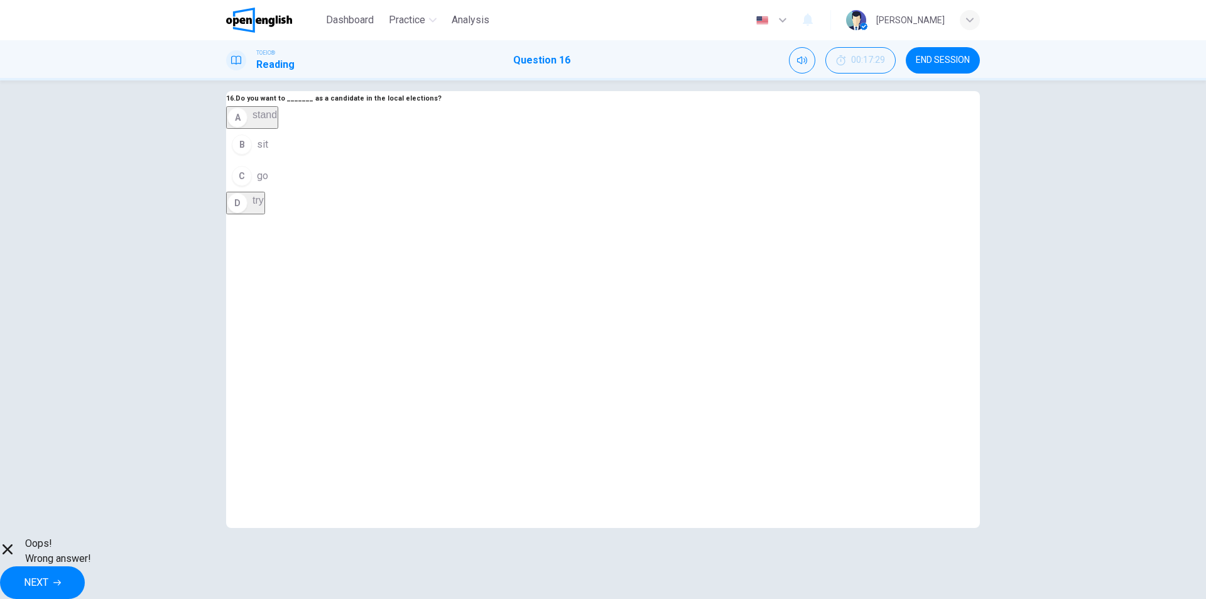
scroll to position [19, 0]
click at [48, 573] on span "NEXT" at bounding box center [36, 582] width 24 height 18
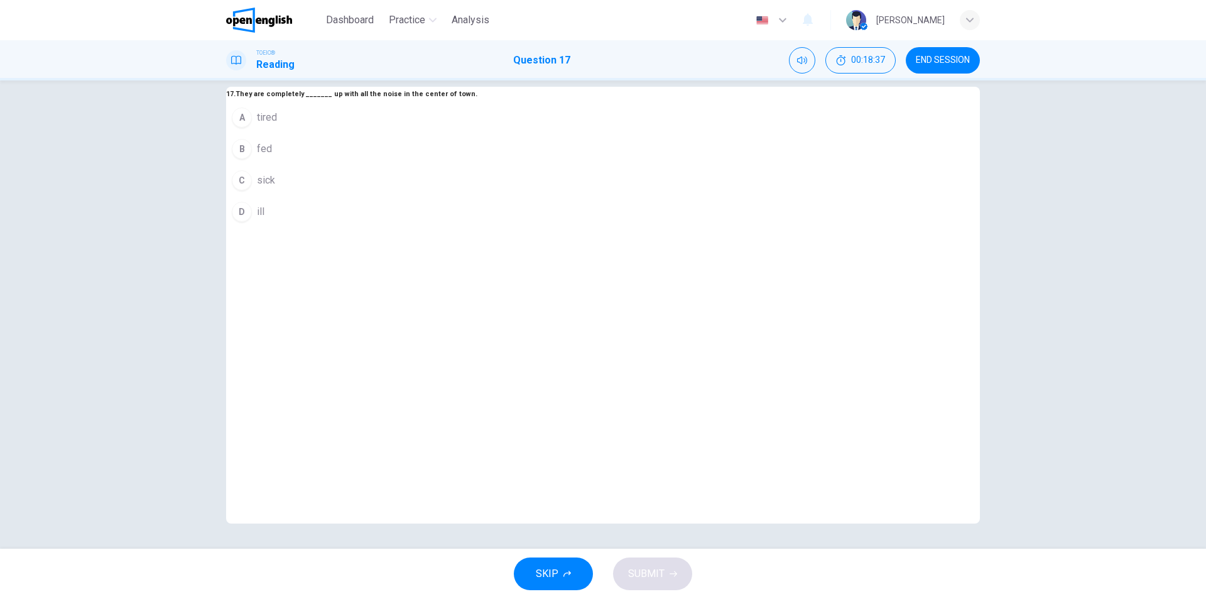
click at [272, 156] on span "fed" at bounding box center [264, 148] width 15 height 15
click at [654, 576] on span "SUBMIT" at bounding box center [646, 574] width 36 height 18
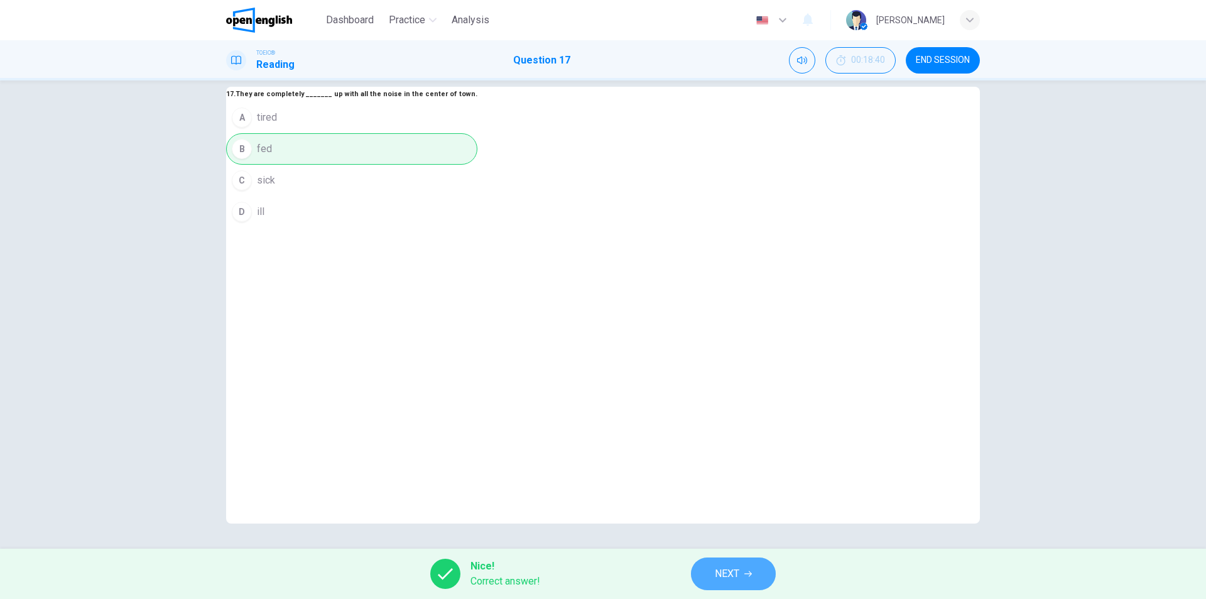
click at [732, 571] on span "NEXT" at bounding box center [727, 574] width 24 height 18
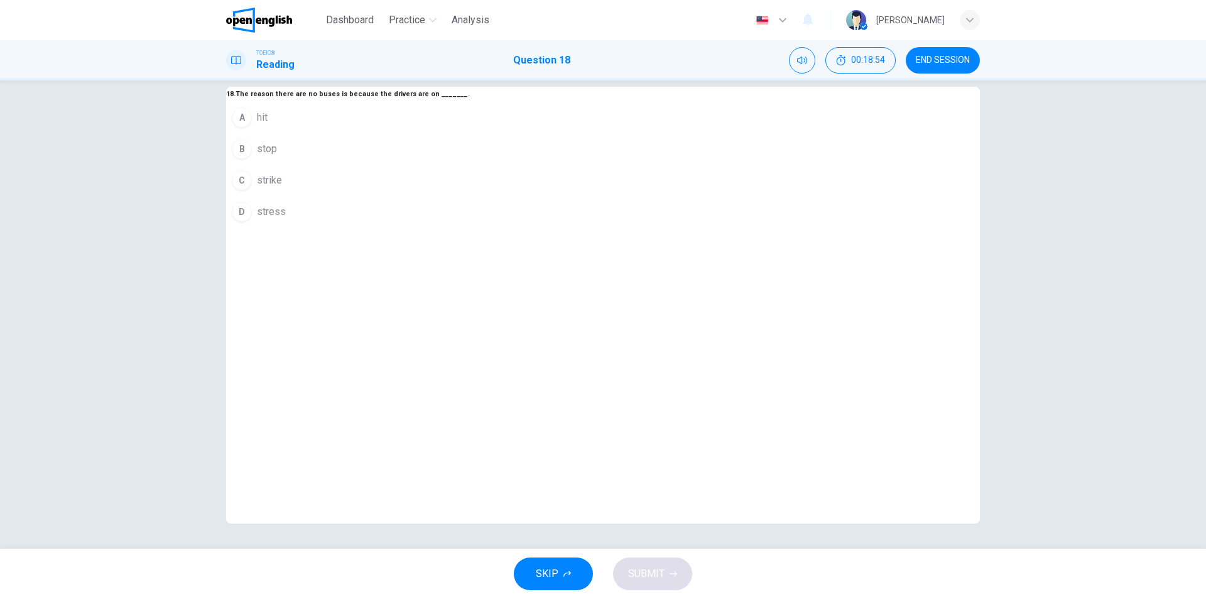
click at [282, 188] on span "strike" at bounding box center [269, 180] width 25 height 15
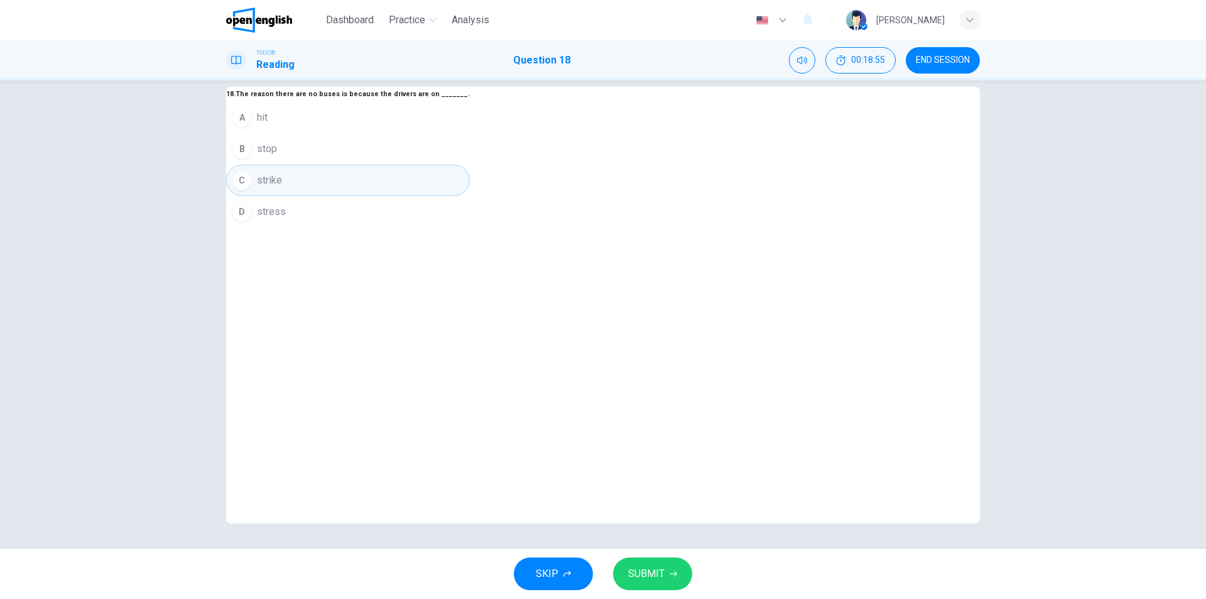
click at [659, 570] on span "SUBMIT" at bounding box center [646, 574] width 36 height 18
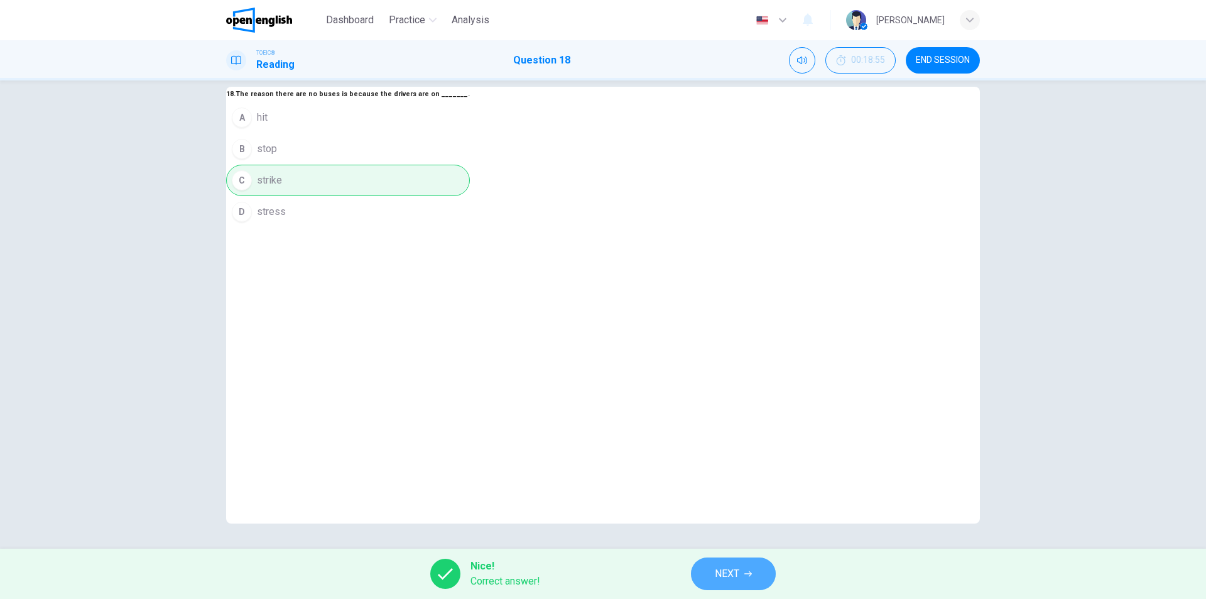
click at [725, 569] on span "NEXT" at bounding box center [727, 574] width 24 height 18
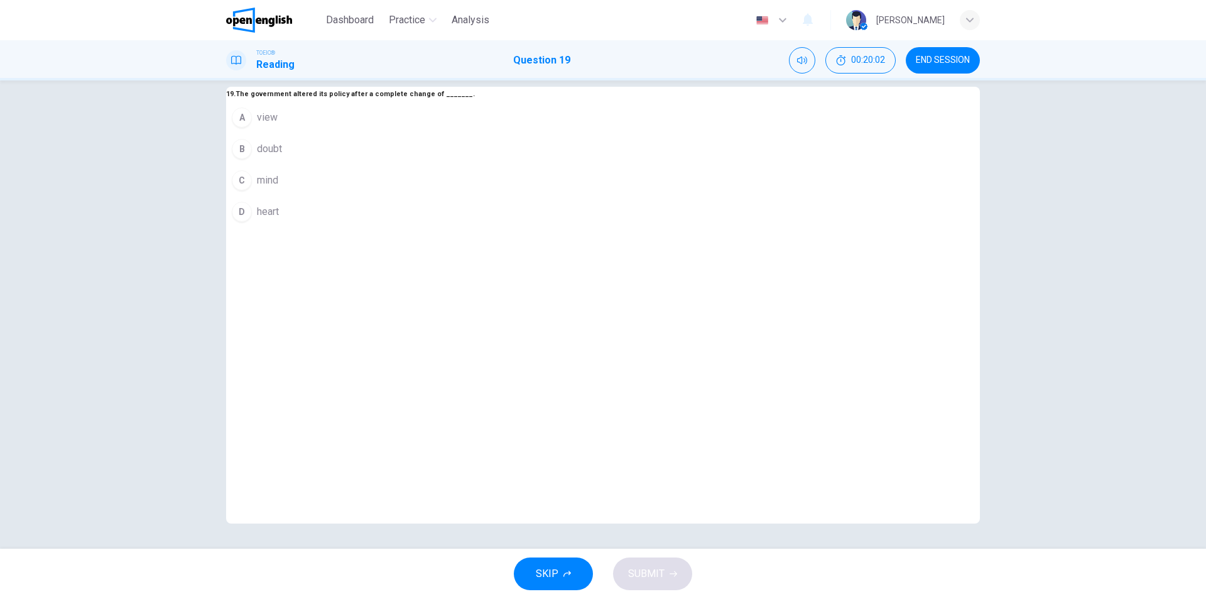
click at [278, 125] on span "view" at bounding box center [267, 117] width 21 height 15
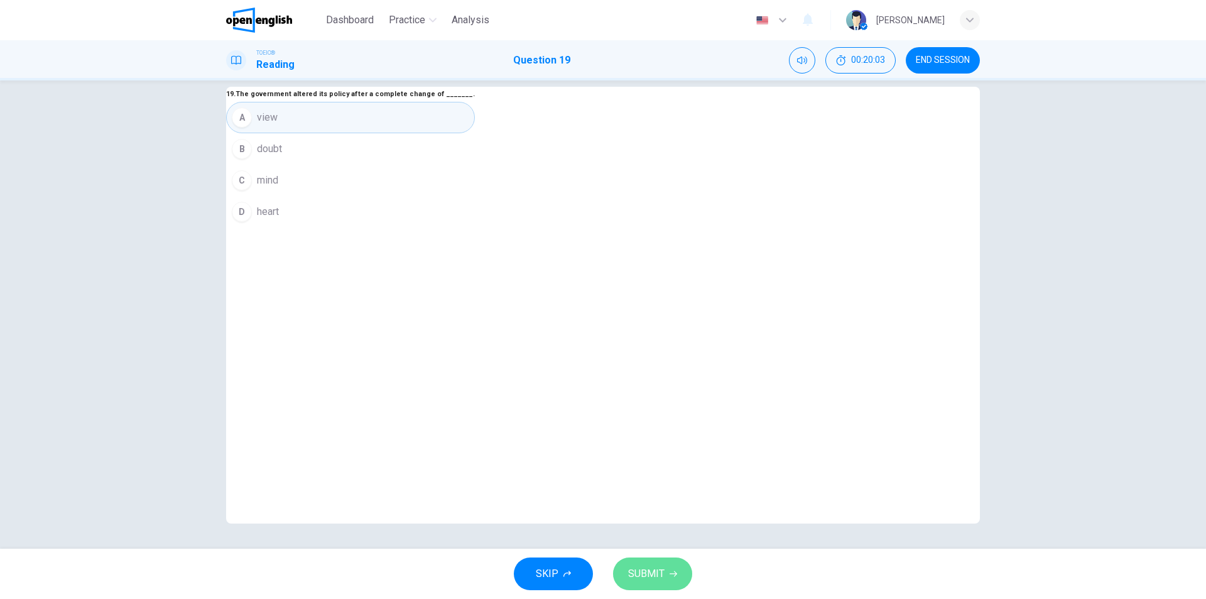
click at [640, 568] on span "SUBMIT" at bounding box center [646, 574] width 36 height 18
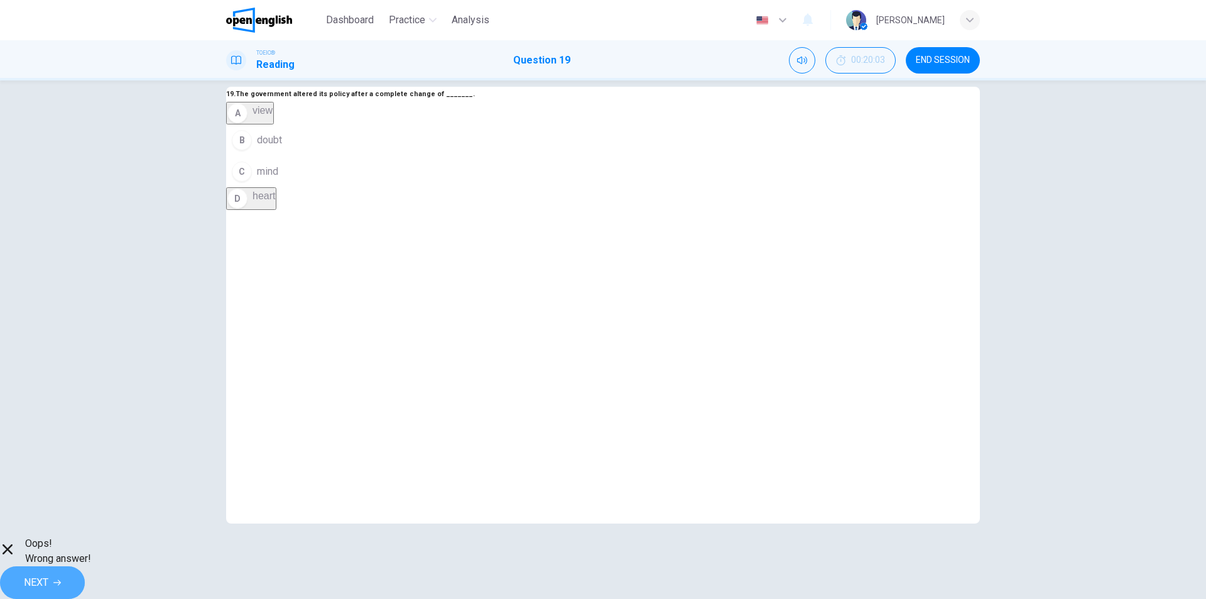
click at [85, 582] on button "NEXT" at bounding box center [42, 582] width 85 height 33
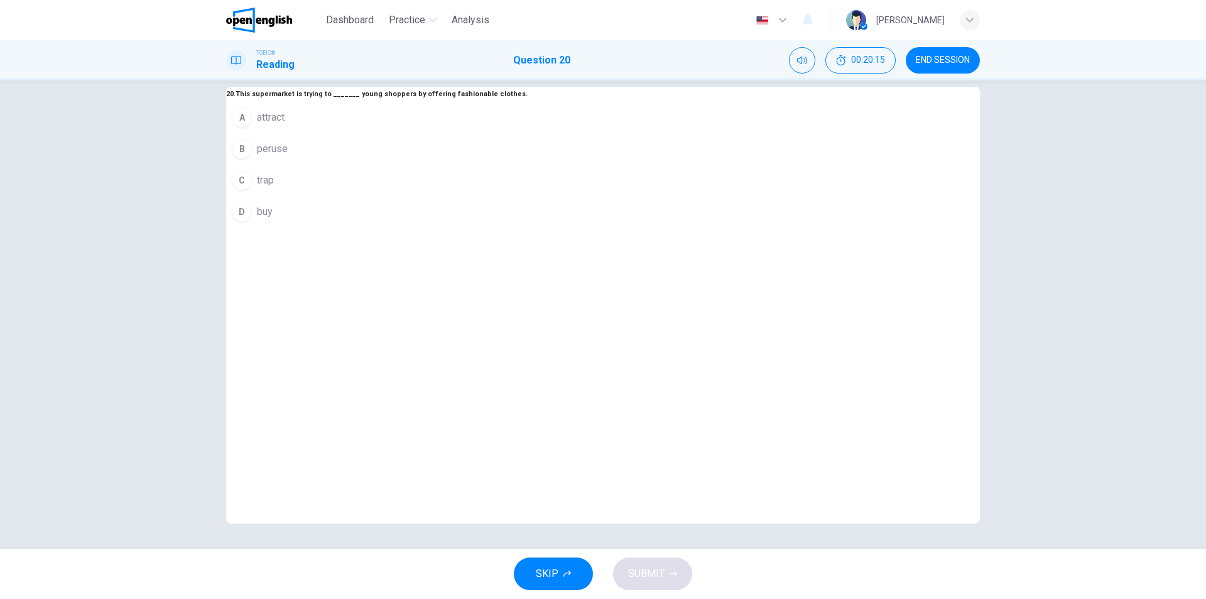
click at [285, 125] on span "attract" at bounding box center [271, 117] width 28 height 15
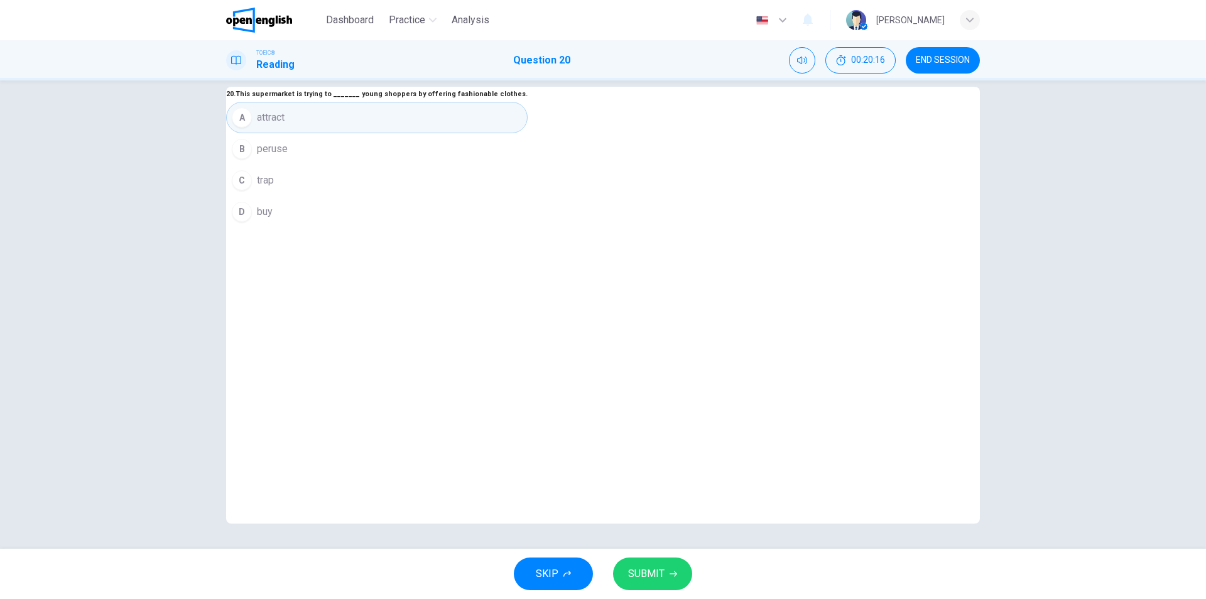
click at [650, 581] on span "SUBMIT" at bounding box center [646, 574] width 36 height 18
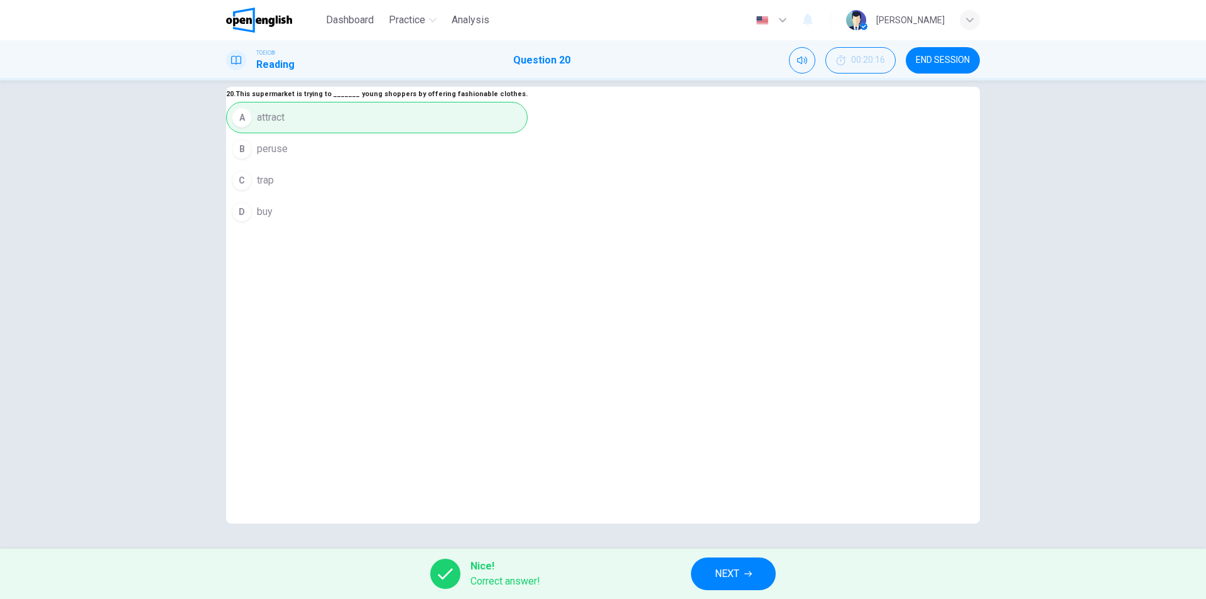
click at [722, 575] on span "NEXT" at bounding box center [727, 574] width 24 height 18
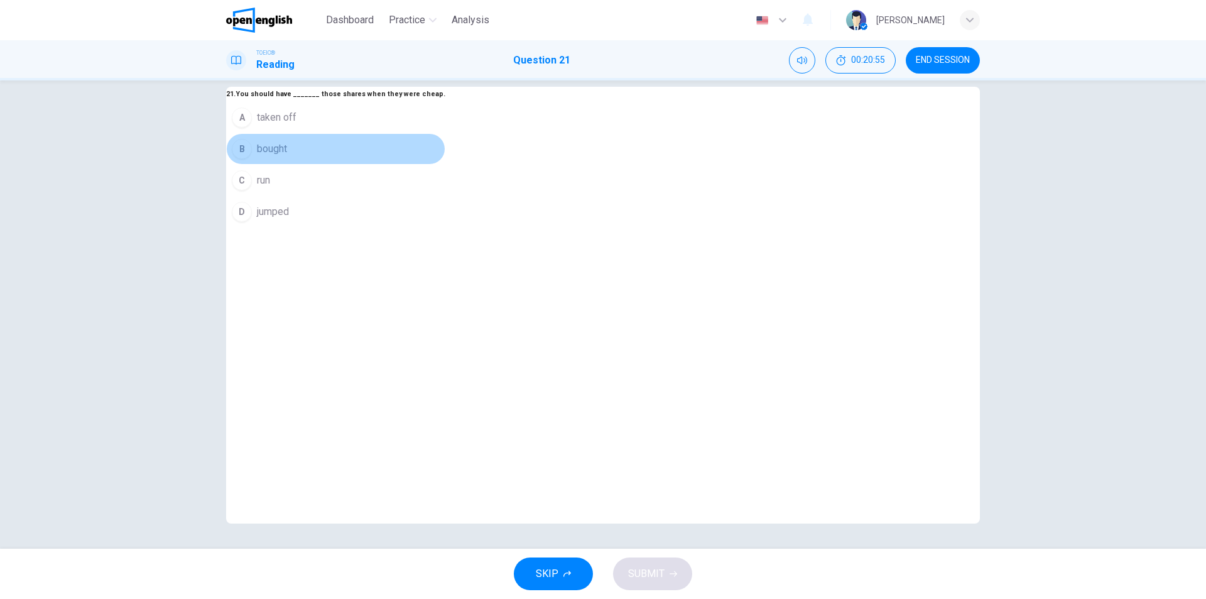
click at [287, 156] on span "bought" at bounding box center [272, 148] width 30 height 15
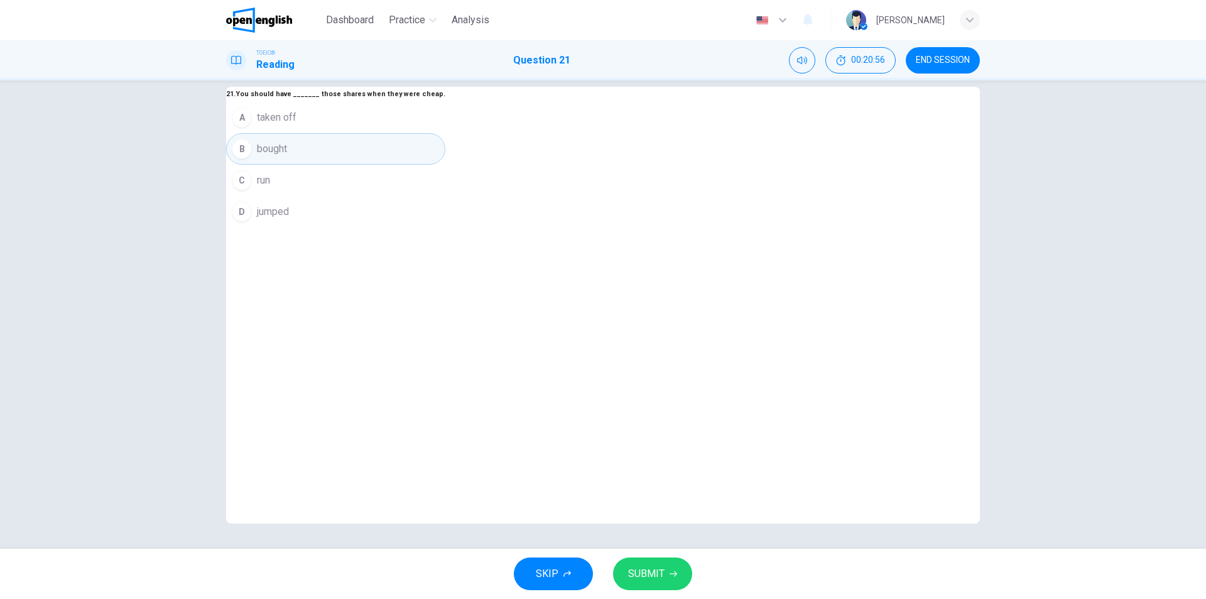
click at [644, 568] on span "SUBMIT" at bounding box center [646, 574] width 36 height 18
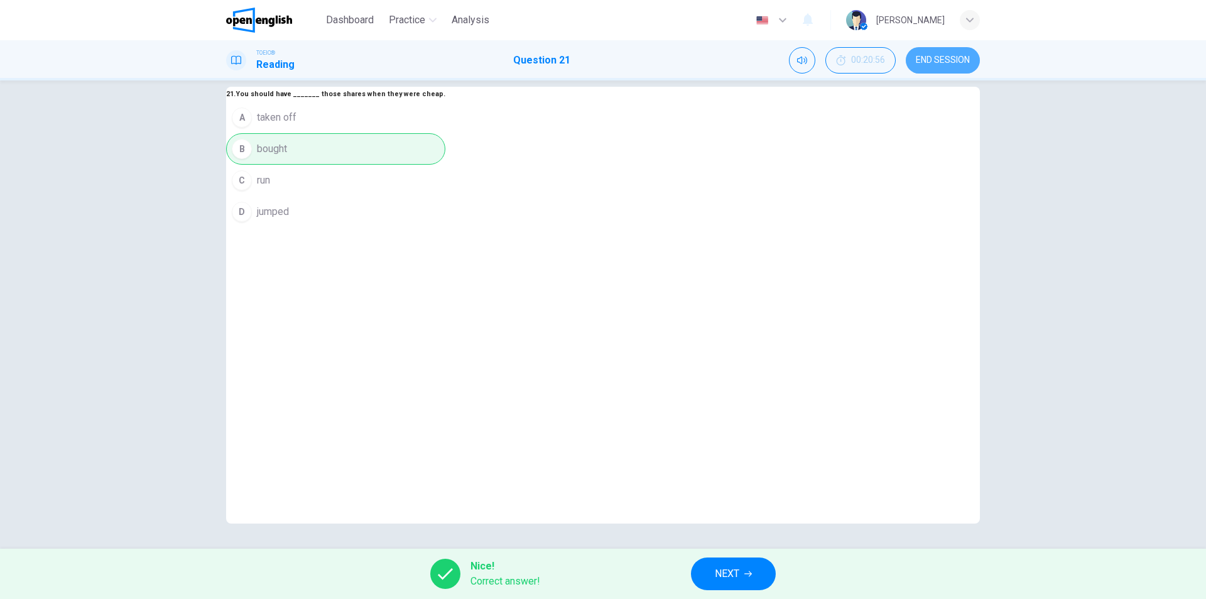
click at [962, 59] on span "END SESSION" at bounding box center [943, 60] width 54 height 10
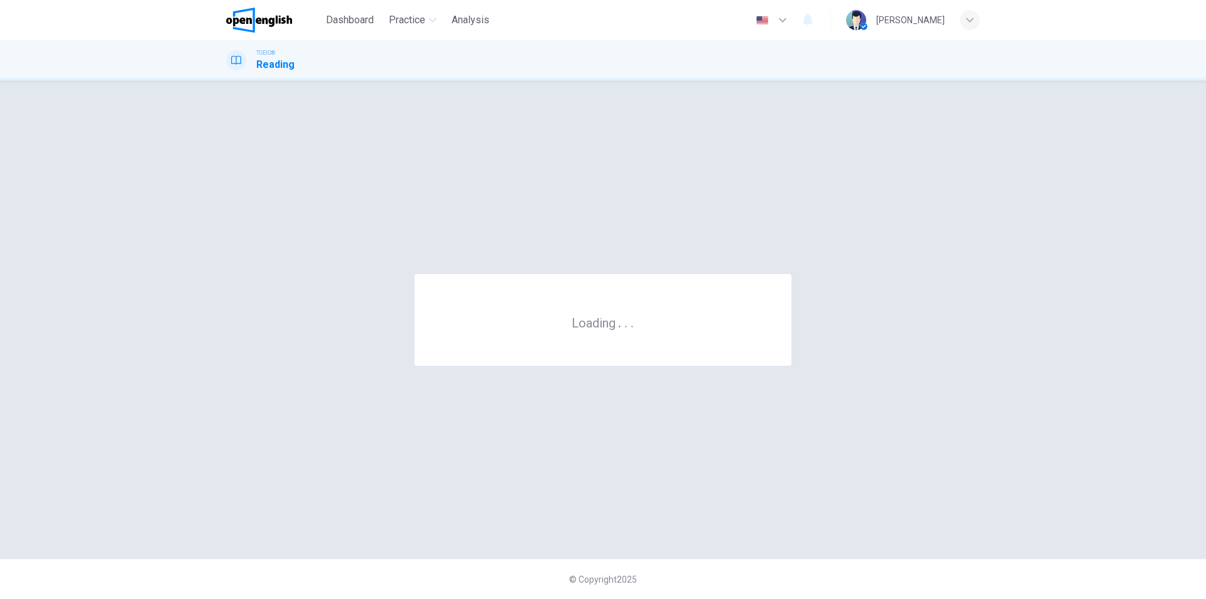
scroll to position [0, 0]
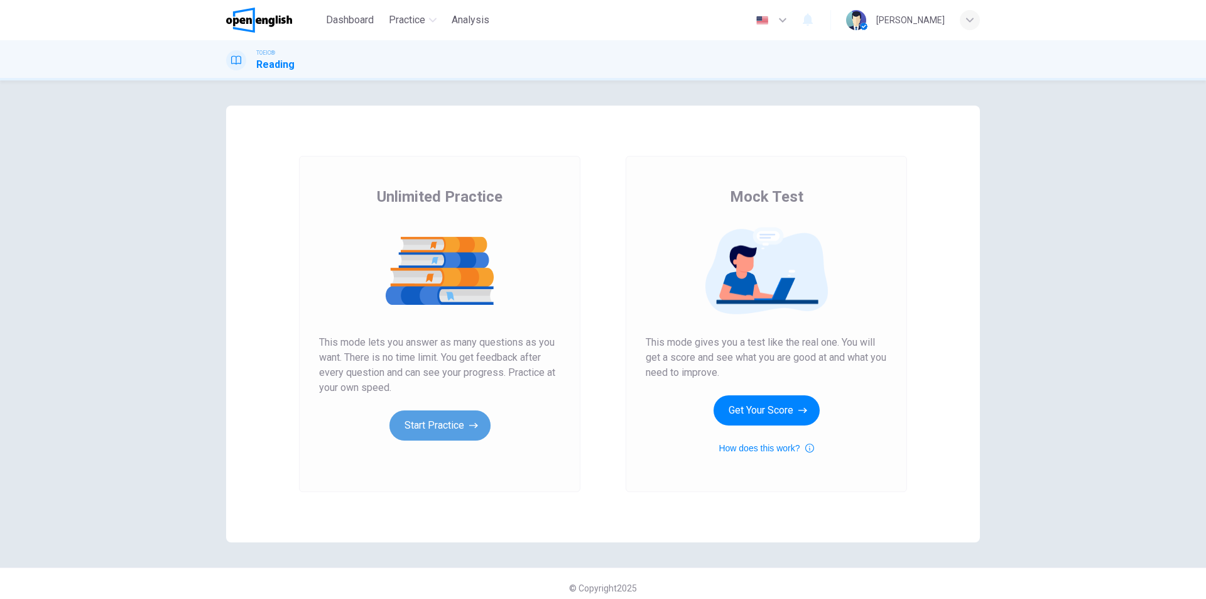
click at [452, 431] on button "Start Practice" at bounding box center [439, 425] width 101 height 30
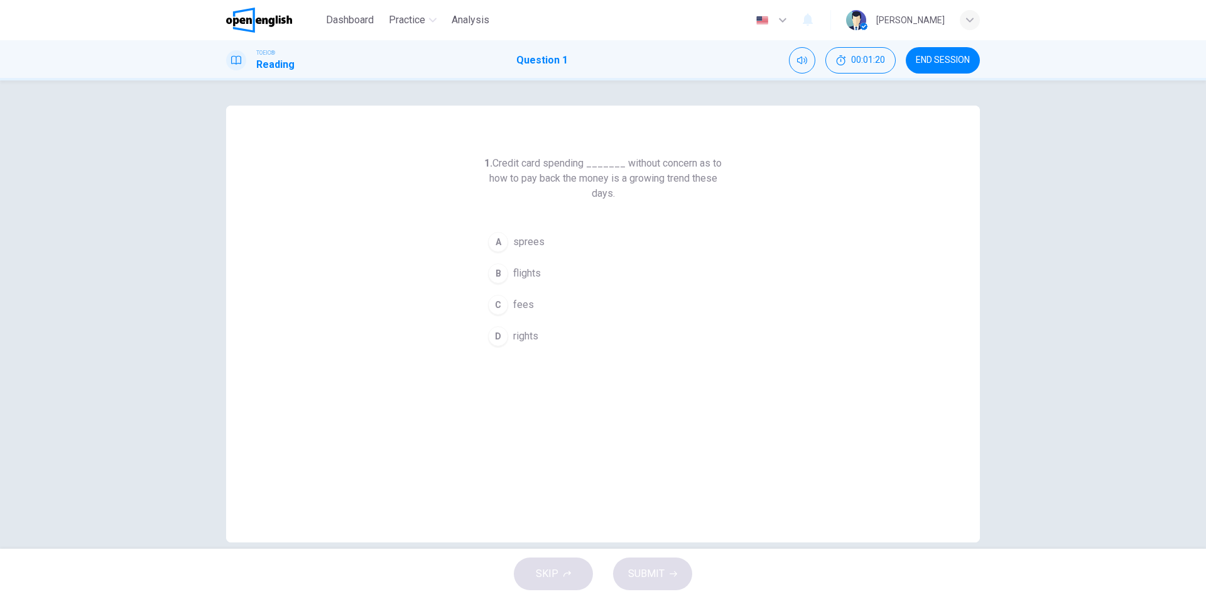
click at [527, 308] on span "fees" at bounding box center [523, 304] width 21 height 15
click at [649, 572] on span "SUBMIT" at bounding box center [646, 574] width 36 height 18
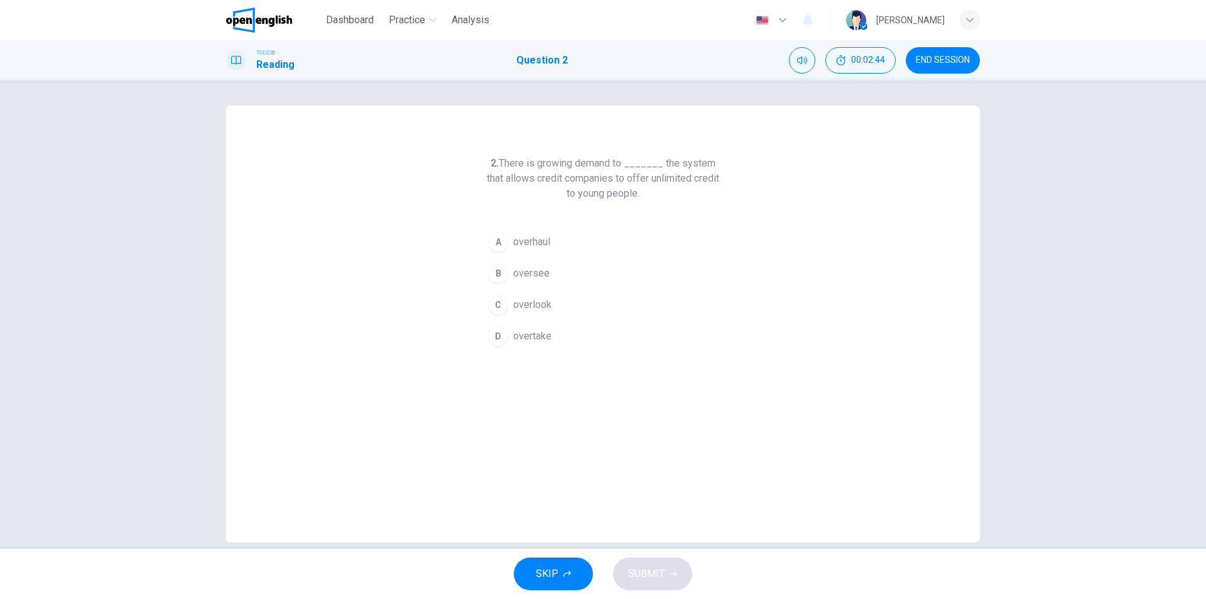
drag, startPoint x: 525, startPoint y: 344, endPoint x: 531, endPoint y: 340, distance: 7.7
click at [526, 344] on button "D overtake" at bounding box center [602, 335] width 241 height 31
click at [644, 570] on span "SUBMIT" at bounding box center [646, 574] width 36 height 18
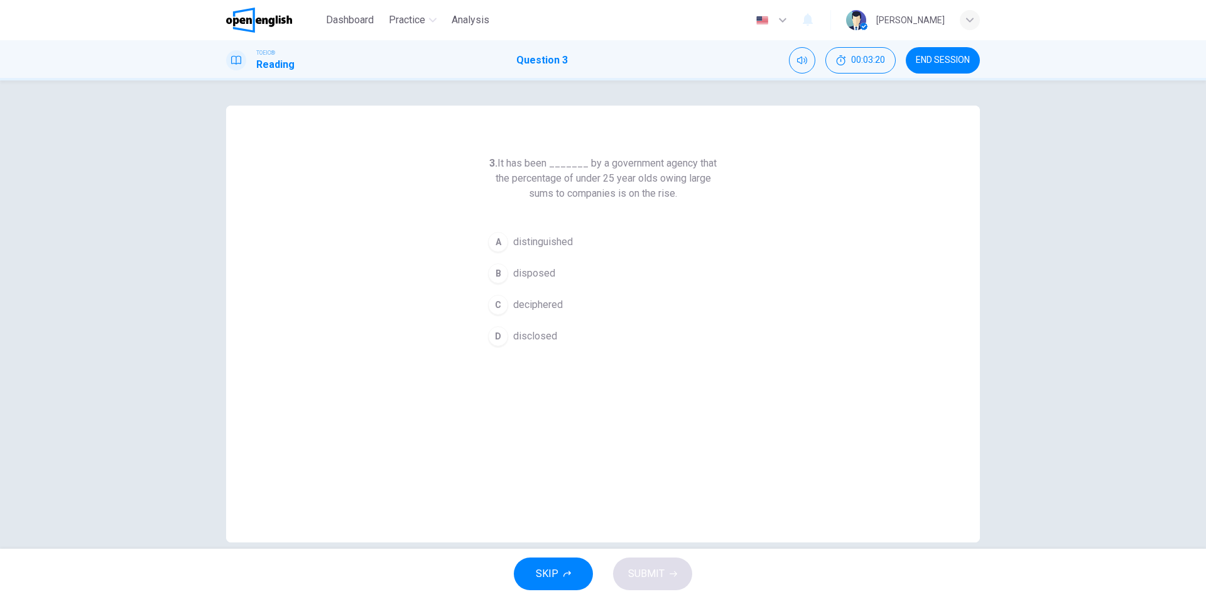
drag, startPoint x: 499, startPoint y: 163, endPoint x: 664, endPoint y: 195, distance: 168.9
click at [664, 195] on h6 "3. It has been _______ by a government agency that the percentage of under 25 y…" at bounding box center [602, 178] width 241 height 45
drag, startPoint x: 586, startPoint y: 161, endPoint x: 712, endPoint y: 191, distance: 129.6
click at [712, 191] on h6 "3. It has been _______ by a government agency that the percentage of under 25 y…" at bounding box center [602, 178] width 241 height 45
click at [560, 245] on span "distinguished" at bounding box center [543, 241] width 60 height 15
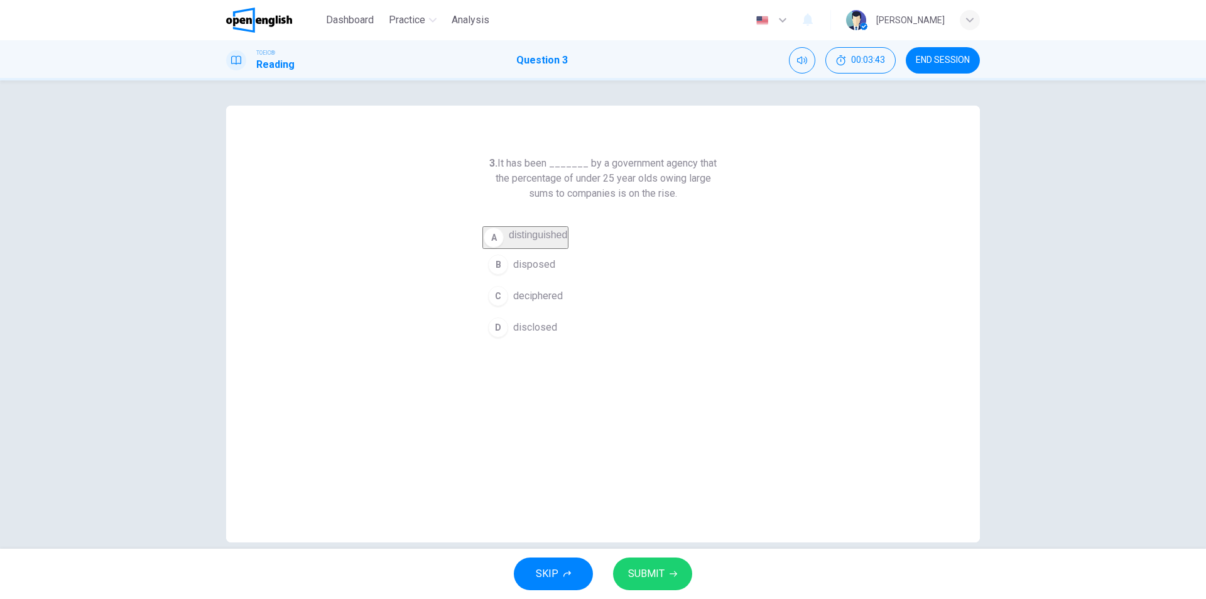
click at [669, 573] on icon "button" at bounding box center [673, 574] width 8 height 8
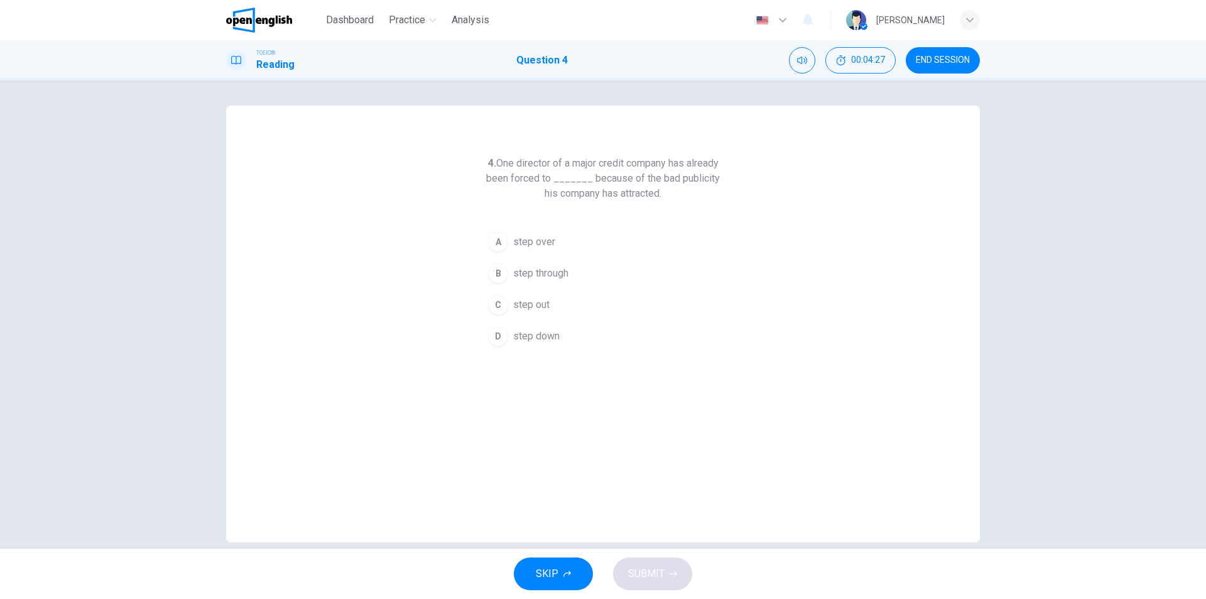
click at [544, 333] on span "step down" at bounding box center [536, 335] width 46 height 15
click at [651, 575] on span "SUBMIT" at bounding box center [646, 574] width 36 height 18
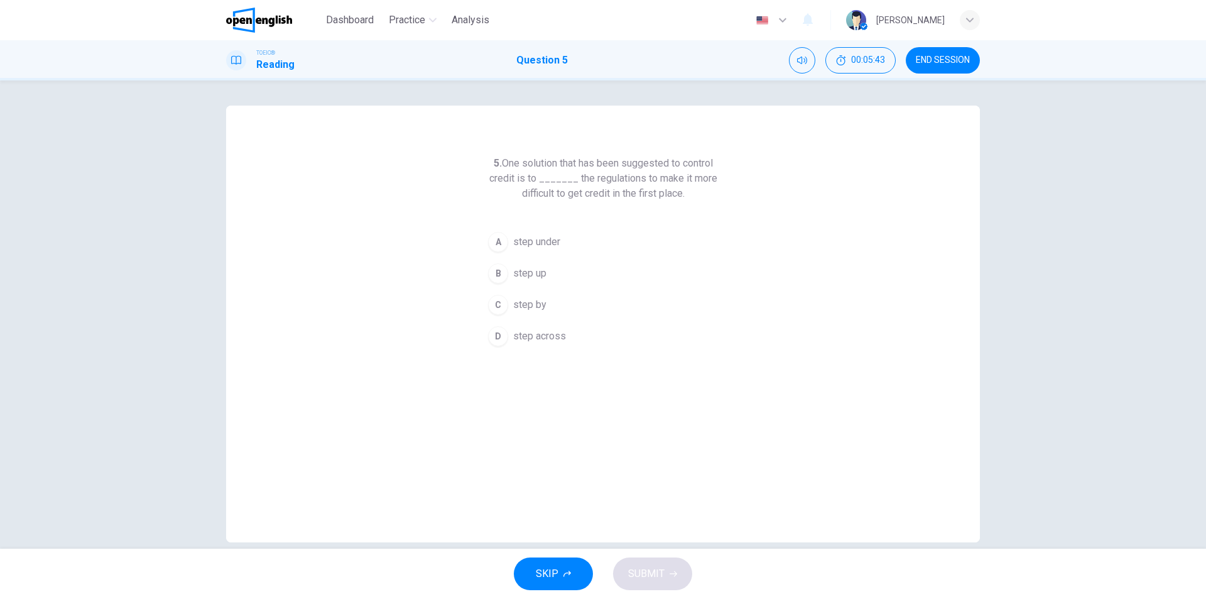
click at [525, 270] on span "step up" at bounding box center [529, 273] width 33 height 15
click at [642, 575] on span "SUBMIT" at bounding box center [646, 574] width 36 height 18
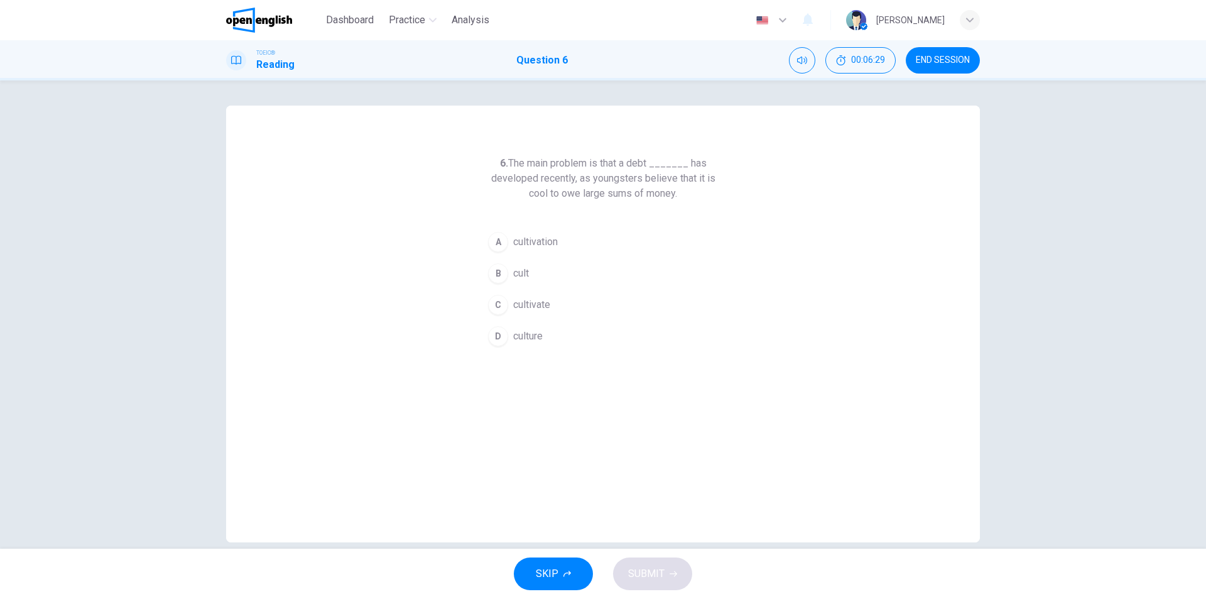
click at [535, 337] on span "culture" at bounding box center [528, 335] width 30 height 15
click at [651, 572] on span "SUBMIT" at bounding box center [646, 574] width 36 height 18
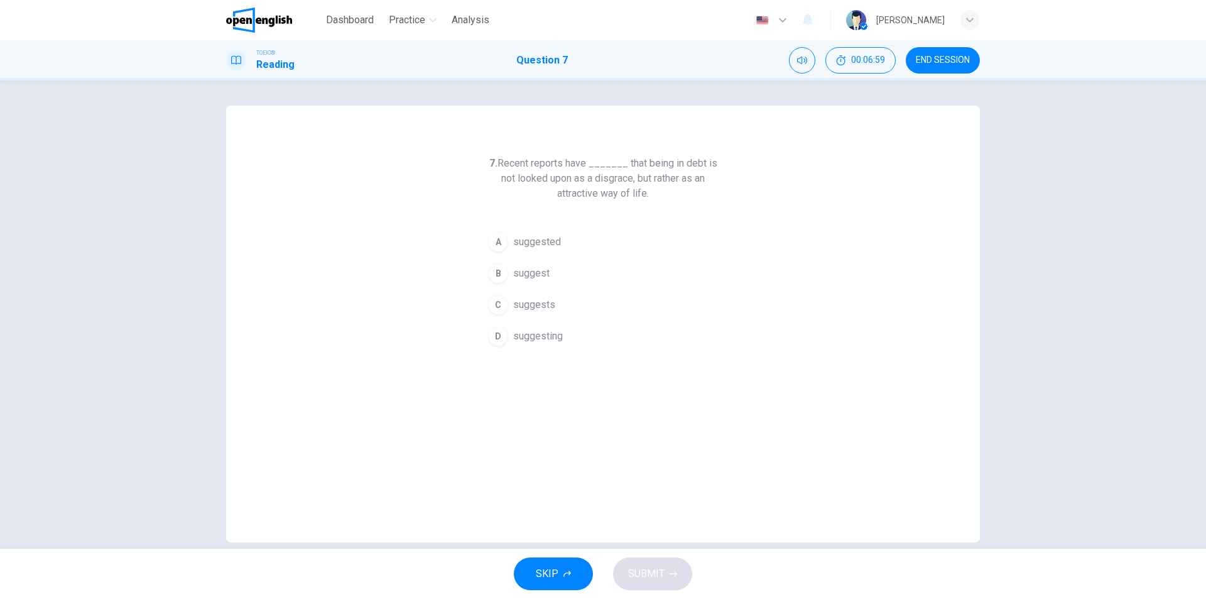
click at [537, 242] on span "suggested" at bounding box center [537, 241] width 48 height 15
click at [641, 567] on span "SUBMIT" at bounding box center [646, 574] width 36 height 18
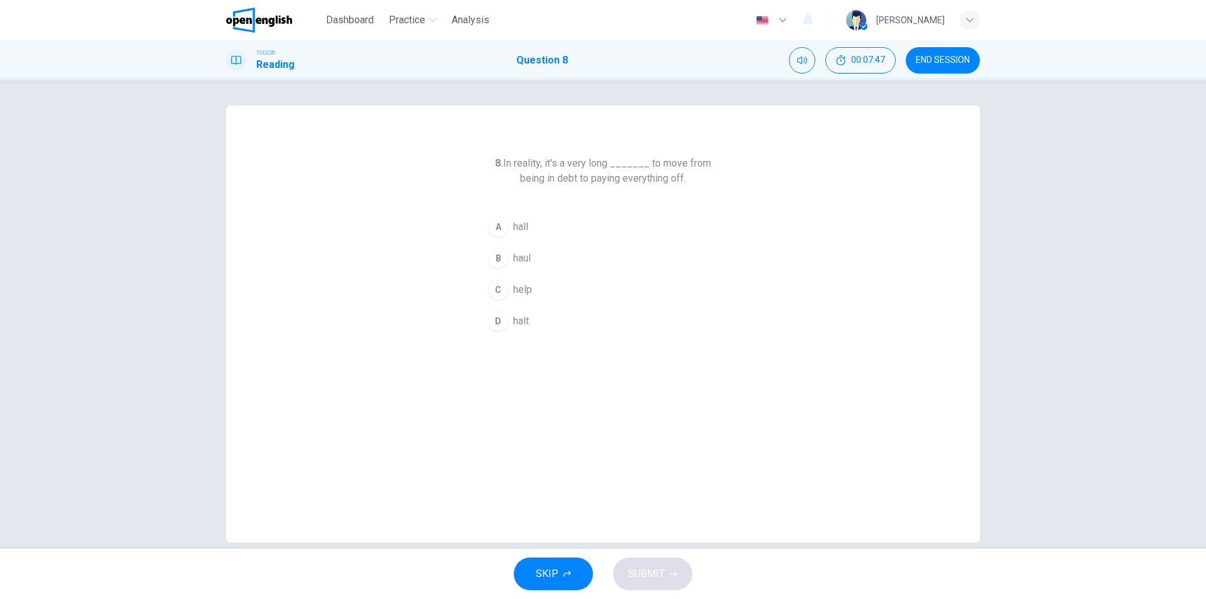
click at [522, 258] on span "haul" at bounding box center [522, 258] width 18 height 15
click at [658, 577] on span "SUBMIT" at bounding box center [646, 574] width 36 height 18
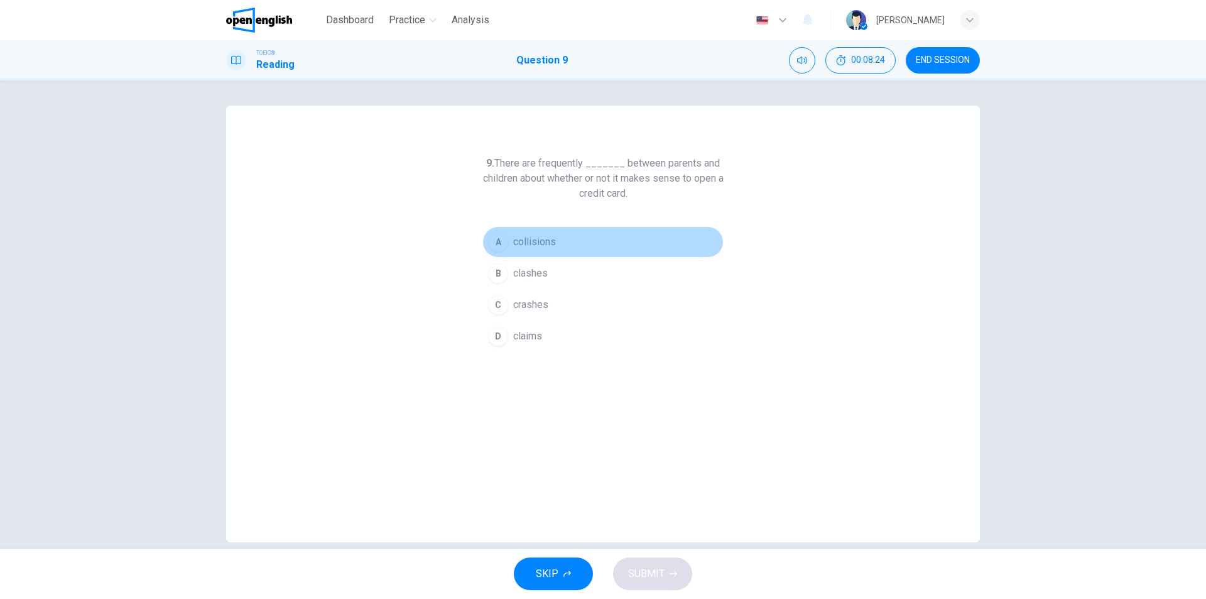
click at [539, 244] on span "collisions" at bounding box center [534, 241] width 43 height 15
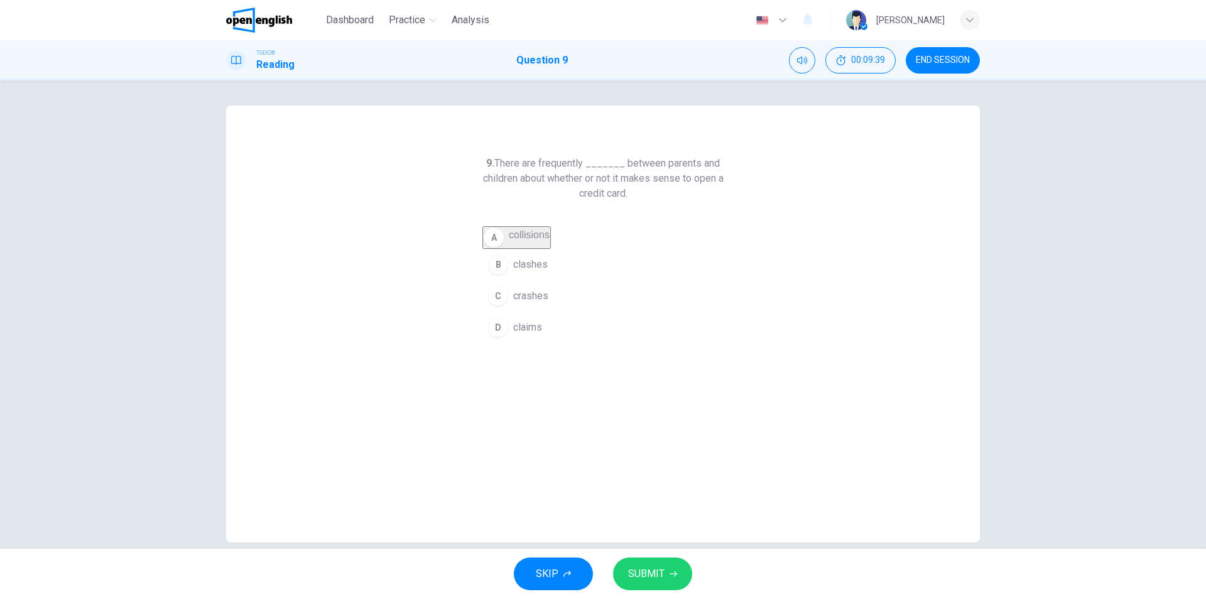
click at [529, 269] on span "clashes" at bounding box center [530, 264] width 35 height 15
click at [660, 578] on span "SUBMIT" at bounding box center [646, 574] width 36 height 18
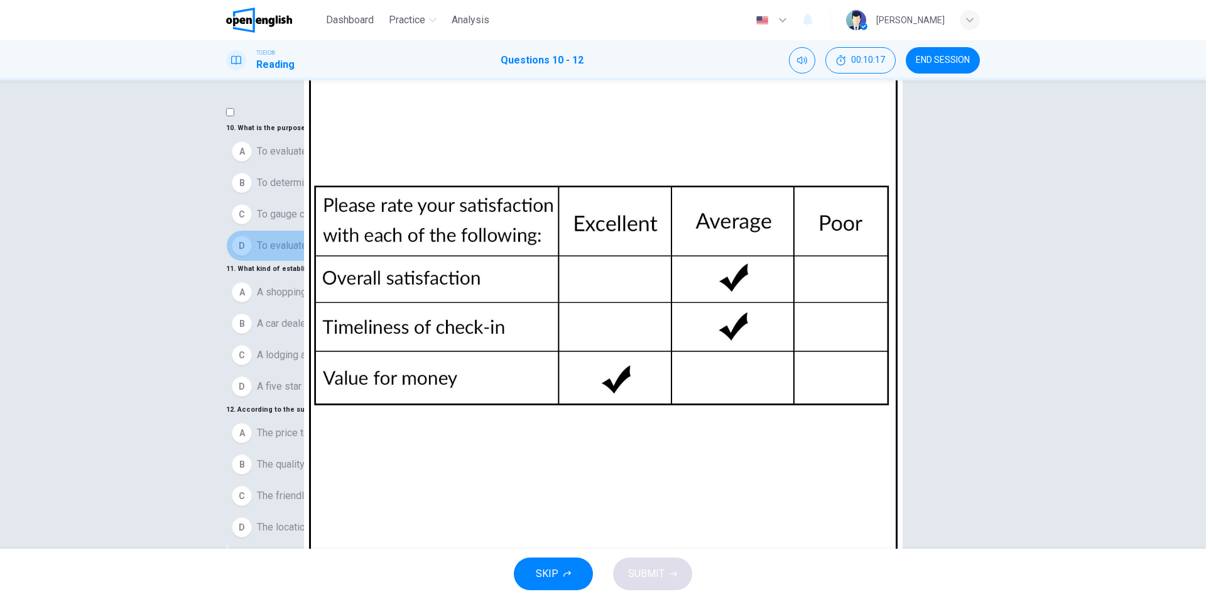
click at [380, 253] on span "To evaluate clients' experiences" at bounding box center [327, 245] width 141 height 15
drag, startPoint x: 327, startPoint y: 414, endPoint x: 465, endPoint y: 467, distance: 148.7
click at [327, 354] on span "A lodging and dining establisment" at bounding box center [331, 346] width 149 height 15
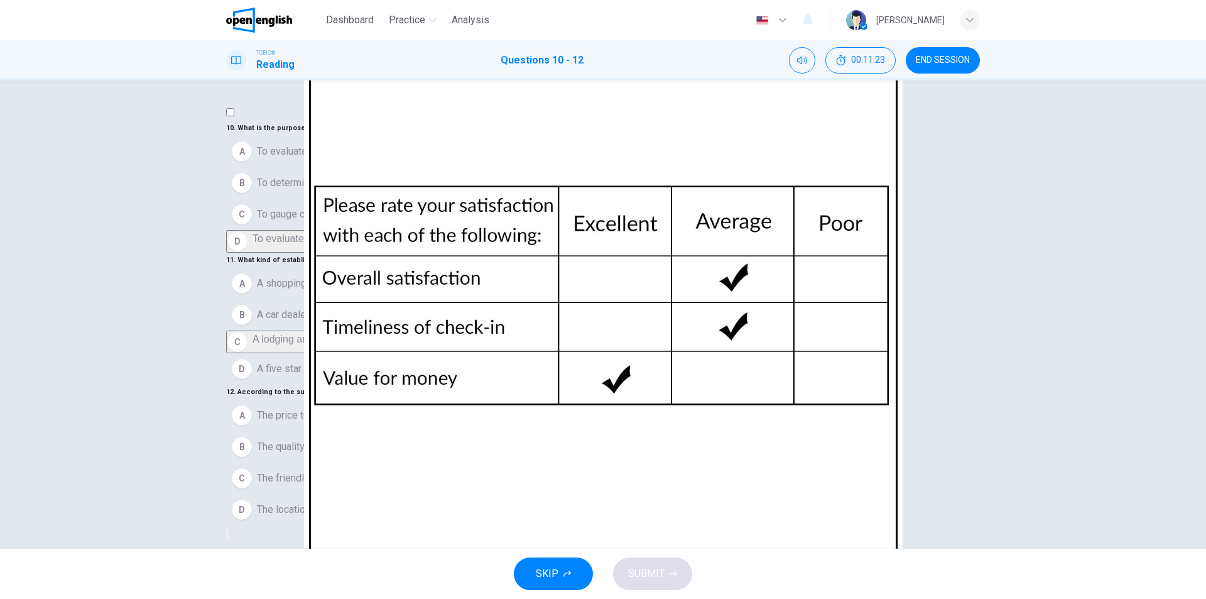
scroll to position [146, 0]
click at [400, 410] on span "The price to value of the establishment" at bounding box center [342, 415] width 171 height 15
click at [666, 580] on button "SUBMIT" at bounding box center [652, 573] width 79 height 33
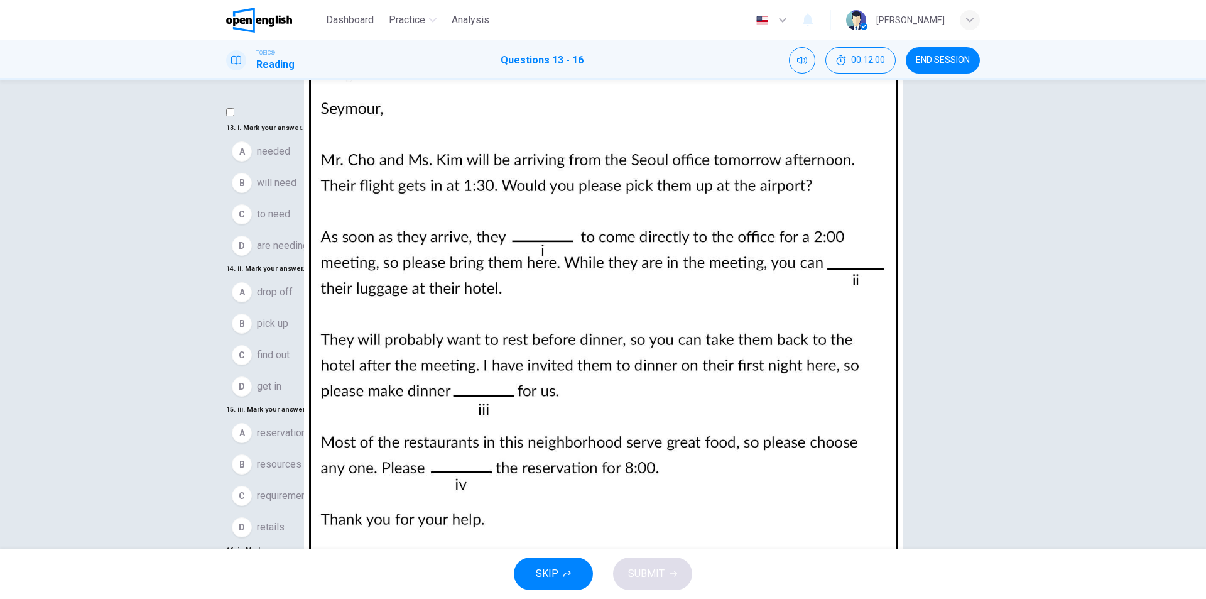
click at [296, 190] on span "will need" at bounding box center [277, 182] width 40 height 15
click at [279, 291] on span "drop off" at bounding box center [275, 283] width 36 height 15
click at [312, 414] on span "reservations" at bounding box center [284, 415] width 55 height 15
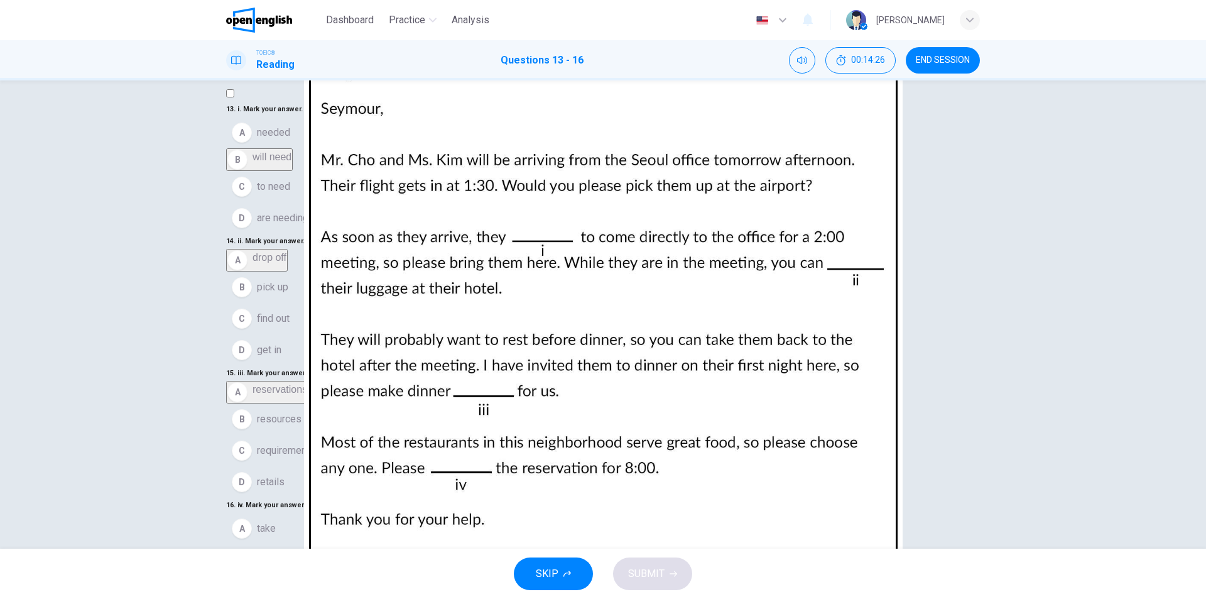
scroll to position [312, 0]
click at [281, 552] on span "make" at bounding box center [269, 559] width 24 height 15
click at [656, 577] on span "SUBMIT" at bounding box center [646, 574] width 36 height 18
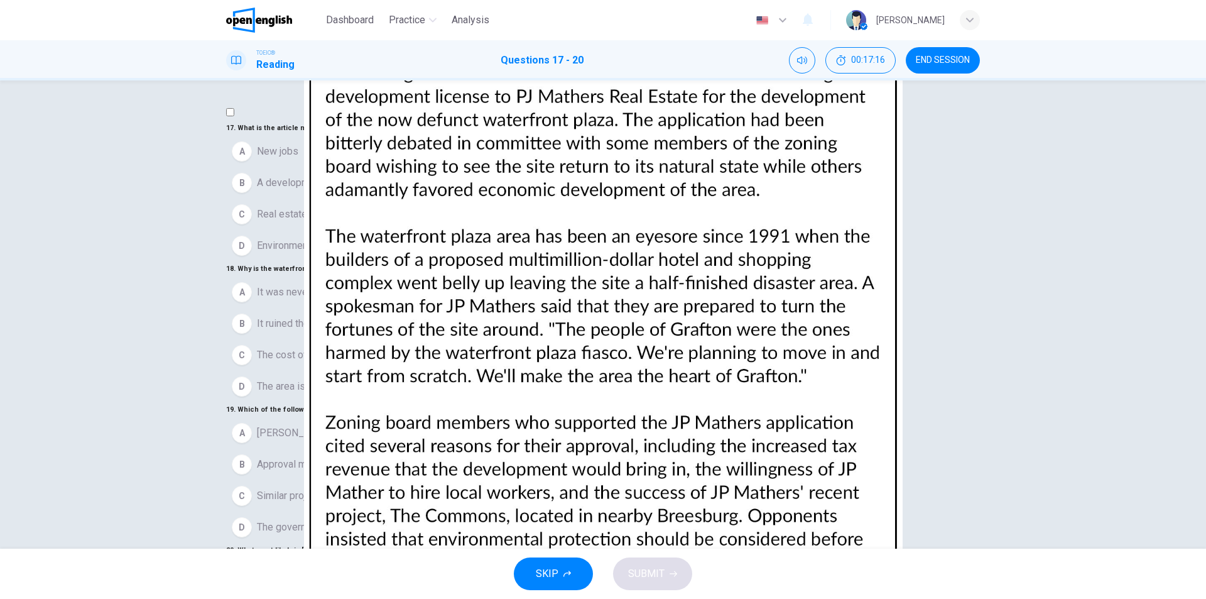
click at [356, 190] on span "A development project" at bounding box center [306, 182] width 99 height 15
click at [400, 291] on span "It was never completely finished" at bounding box center [328, 283] width 143 height 15
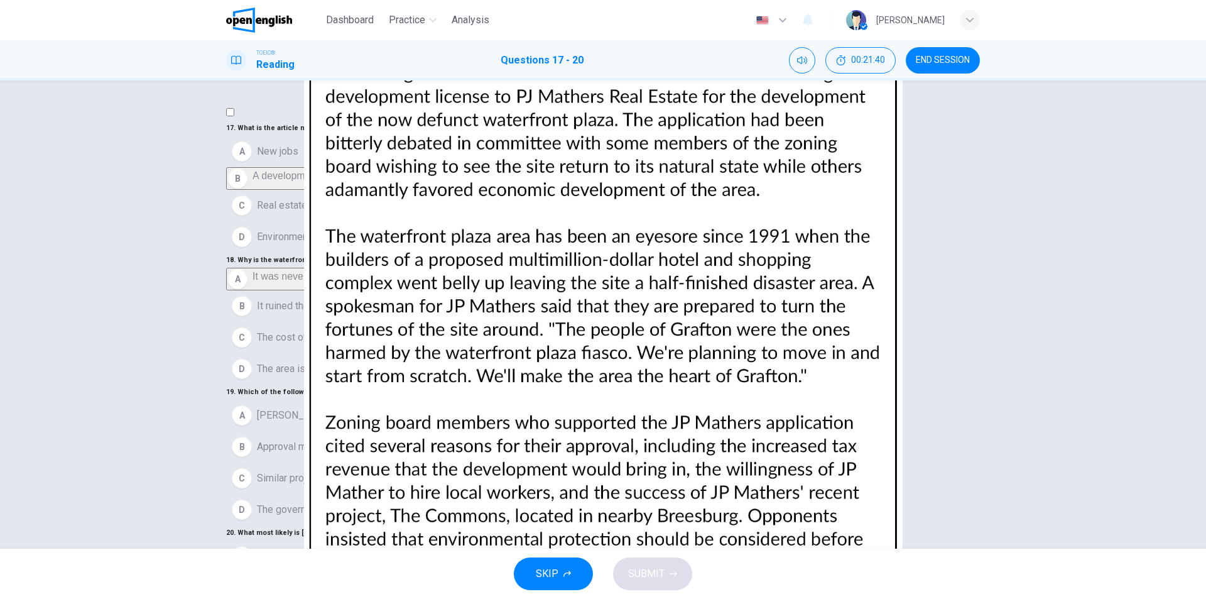
scroll to position [251, 0]
click at [473, 470] on span "Similar projects have been successful in the past" at bounding box center [365, 477] width 216 height 15
click at [447, 399] on button "A JP Mathers is a member of the zoning board" at bounding box center [603, 414] width 754 height 31
drag, startPoint x: 290, startPoint y: 504, endPoint x: 296, endPoint y: 503, distance: 6.3
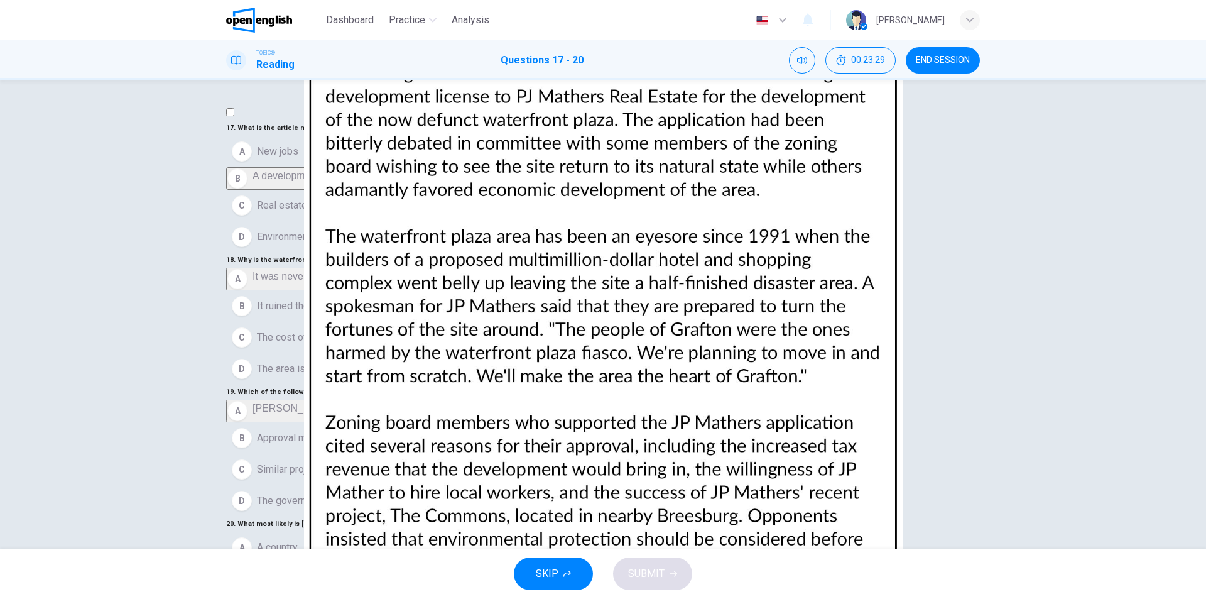
click at [668, 583] on button "SUBMIT" at bounding box center [652, 573] width 79 height 33
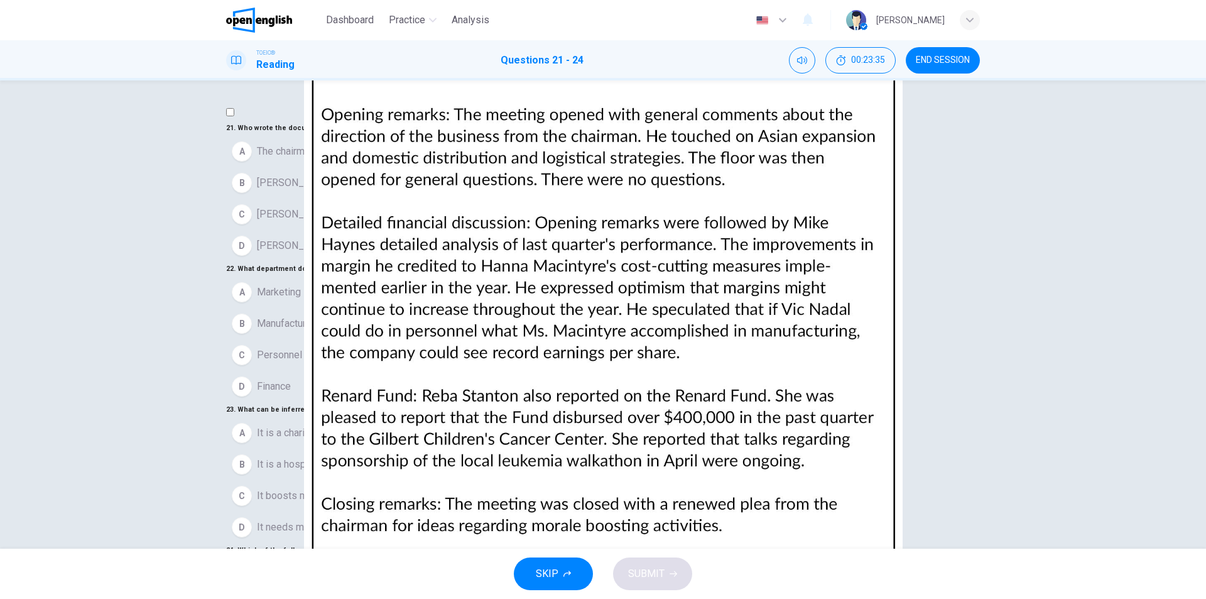
click at [820, 278] on img at bounding box center [603, 299] width 1206 height 599
click at [305, 190] on span "Alex Mac" at bounding box center [295, 182] width 77 height 15
click at [802, 288] on img at bounding box center [603, 299] width 1206 height 599
click at [344, 330] on button "B Manufacturing" at bounding box center [603, 314] width 754 height 31
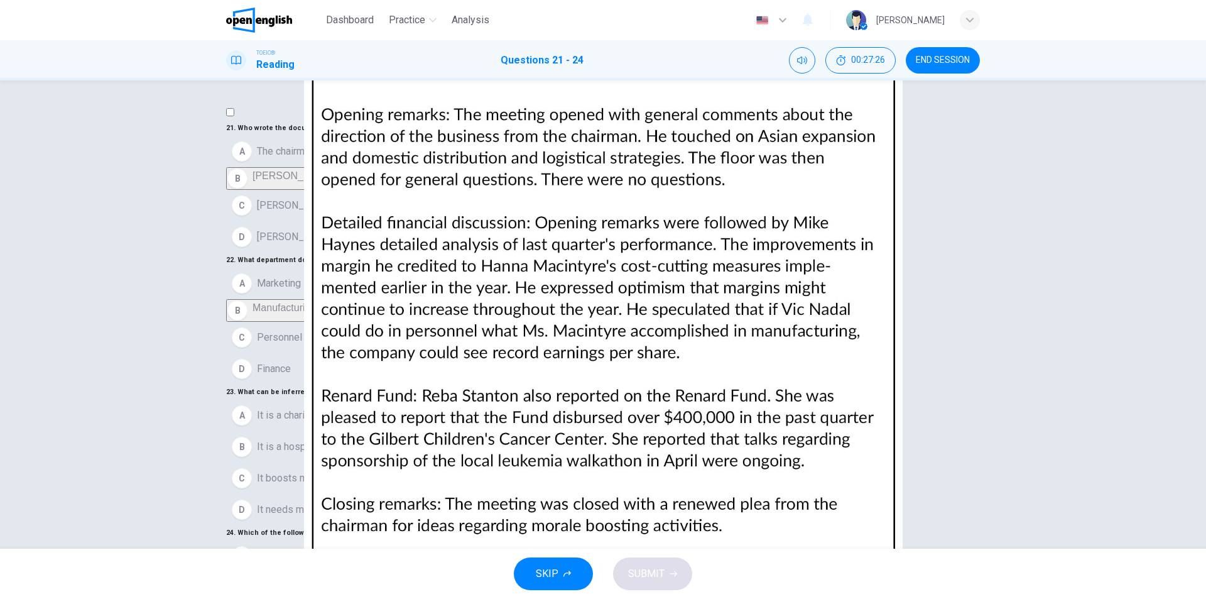
scroll to position [251, 0]
click at [382, 408] on span "It is a charitable organization" at bounding box center [320, 415] width 126 height 15
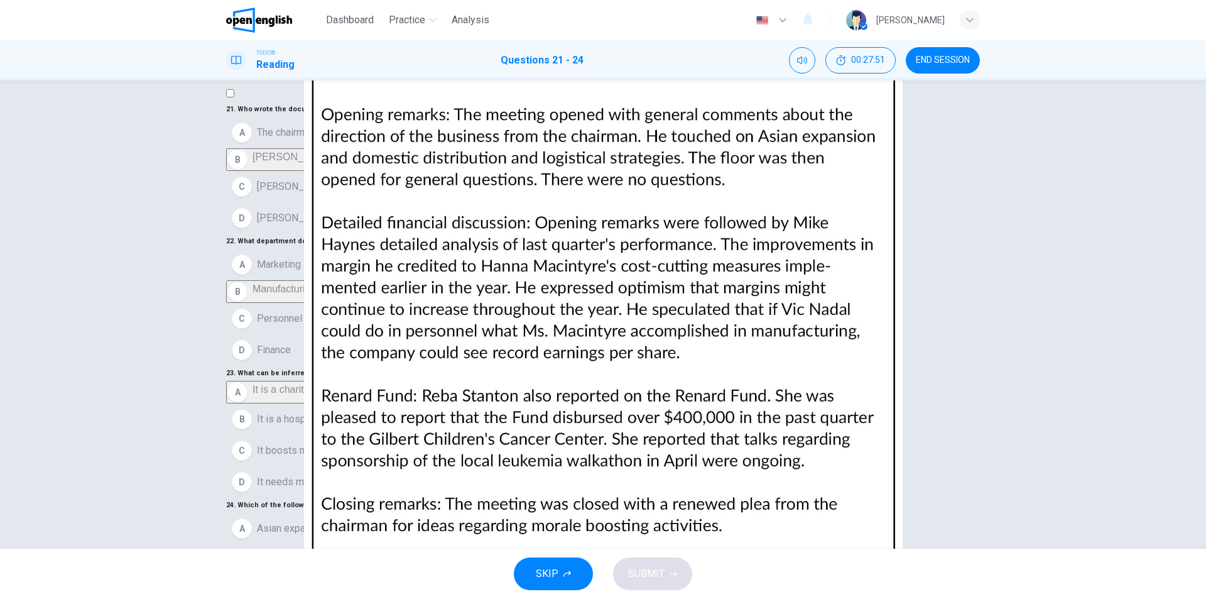
click at [339, 583] on span "Event sponsorship" at bounding box center [298, 590] width 82 height 15
click at [660, 582] on span "SUBMIT" at bounding box center [646, 574] width 36 height 18
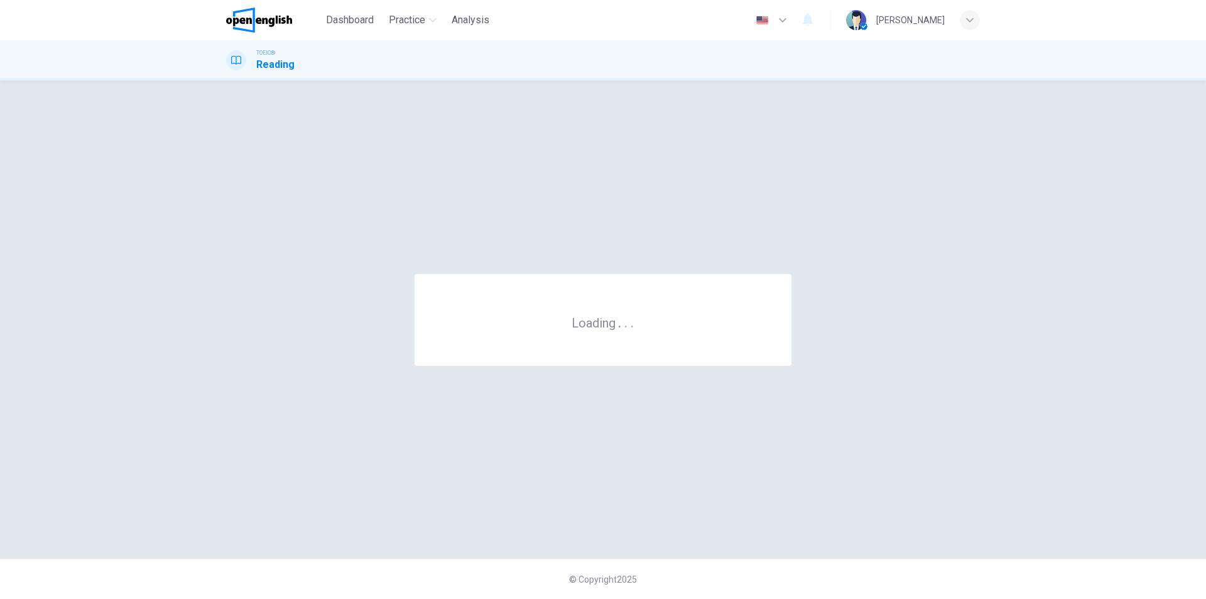
scroll to position [0, 0]
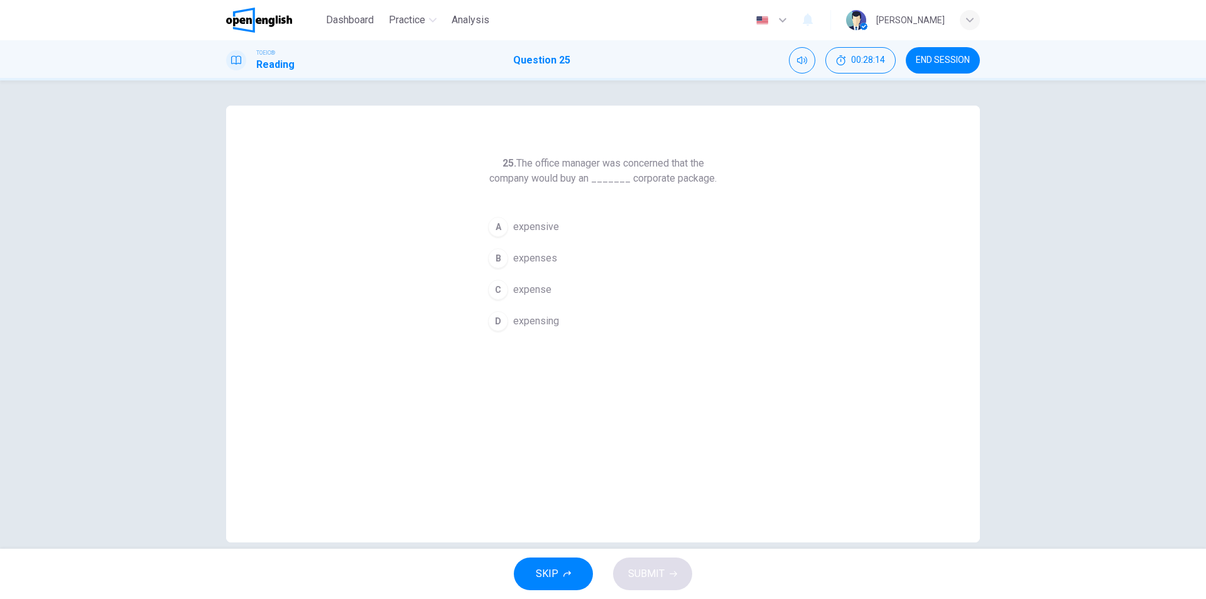
drag, startPoint x: 539, startPoint y: 228, endPoint x: 561, endPoint y: 225, distance: 22.1
click at [543, 225] on span "expensive" at bounding box center [536, 226] width 46 height 15
click at [658, 572] on span "SUBMIT" at bounding box center [646, 574] width 36 height 18
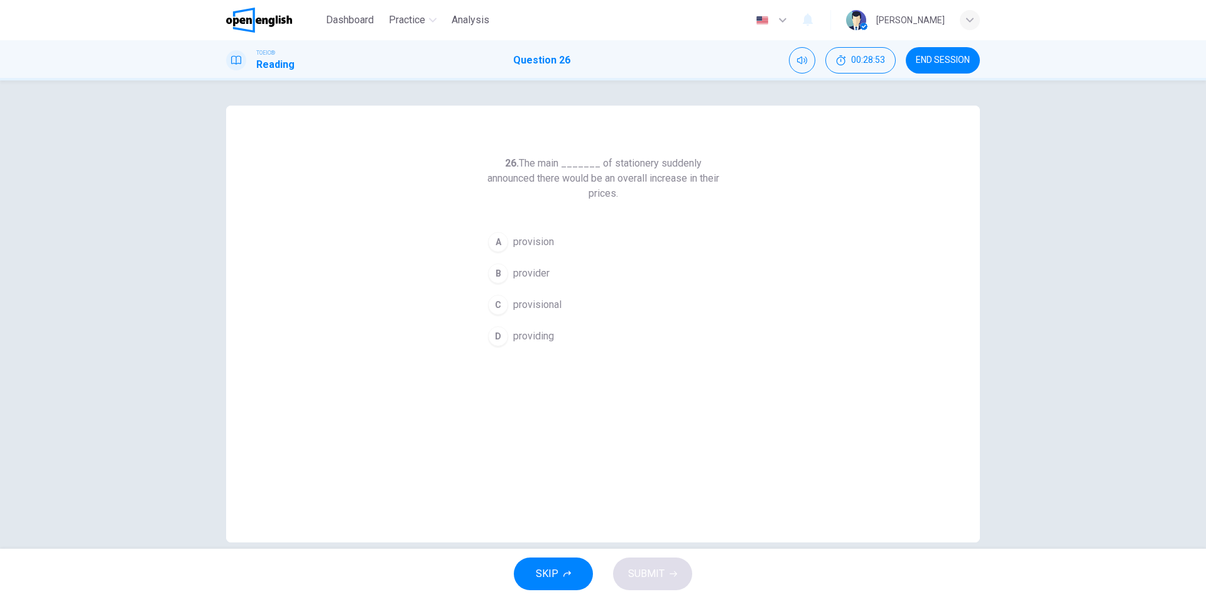
click at [545, 271] on span "provider" at bounding box center [531, 273] width 36 height 15
click at [641, 573] on span "SUBMIT" at bounding box center [646, 574] width 36 height 18
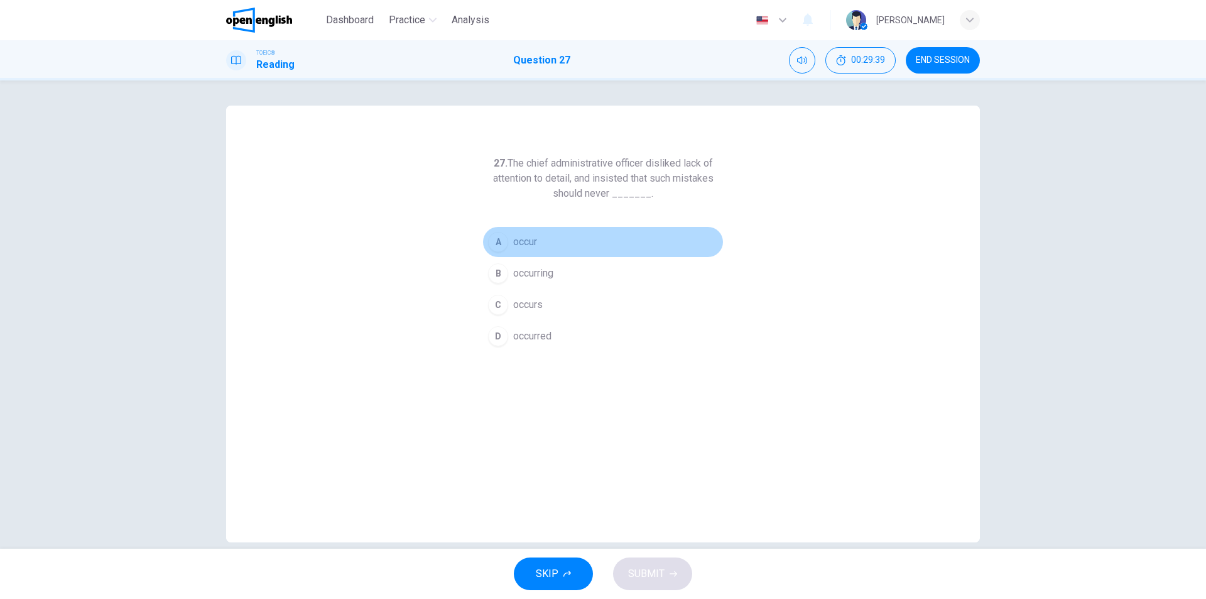
drag, startPoint x: 523, startPoint y: 241, endPoint x: 565, endPoint y: 288, distance: 63.6
click at [523, 241] on span "occur" at bounding box center [525, 241] width 24 height 15
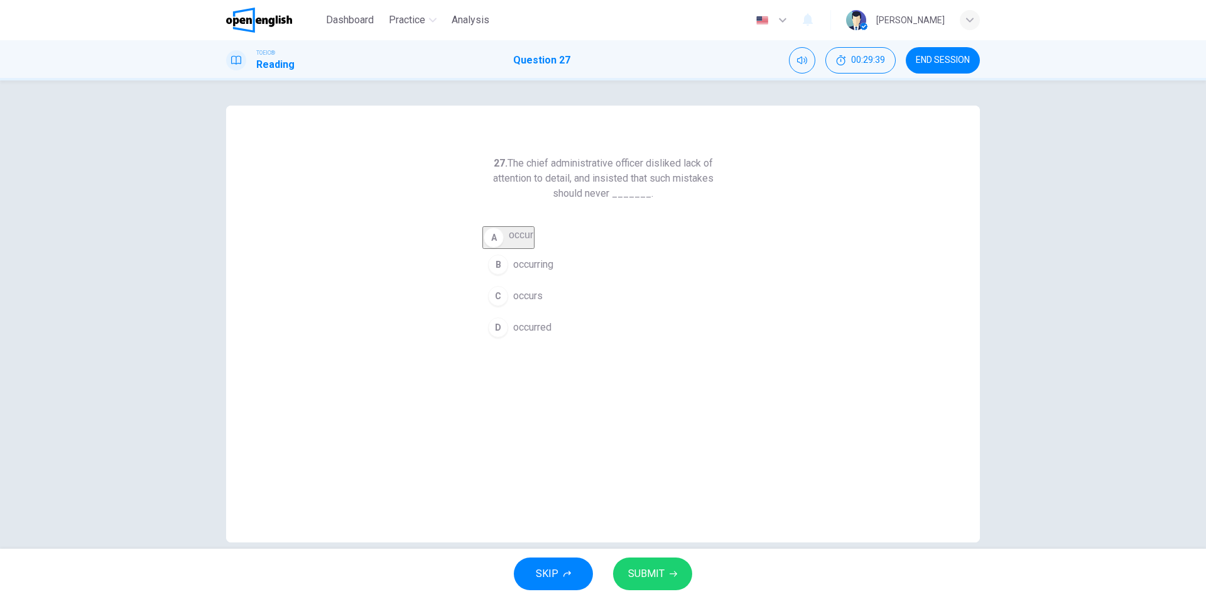
click at [658, 568] on span "SUBMIT" at bounding box center [646, 574] width 36 height 18
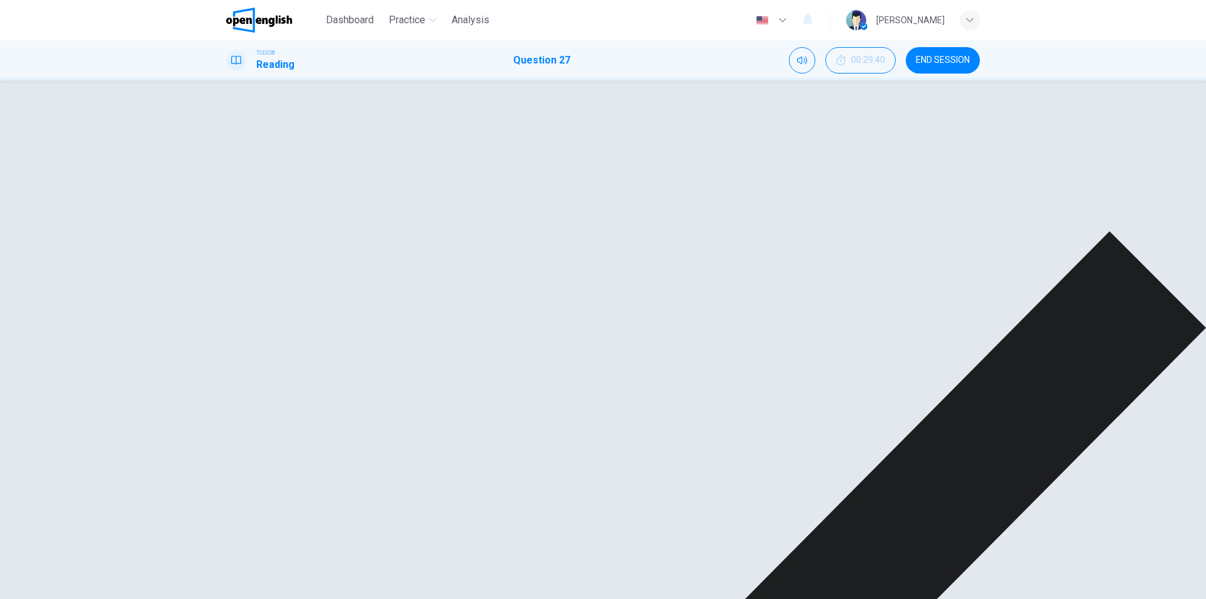
scroll to position [19, 0]
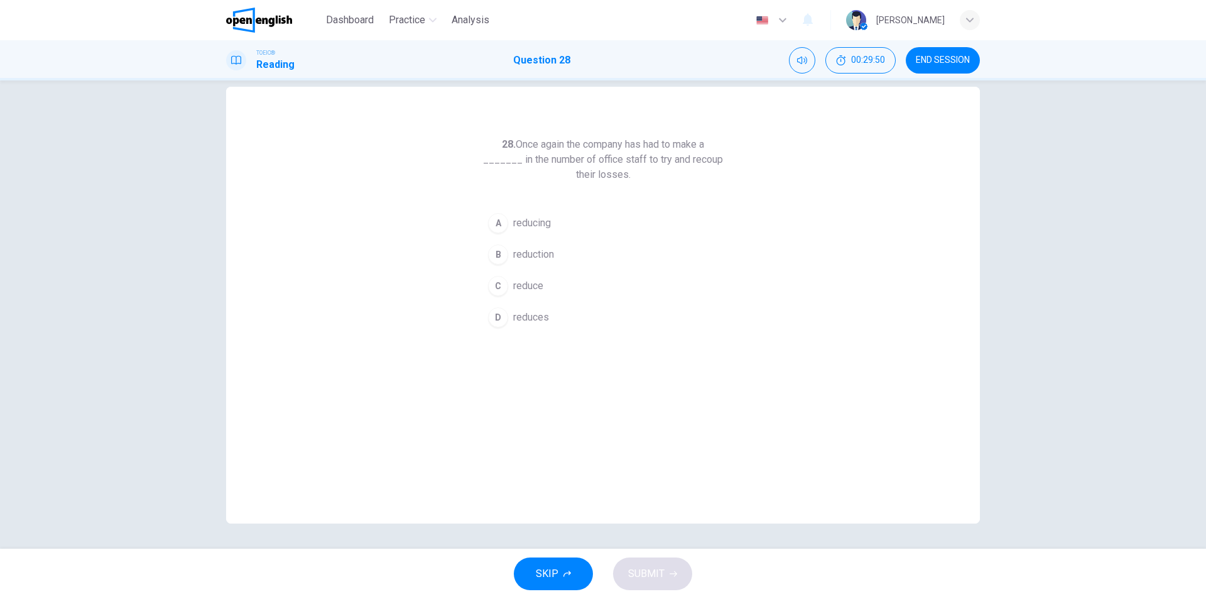
click at [537, 252] on span "reduction" at bounding box center [533, 254] width 41 height 15
click at [663, 576] on span "SUBMIT" at bounding box center [646, 574] width 36 height 18
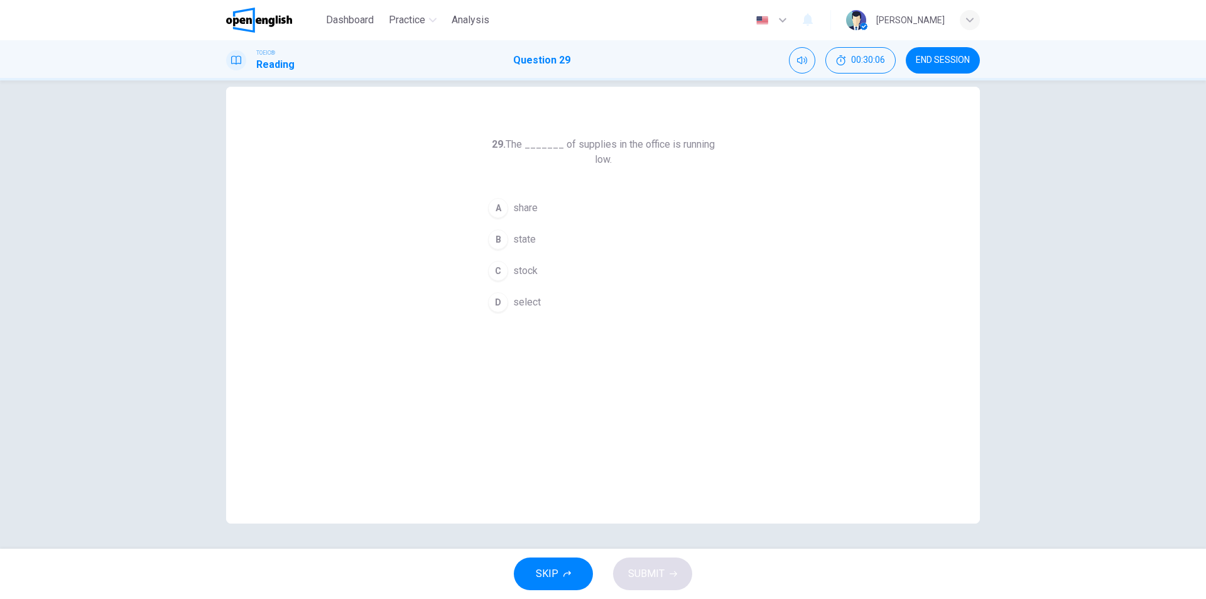
drag, startPoint x: 519, startPoint y: 264, endPoint x: 527, endPoint y: 260, distance: 8.4
click at [519, 263] on button "C stock" at bounding box center [602, 270] width 241 height 31
click at [669, 580] on button "SUBMIT" at bounding box center [652, 573] width 79 height 33
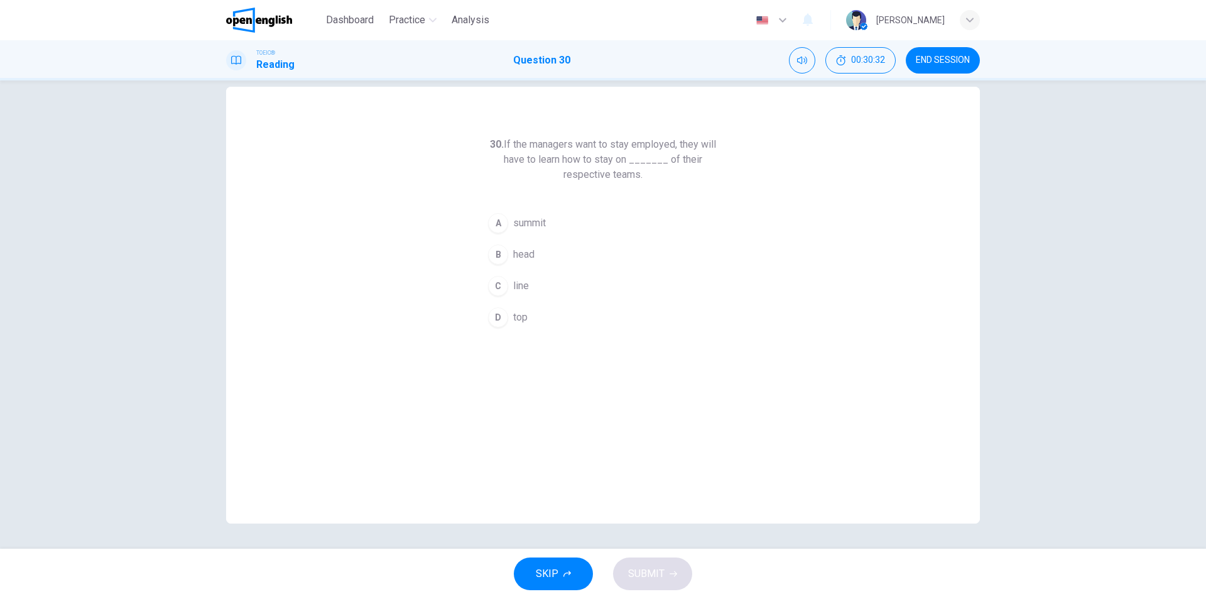
click at [525, 285] on span "line" at bounding box center [521, 285] width 16 height 15
click at [660, 570] on span "SUBMIT" at bounding box center [646, 574] width 36 height 18
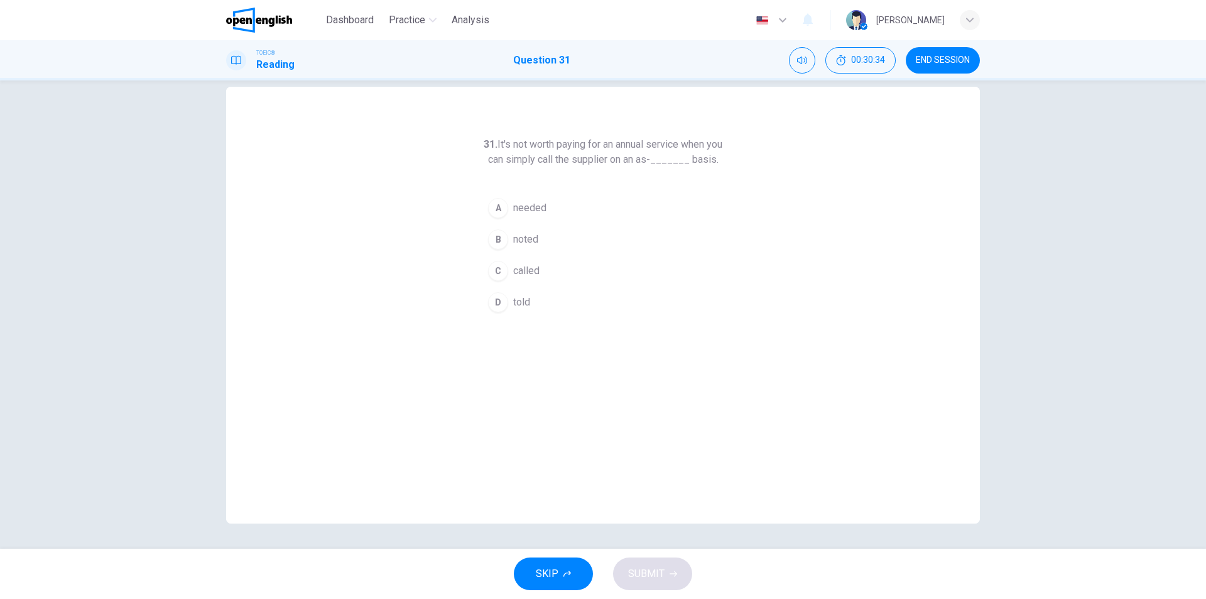
click at [953, 60] on span "END SESSION" at bounding box center [943, 60] width 54 height 10
click at [542, 215] on span "needed" at bounding box center [529, 207] width 33 height 15
click at [658, 575] on span "SUBMIT" at bounding box center [646, 574] width 36 height 18
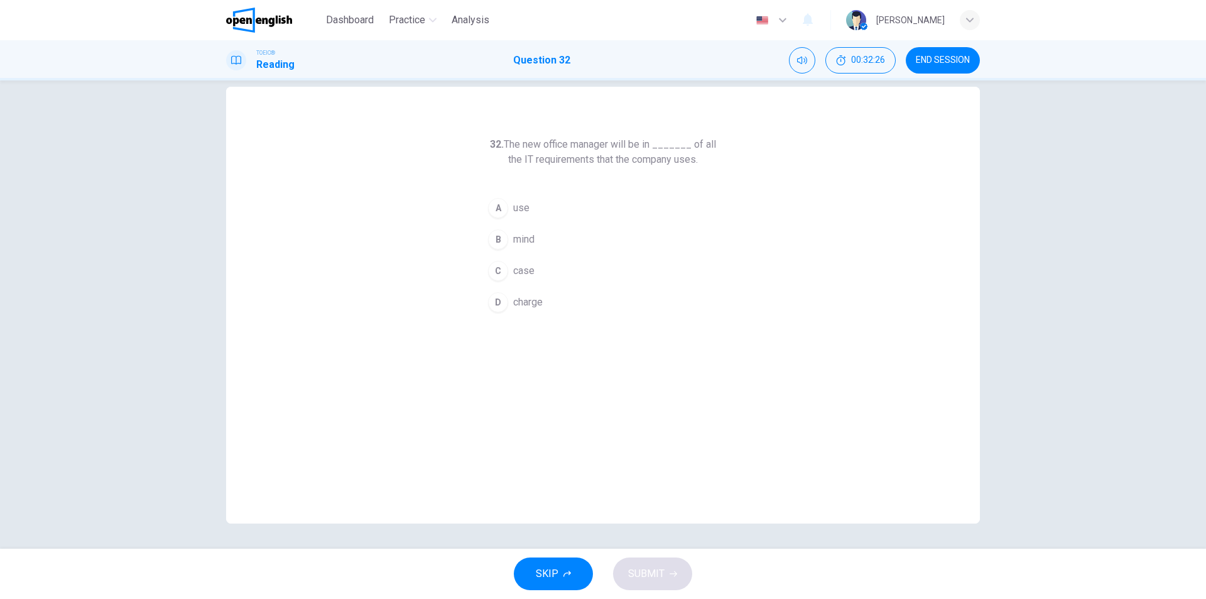
click at [519, 300] on span "charge" at bounding box center [528, 302] width 30 height 15
click at [649, 570] on span "SUBMIT" at bounding box center [646, 574] width 36 height 18
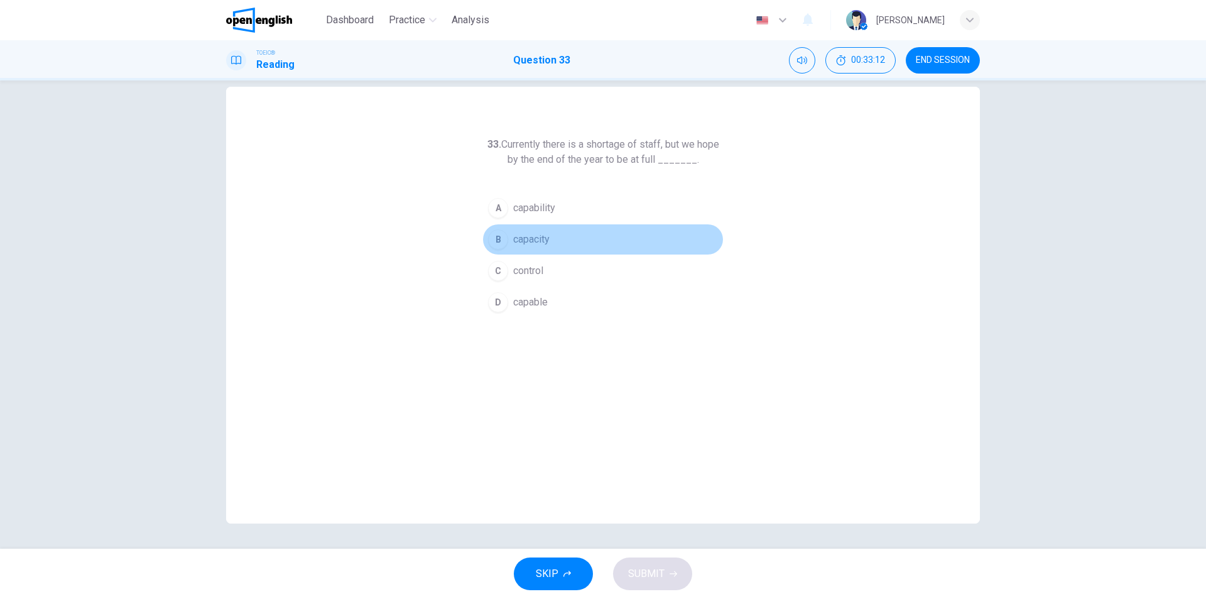
click at [534, 237] on span "capacity" at bounding box center [531, 239] width 36 height 15
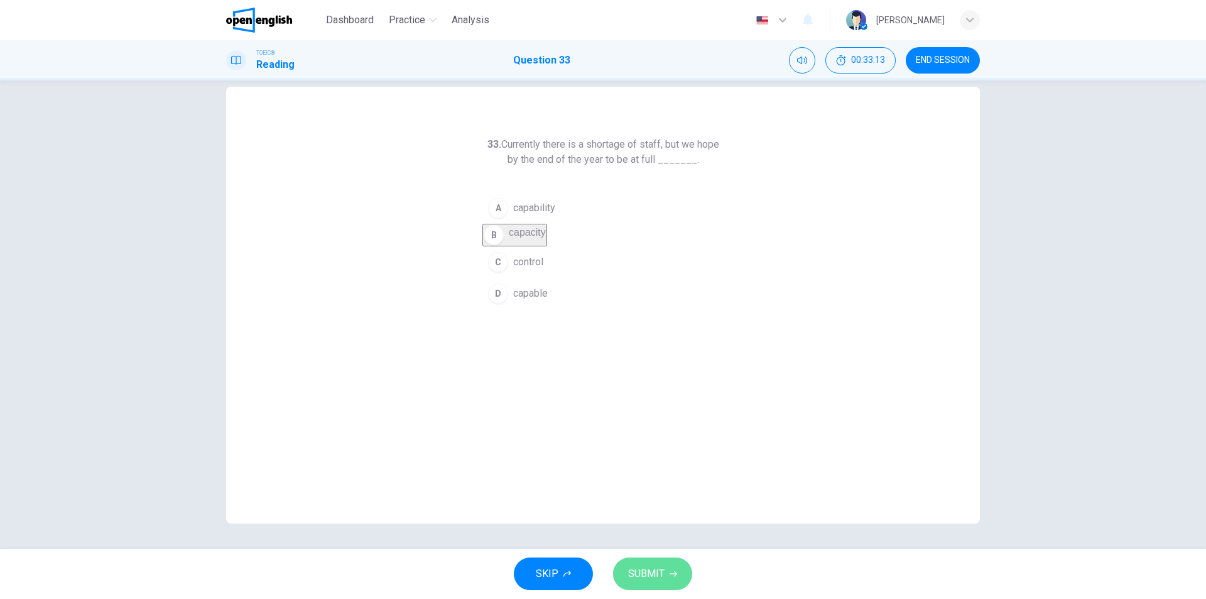
click at [653, 573] on span "SUBMIT" at bounding box center [646, 574] width 36 height 18
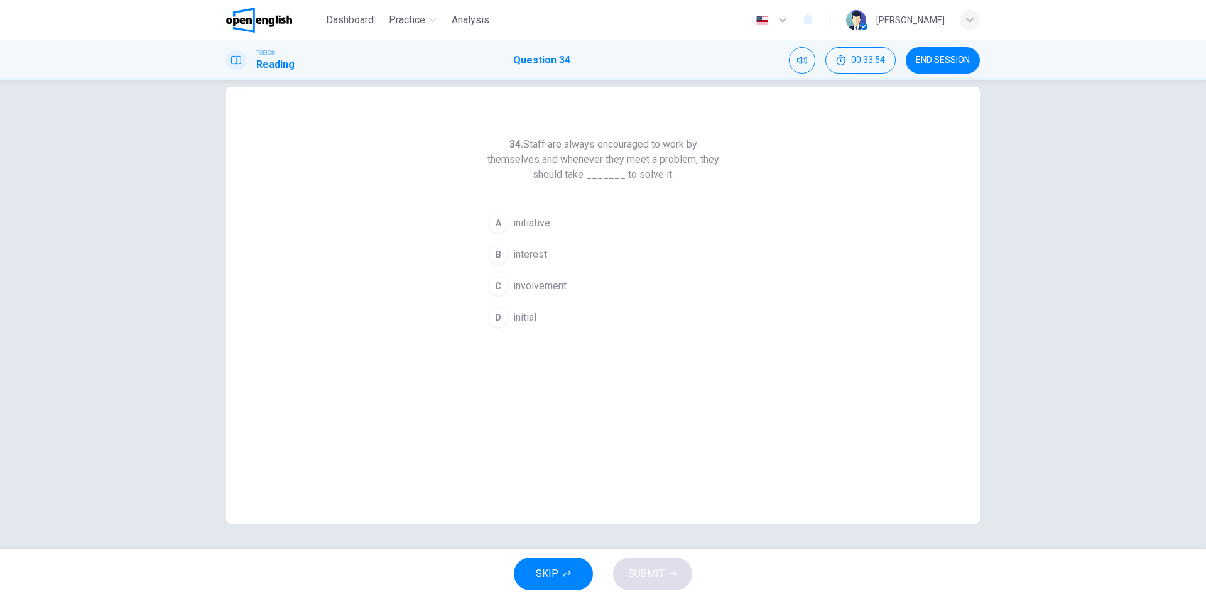
click at [533, 220] on span "initiative" at bounding box center [531, 222] width 37 height 15
click at [658, 583] on button "SUBMIT" at bounding box center [652, 573] width 79 height 33
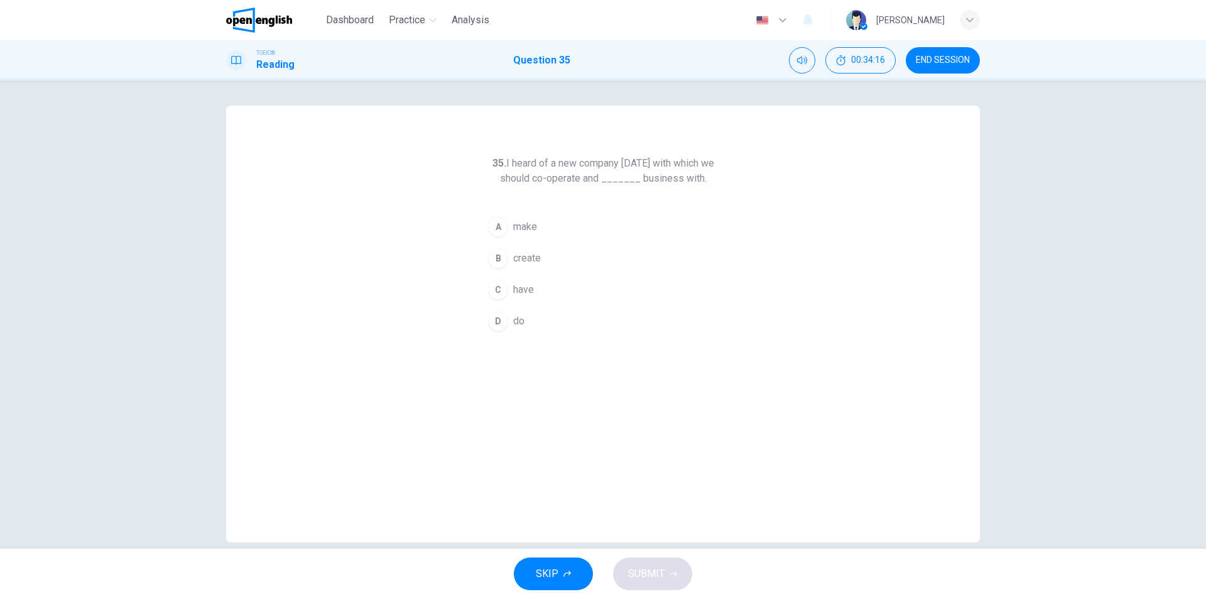
click at [521, 281] on button "C have" at bounding box center [602, 289] width 241 height 31
click at [649, 569] on span "SUBMIT" at bounding box center [646, 574] width 36 height 18
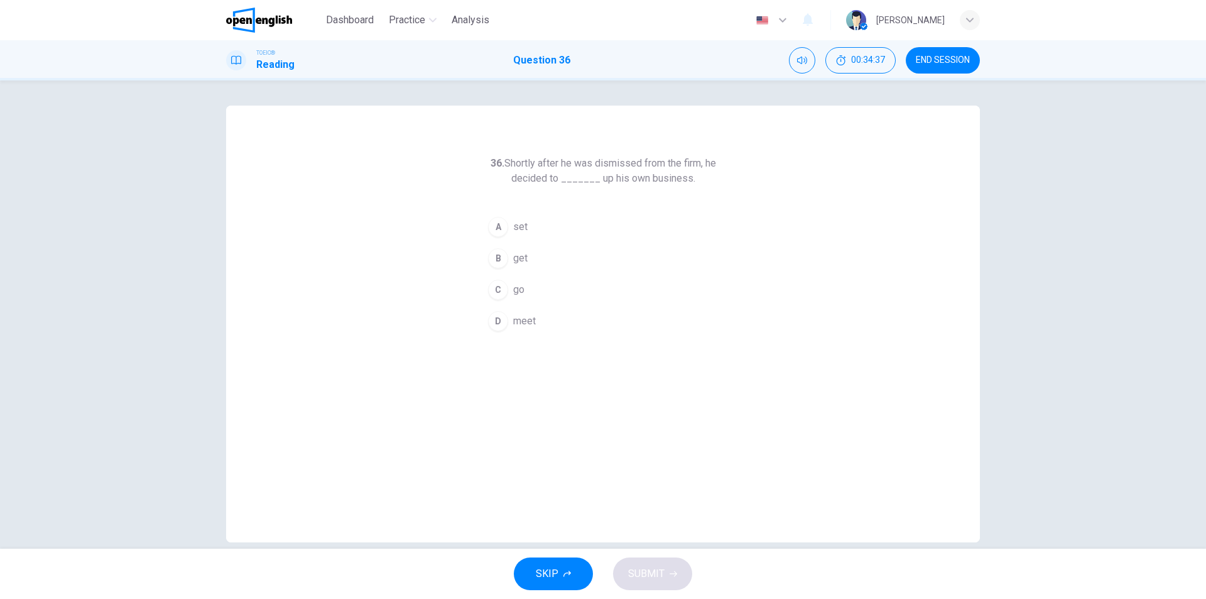
click at [509, 230] on button "A set" at bounding box center [602, 226] width 241 height 31
click at [673, 566] on button "SUBMIT" at bounding box center [652, 573] width 79 height 33
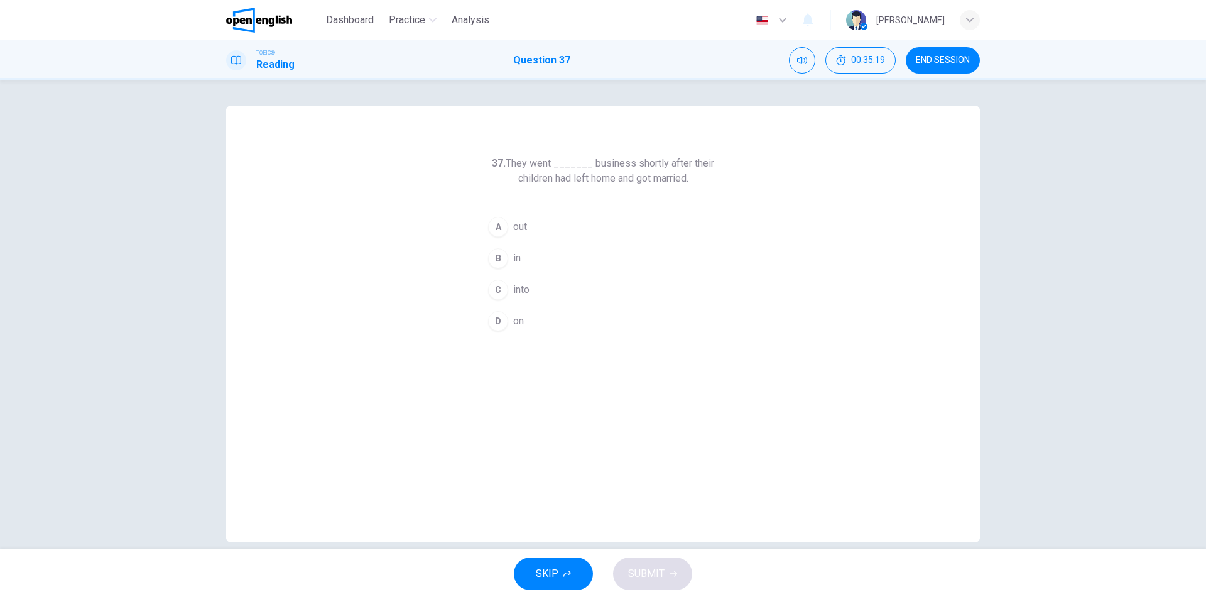
click at [518, 324] on span "on" at bounding box center [518, 320] width 11 height 15
click at [656, 574] on span "SUBMIT" at bounding box center [646, 574] width 36 height 18
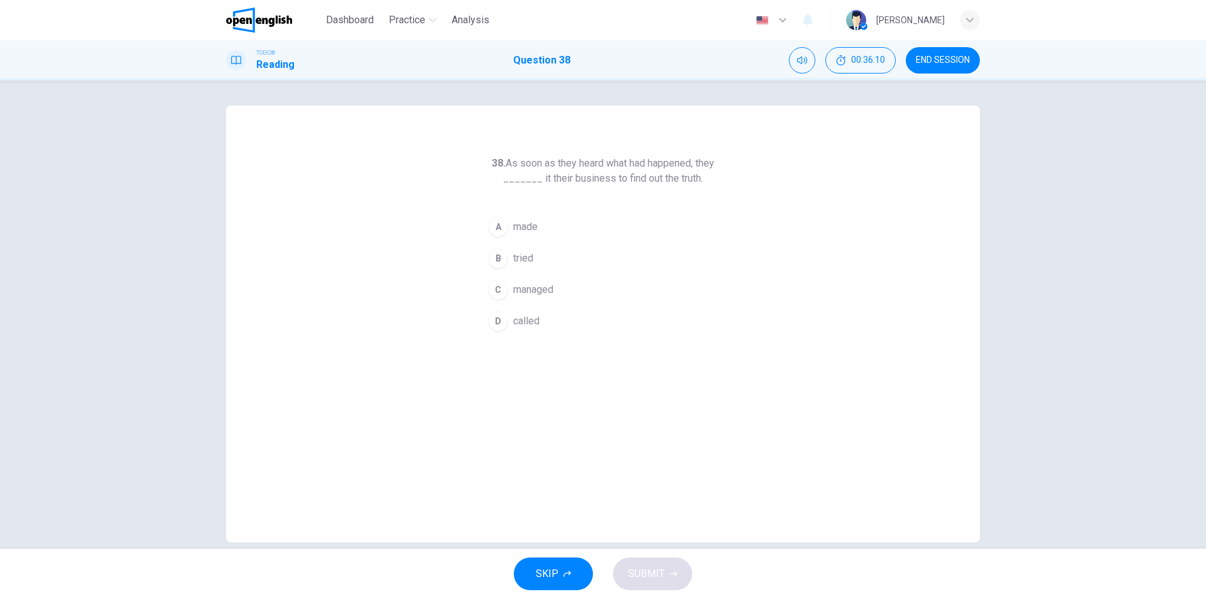
click at [525, 229] on span "made" at bounding box center [525, 226] width 24 height 15
click at [664, 575] on button "SUBMIT" at bounding box center [652, 573] width 79 height 33
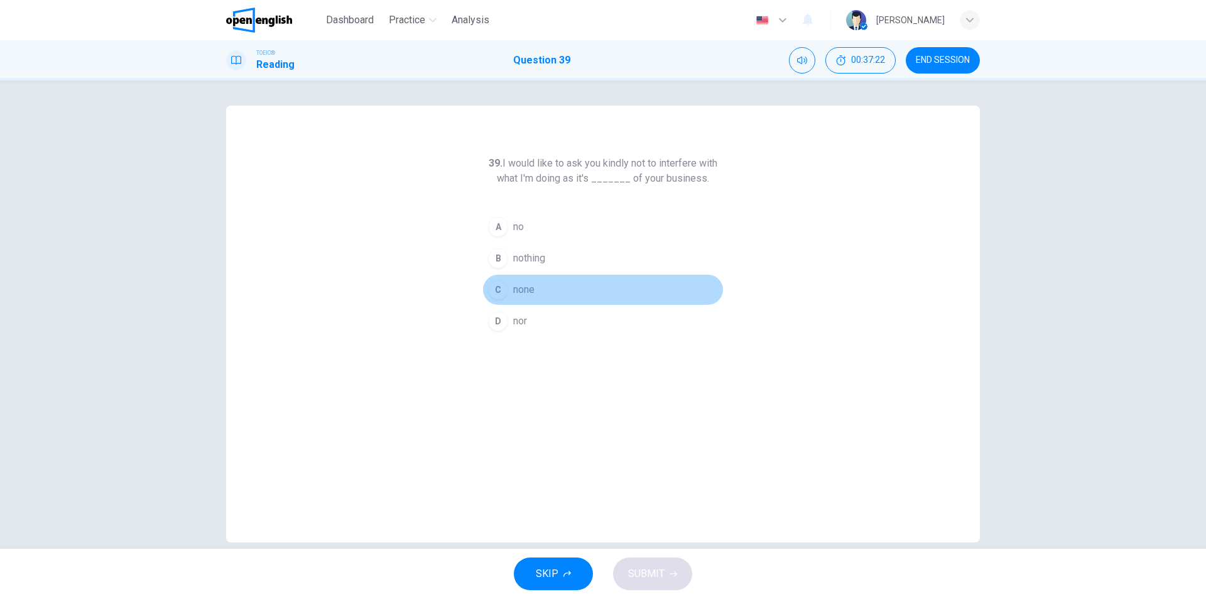
click at [531, 283] on span "none" at bounding box center [523, 289] width 21 height 15
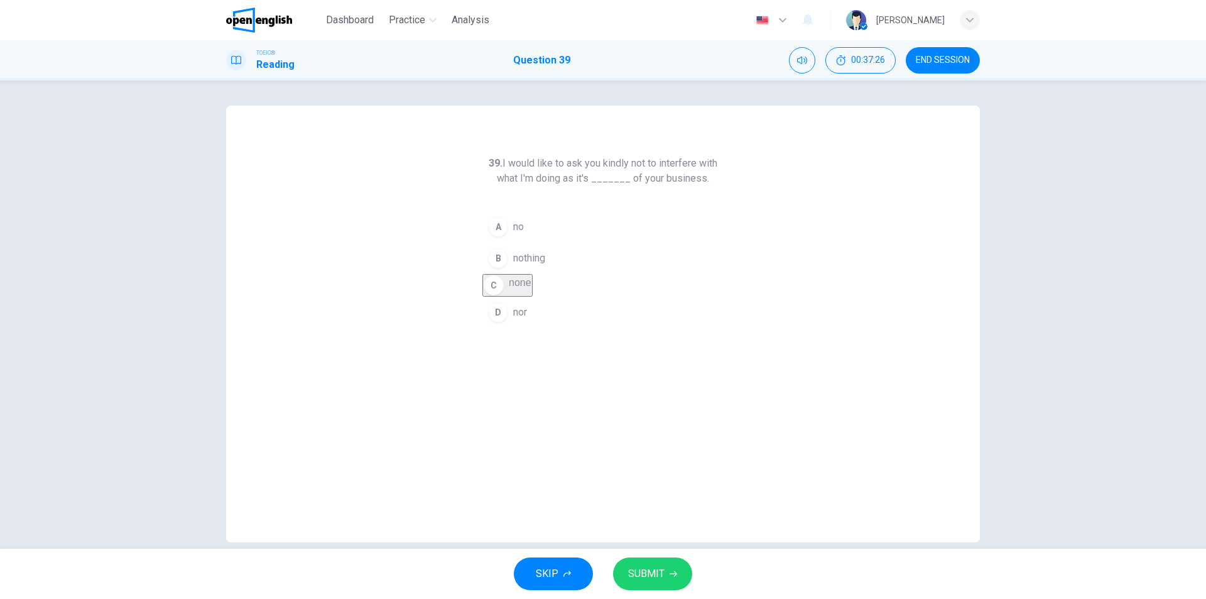
click at [657, 572] on span "SUBMIT" at bounding box center [646, 574] width 36 height 18
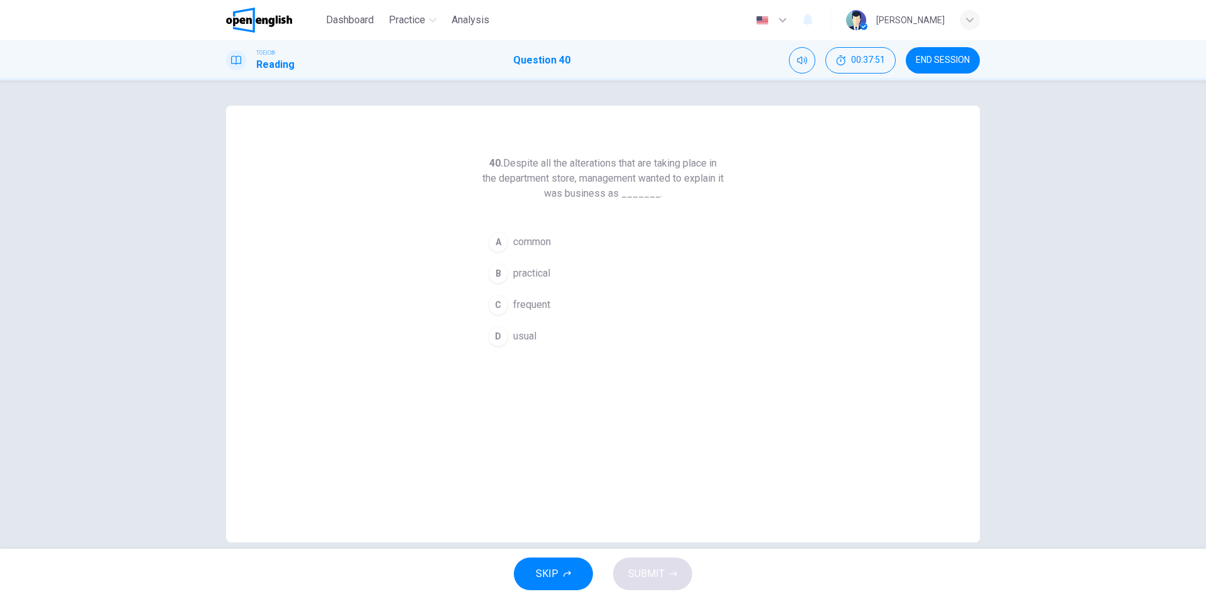
click at [523, 328] on span "usual" at bounding box center [524, 335] width 23 height 15
click at [656, 580] on span "SUBMIT" at bounding box center [646, 574] width 36 height 18
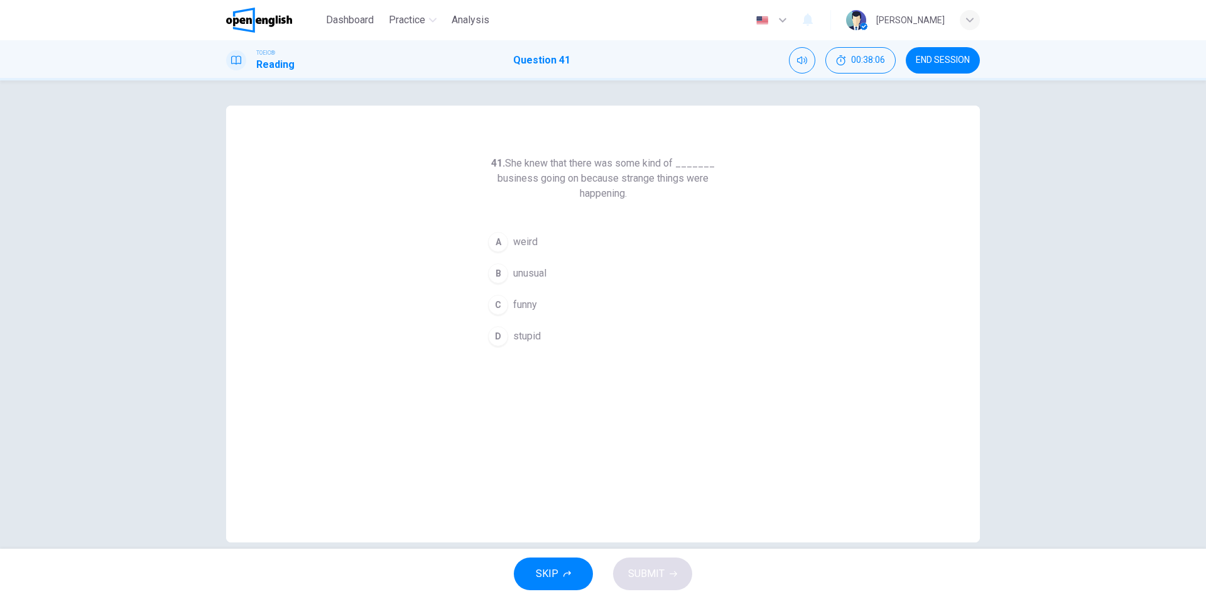
click at [524, 239] on span "weird" at bounding box center [525, 241] width 24 height 15
click at [654, 569] on span "SUBMIT" at bounding box center [646, 574] width 36 height 18
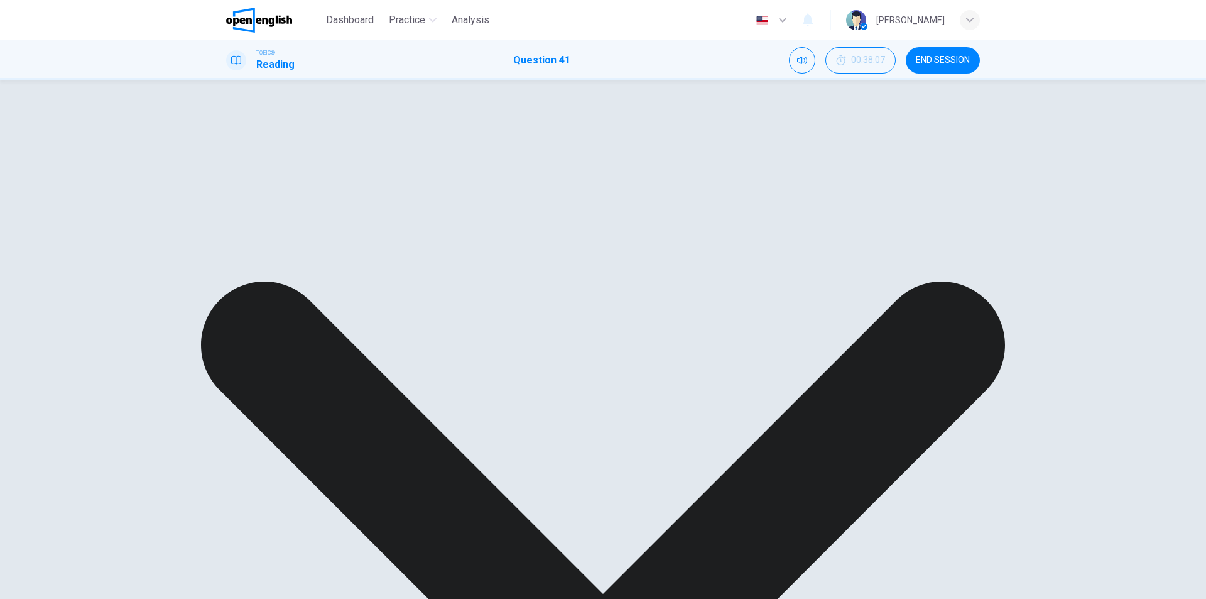
drag, startPoint x: 946, startPoint y: 65, endPoint x: 649, endPoint y: 72, distance: 297.8
click at [947, 65] on button "END SESSION" at bounding box center [943, 60] width 74 height 26
